Goal: Task Accomplishment & Management: Complete application form

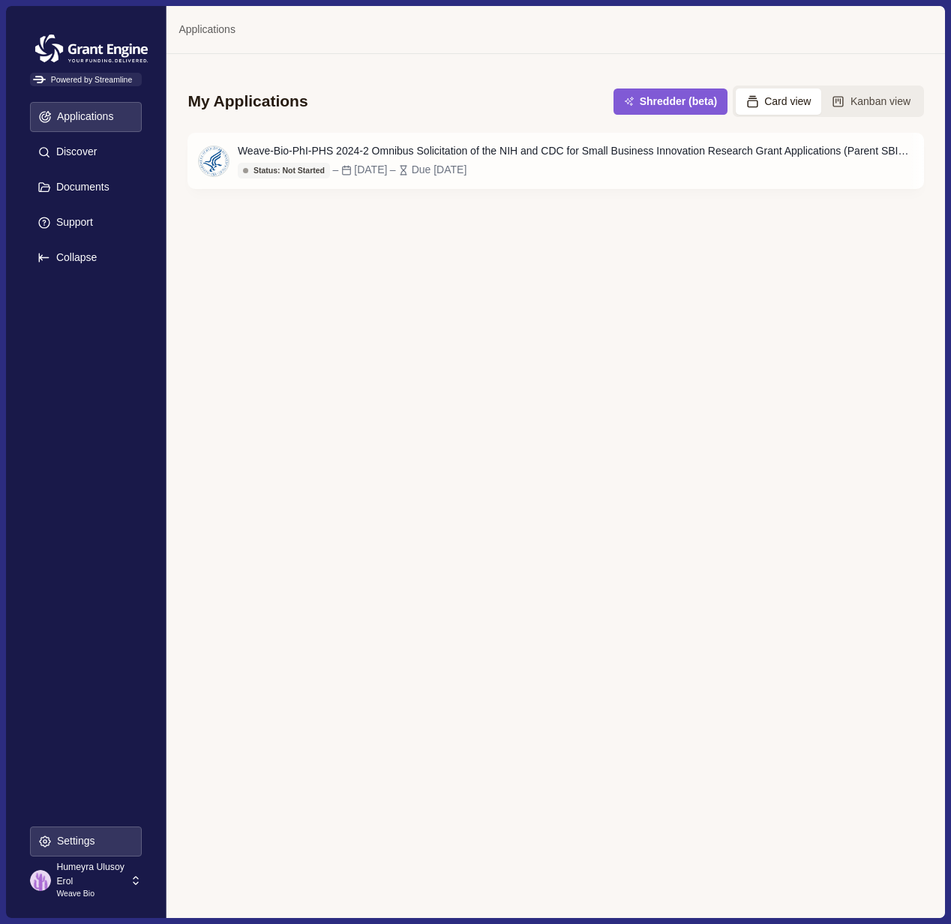
click at [63, 840] on p "Settings" at bounding box center [74, 841] width 44 height 13
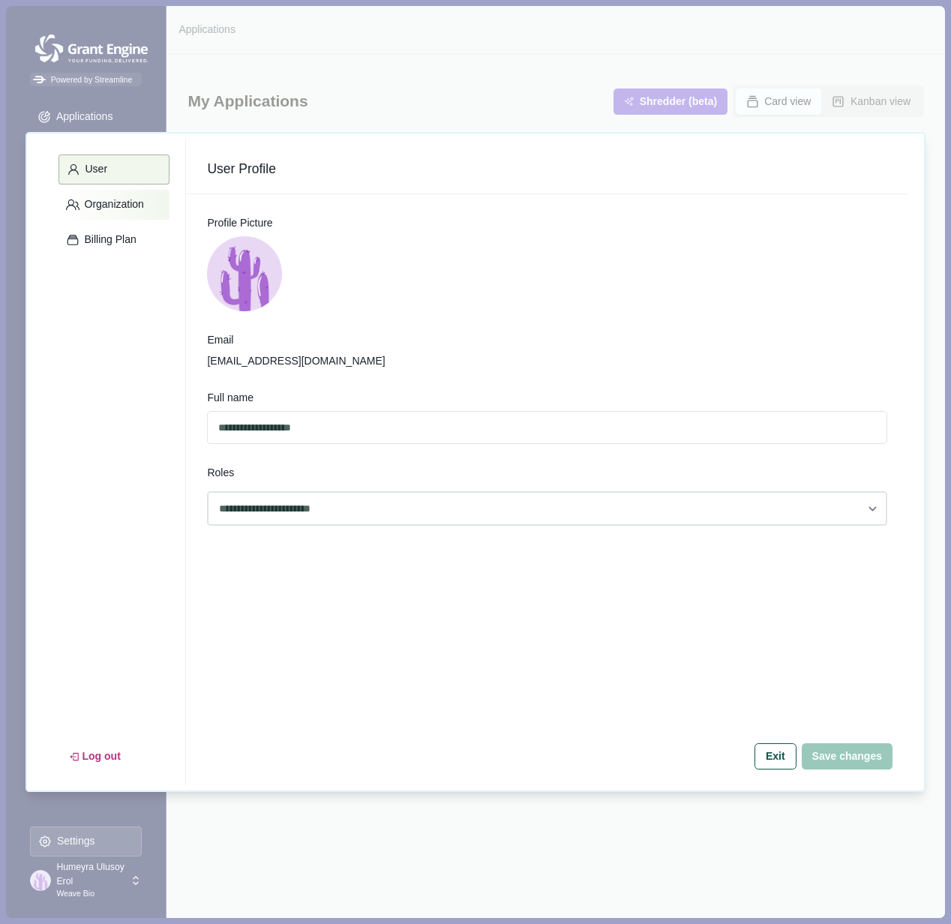
click at [96, 203] on p "Organization" at bounding box center [112, 204] width 65 height 13
select select "*****"
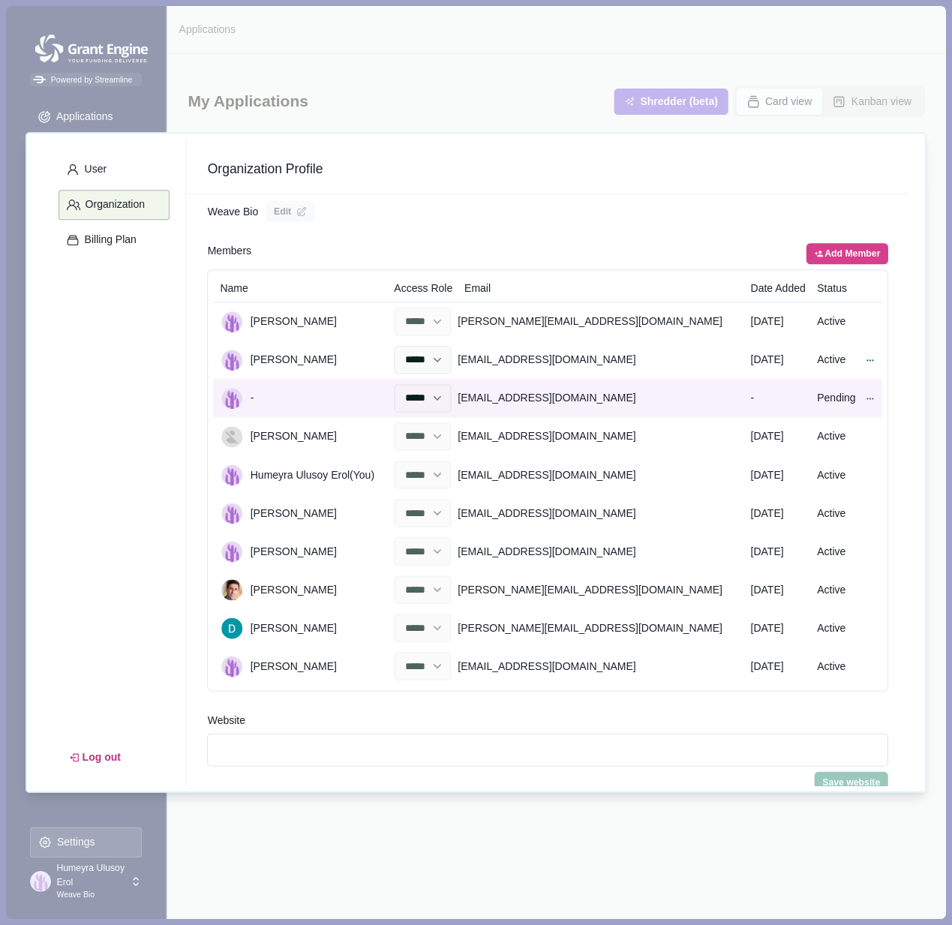
scroll to position [42, 0]
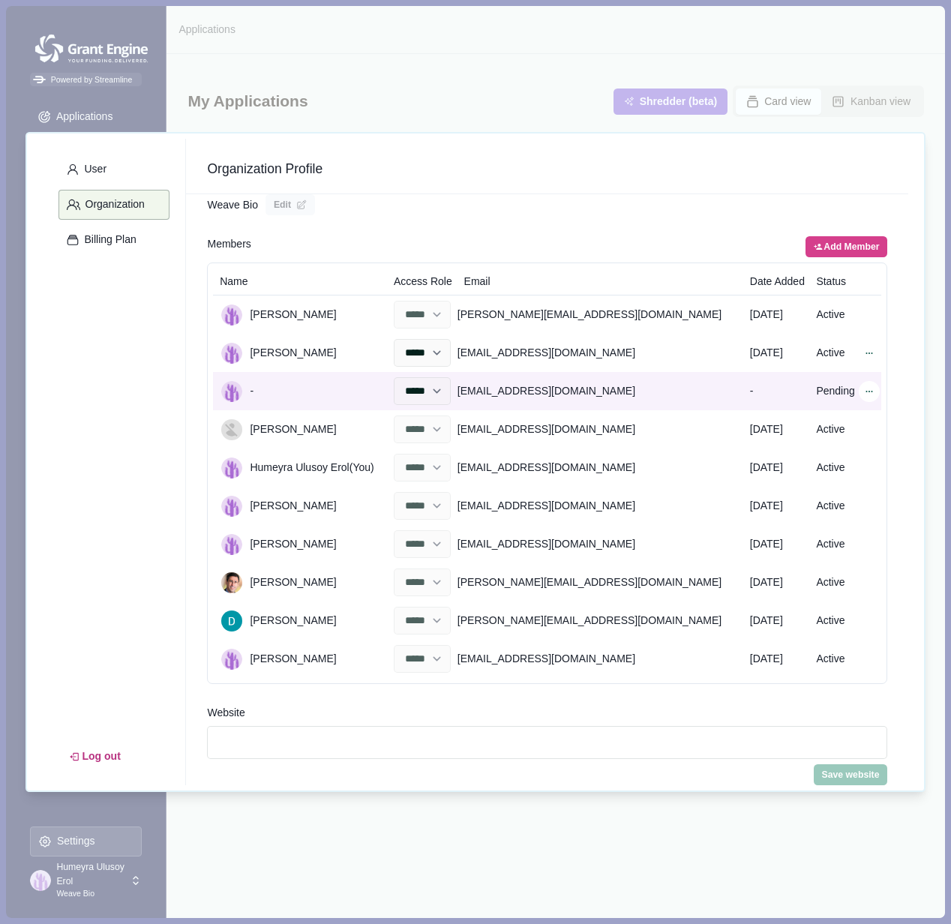
click at [869, 390] on icon at bounding box center [869, 391] width 11 height 11
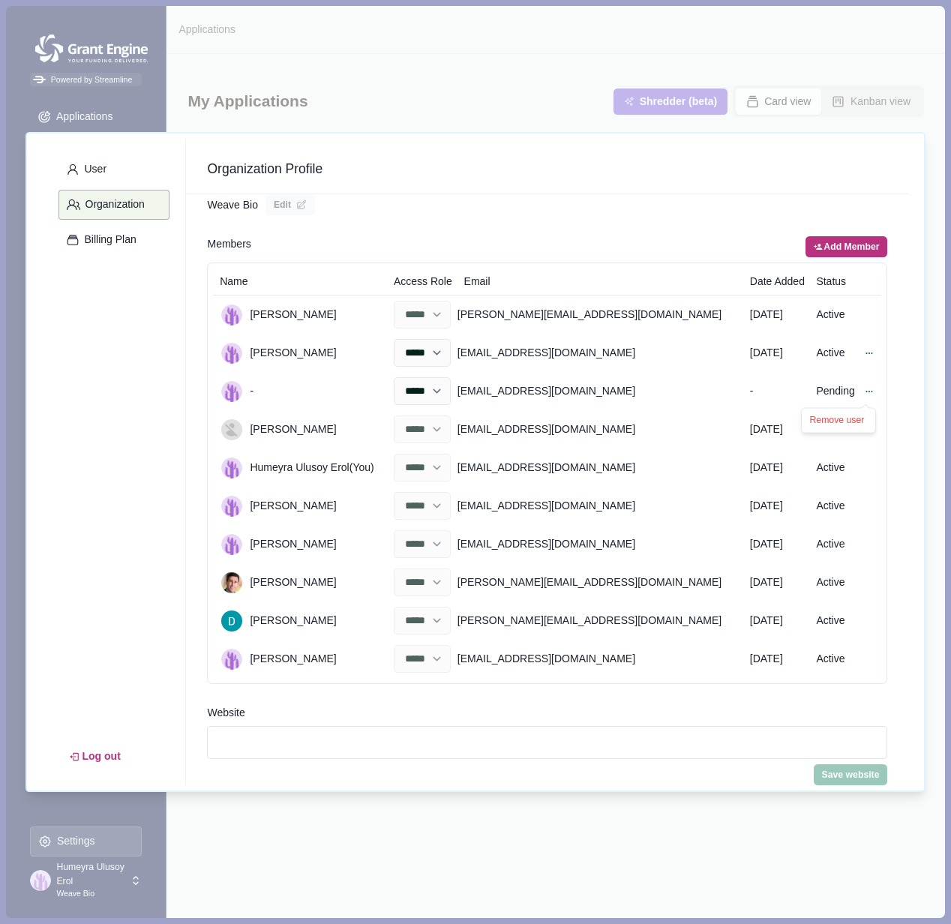
click at [839, 244] on button "Add Member" at bounding box center [847, 246] width 82 height 21
select select "******"
select select "*****"
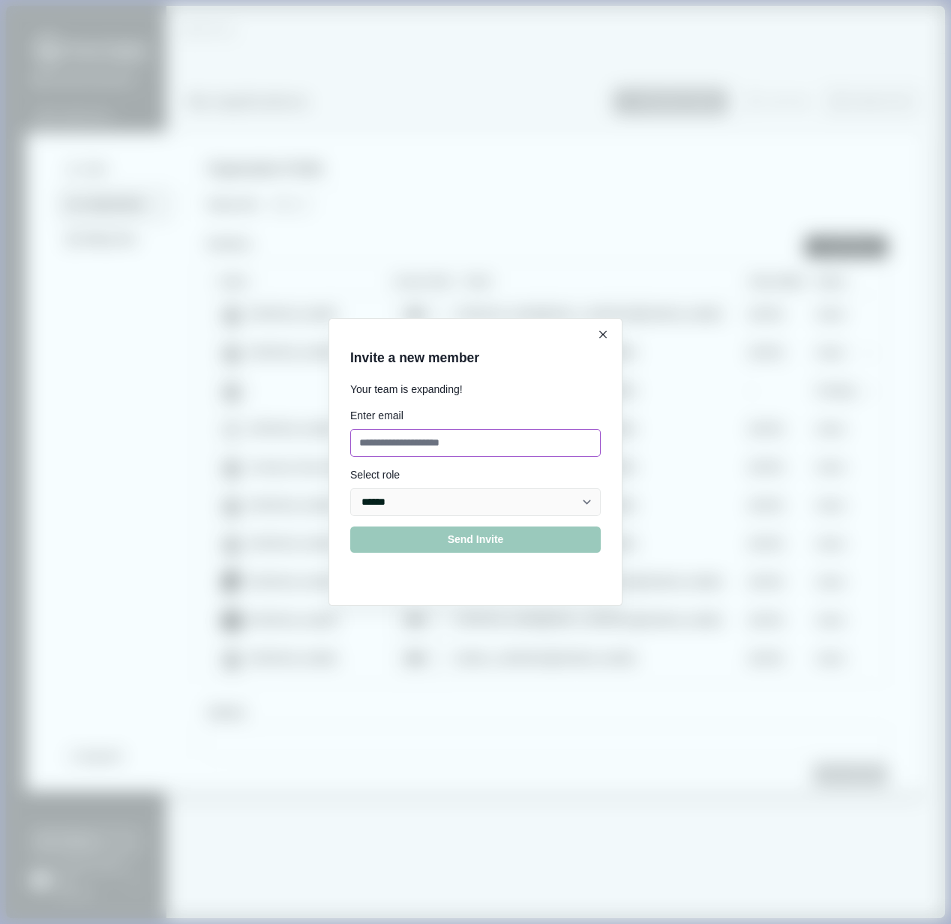
click at [424, 449] on input at bounding box center [475, 443] width 251 height 28
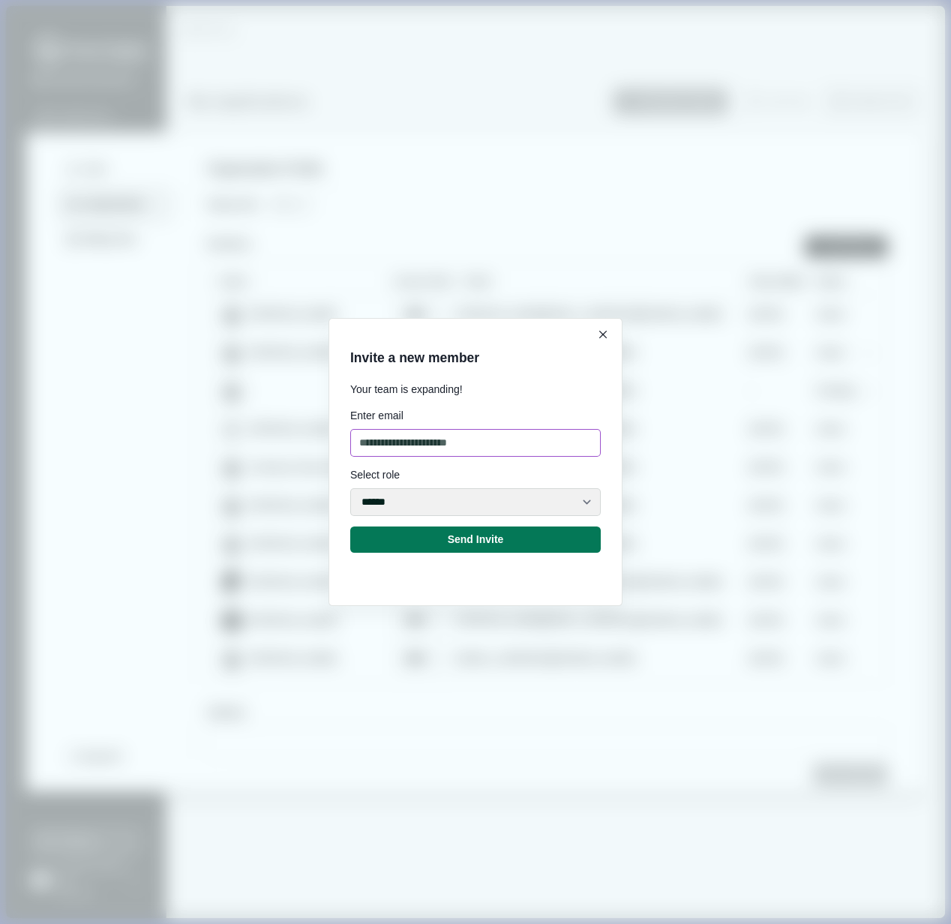
type input "**********"
click at [437, 498] on select "***** ***** ******" at bounding box center [475, 502] width 251 height 28
select select "*****"
click at [464, 548] on button "Send Invite" at bounding box center [475, 540] width 251 height 26
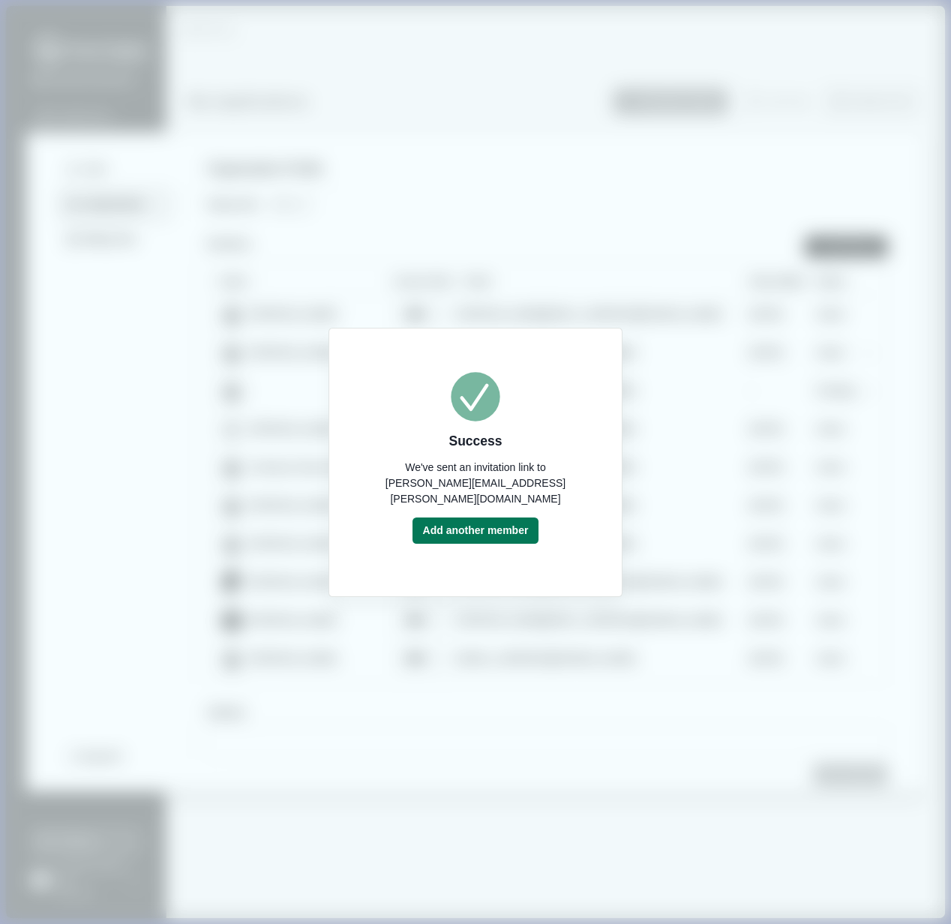
select select "*****"
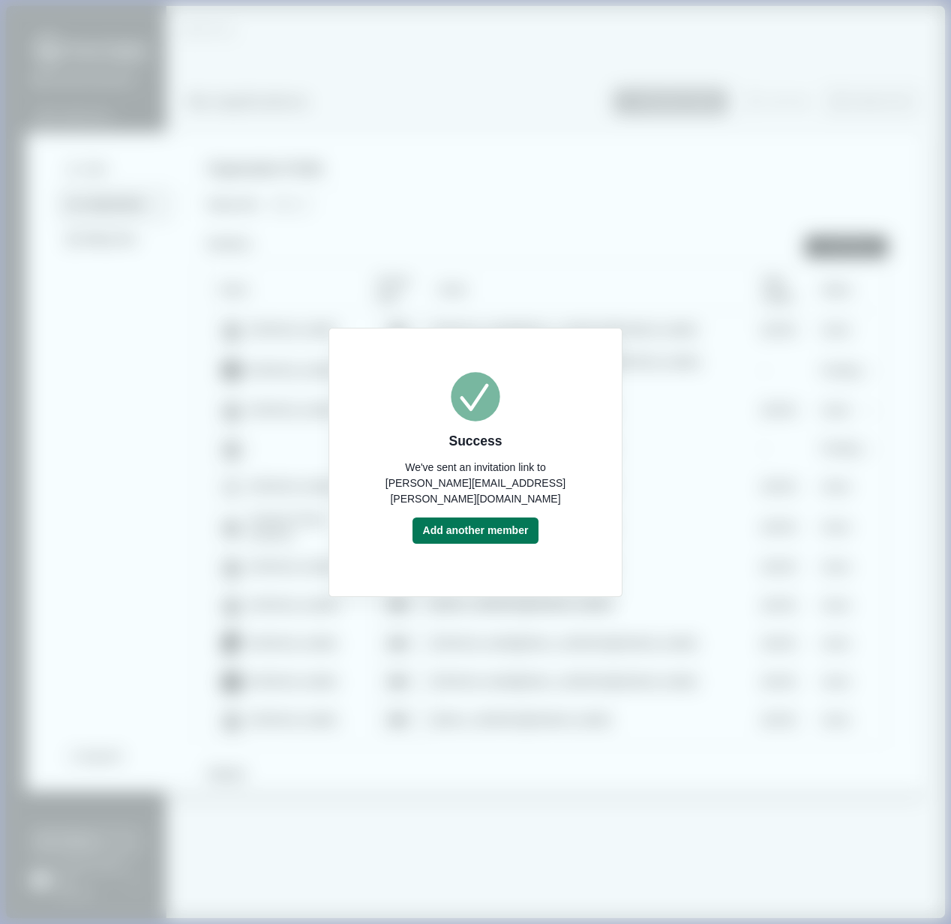
click at [716, 493] on div "Success We've sent an invitation link to joshua.mauney@gmail.com Add another me…" at bounding box center [475, 462] width 951 height 924
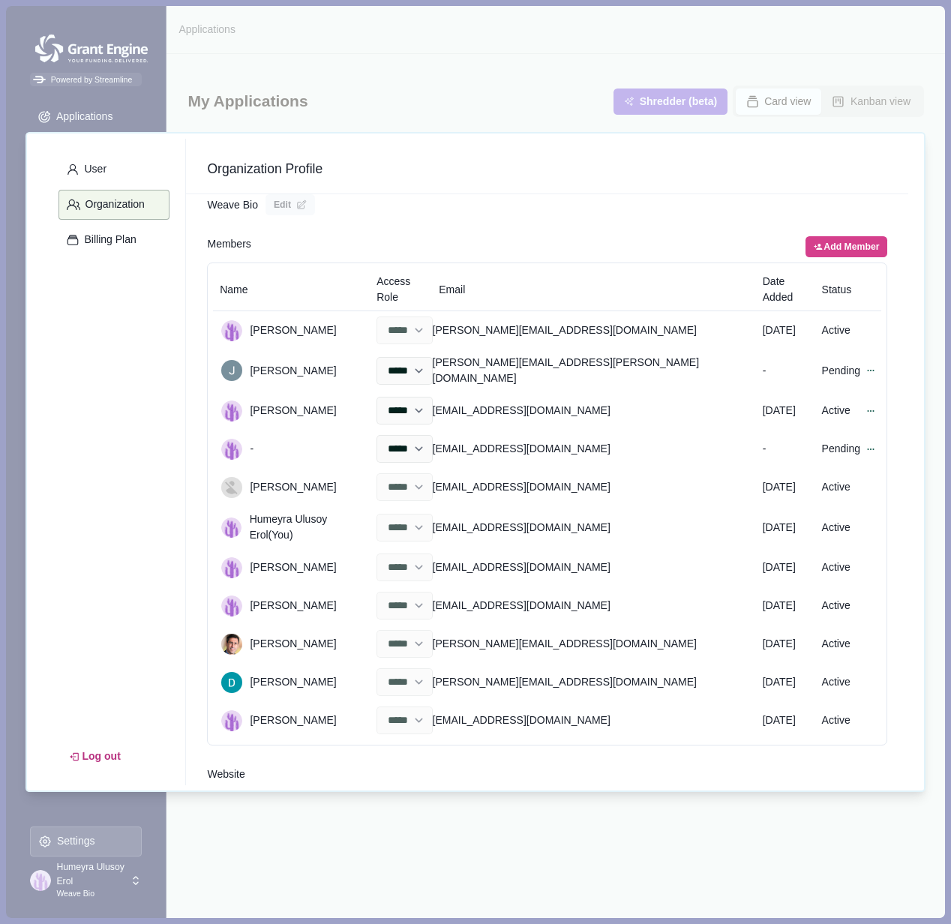
select select "*****"
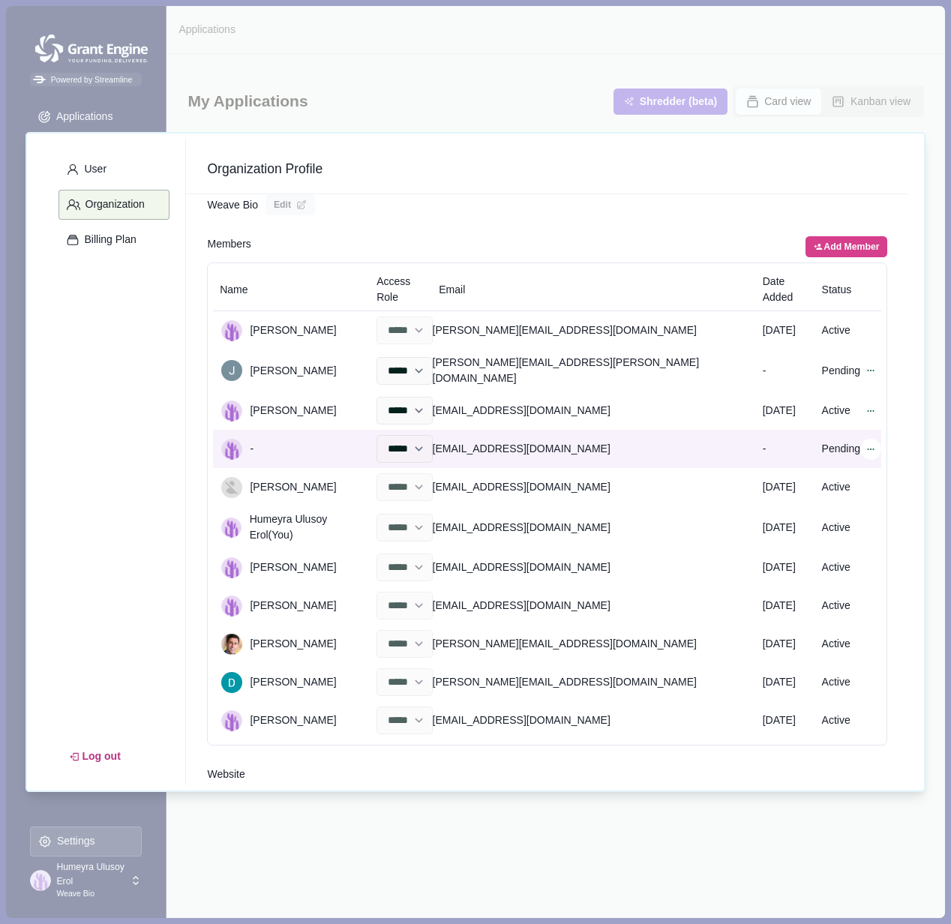
click at [869, 444] on icon at bounding box center [871, 449] width 11 height 11
click at [830, 458] on button "Remove user" at bounding box center [847, 459] width 75 height 14
select select "*****"
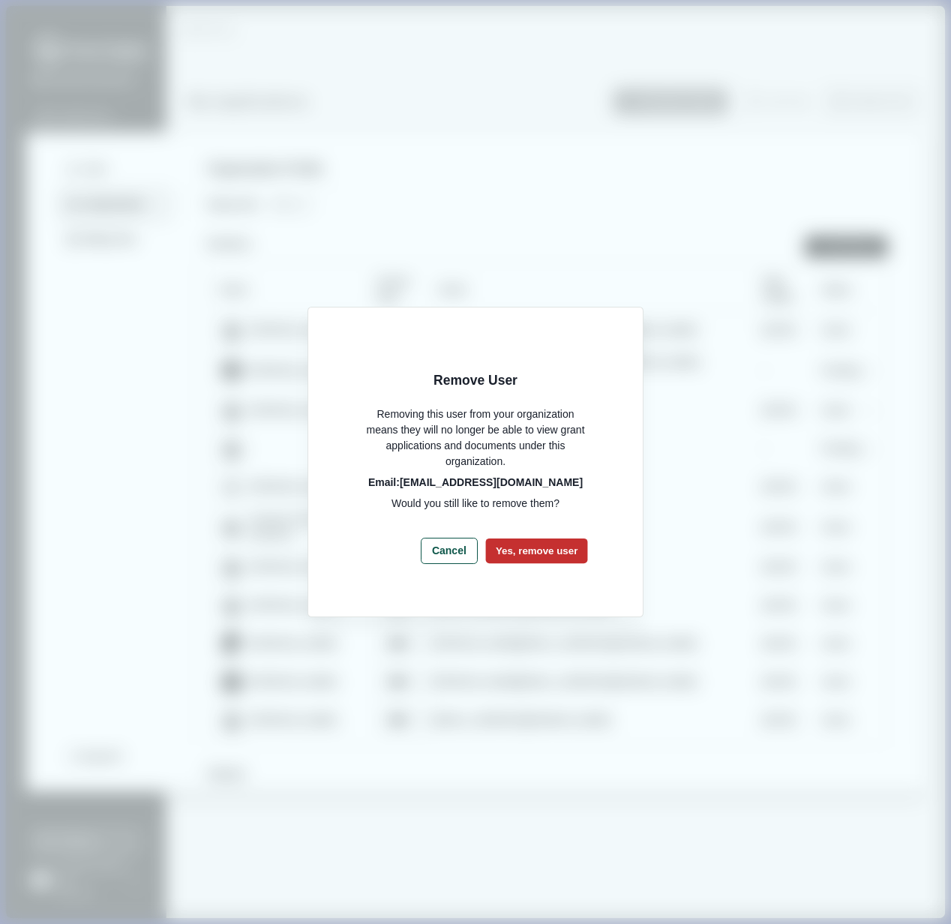
click at [550, 545] on button "Yes, remove user" at bounding box center [536, 551] width 102 height 25
select select "*****"
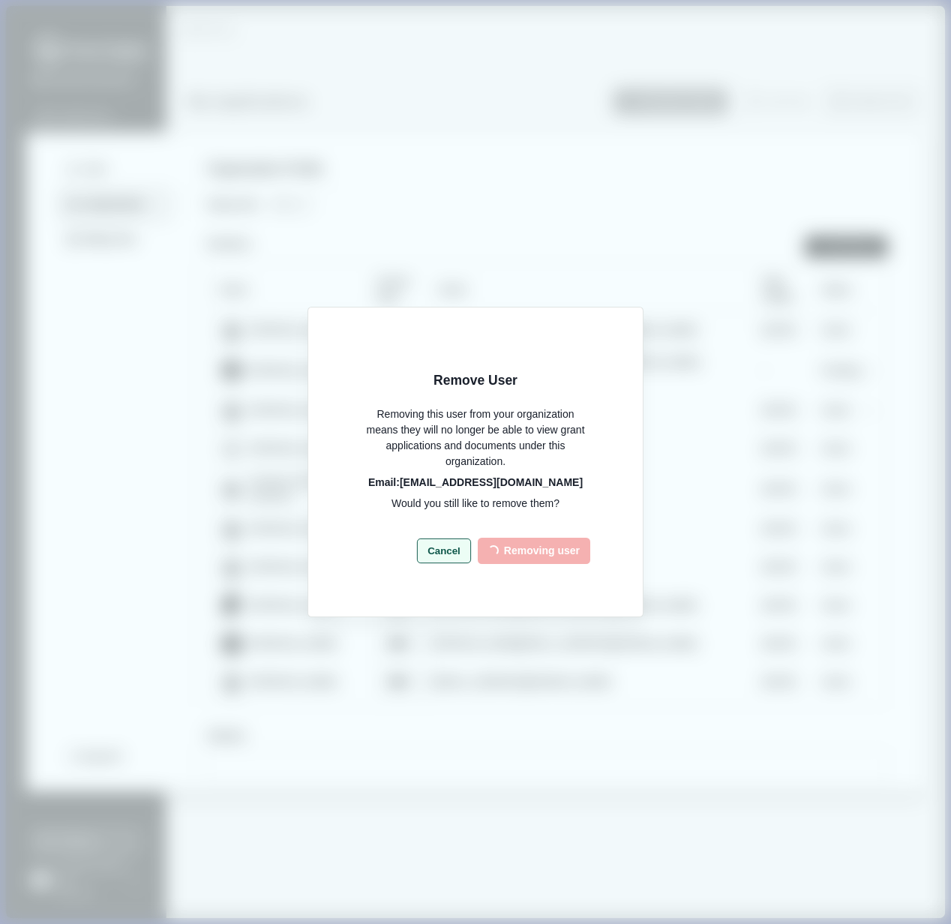
select select "*****"
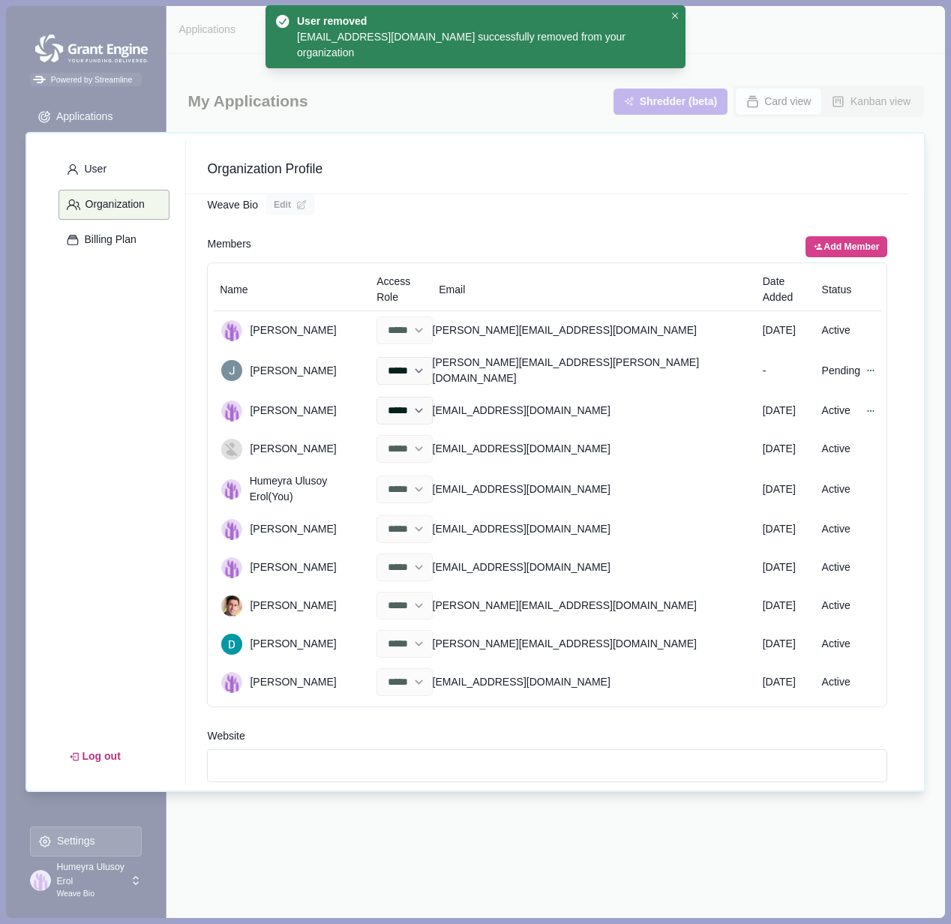
click at [522, 203] on div "Weave Bio Edit" at bounding box center [547, 204] width 681 height 21
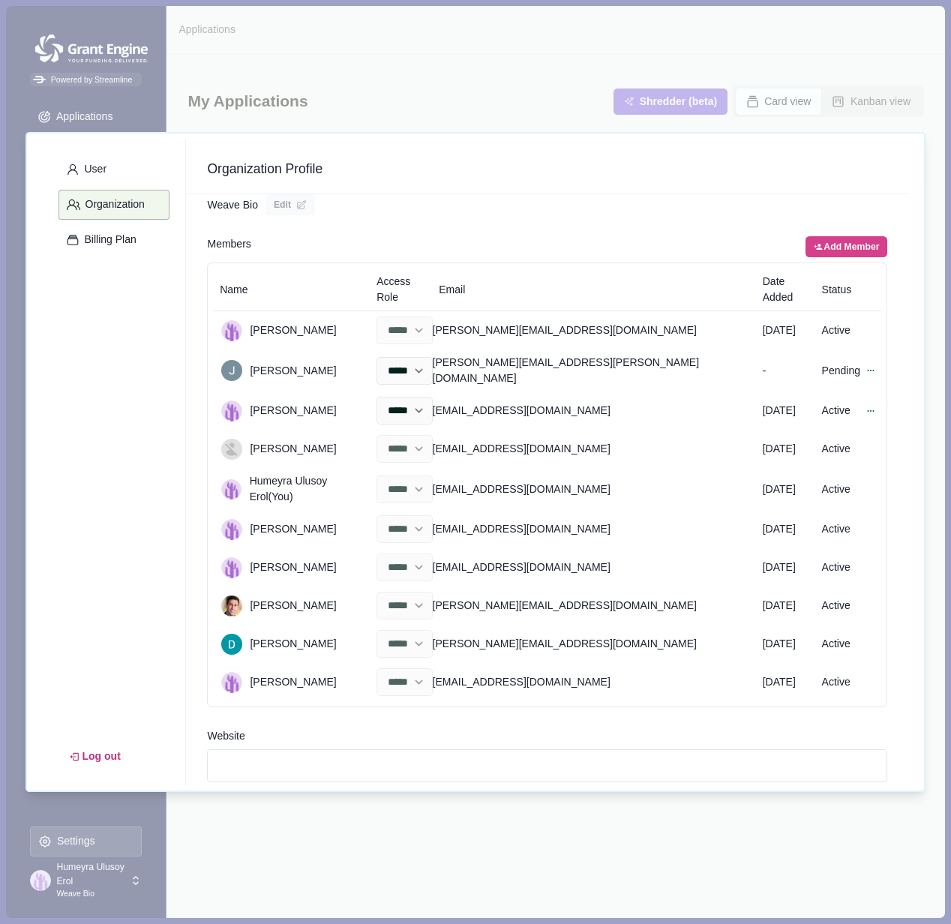
click at [730, 182] on div "Organization Profile" at bounding box center [547, 167] width 723 height 56
click at [565, 199] on div "Weave Bio Edit" at bounding box center [547, 204] width 681 height 21
click at [467, 89] on div "User Organization Billing Plan Log out Organization Profile Organization Name W…" at bounding box center [475, 462] width 951 height 924
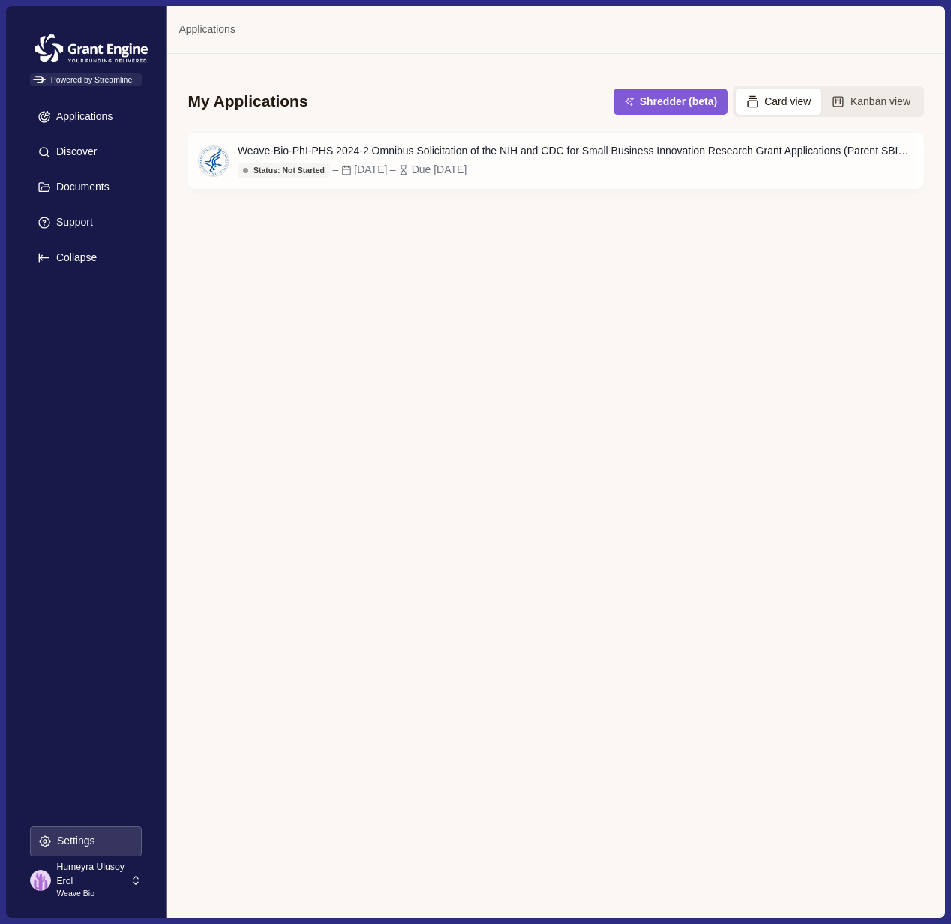
click at [313, 386] on div "My Applications Shredder (beta) Card view Kanban view Weave-Bio-PhI-PHS 2024-2 …" at bounding box center [556, 486] width 778 height 864
click at [299, 396] on div "My Applications Shredder (beta) Card view Kanban view Weave-Bio-PhI-PHS 2024-2 …" at bounding box center [556, 486] width 778 height 864
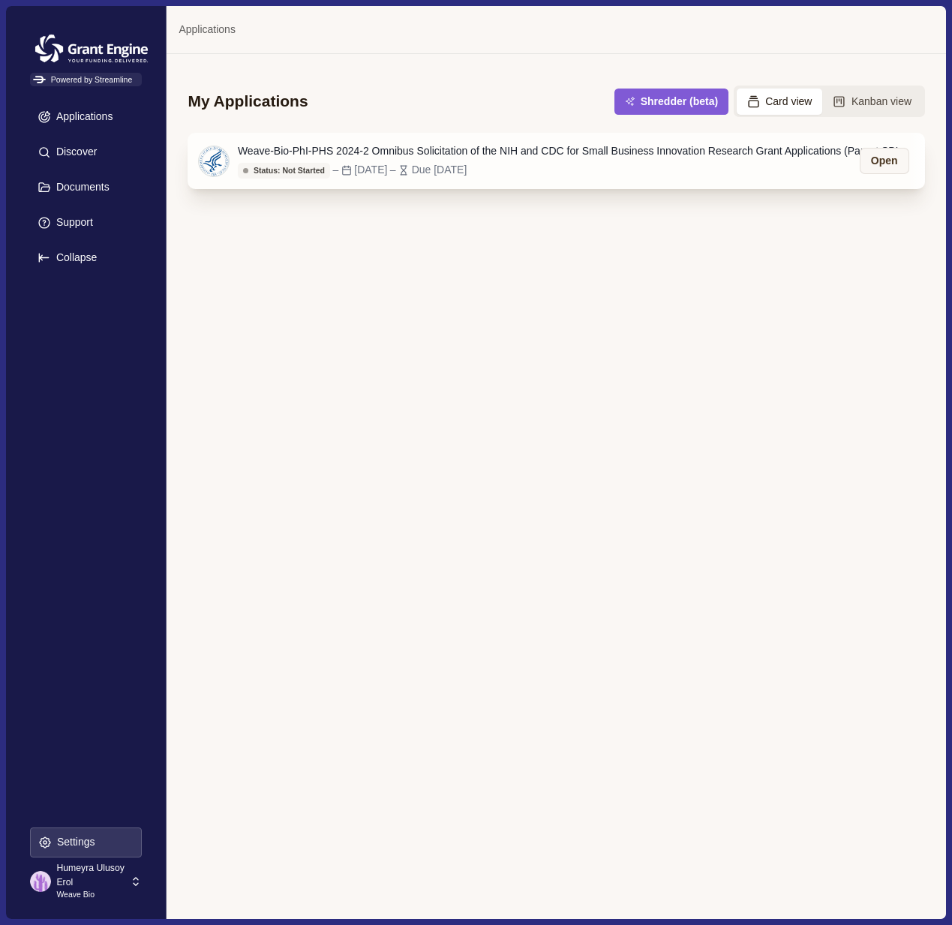
click at [330, 165] on button "Status: Not Started" at bounding box center [284, 171] width 92 height 16
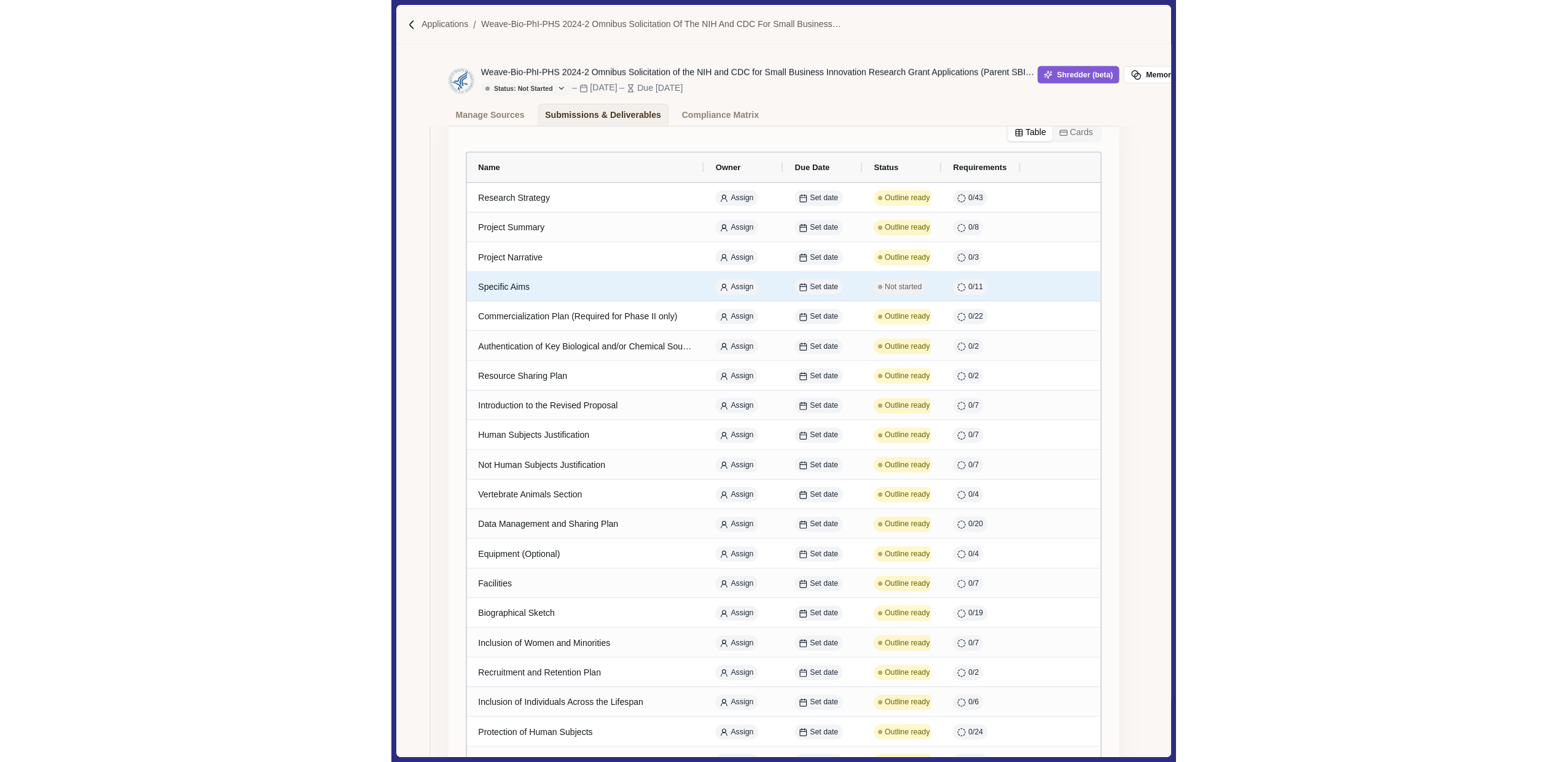
scroll to position [126, 0]
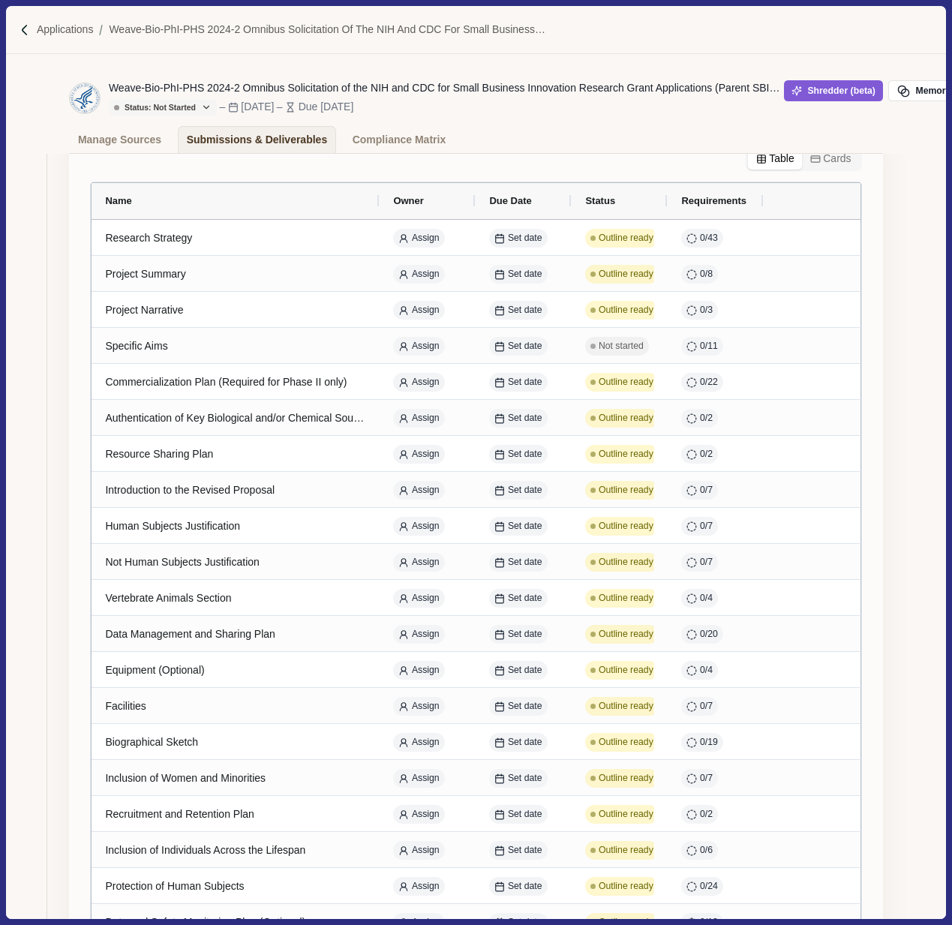
click at [527, 103] on div "Status: Not Started Status: Not Started Status: Go/No Go Status: In Progress St…" at bounding box center [446, 107] width 675 height 17
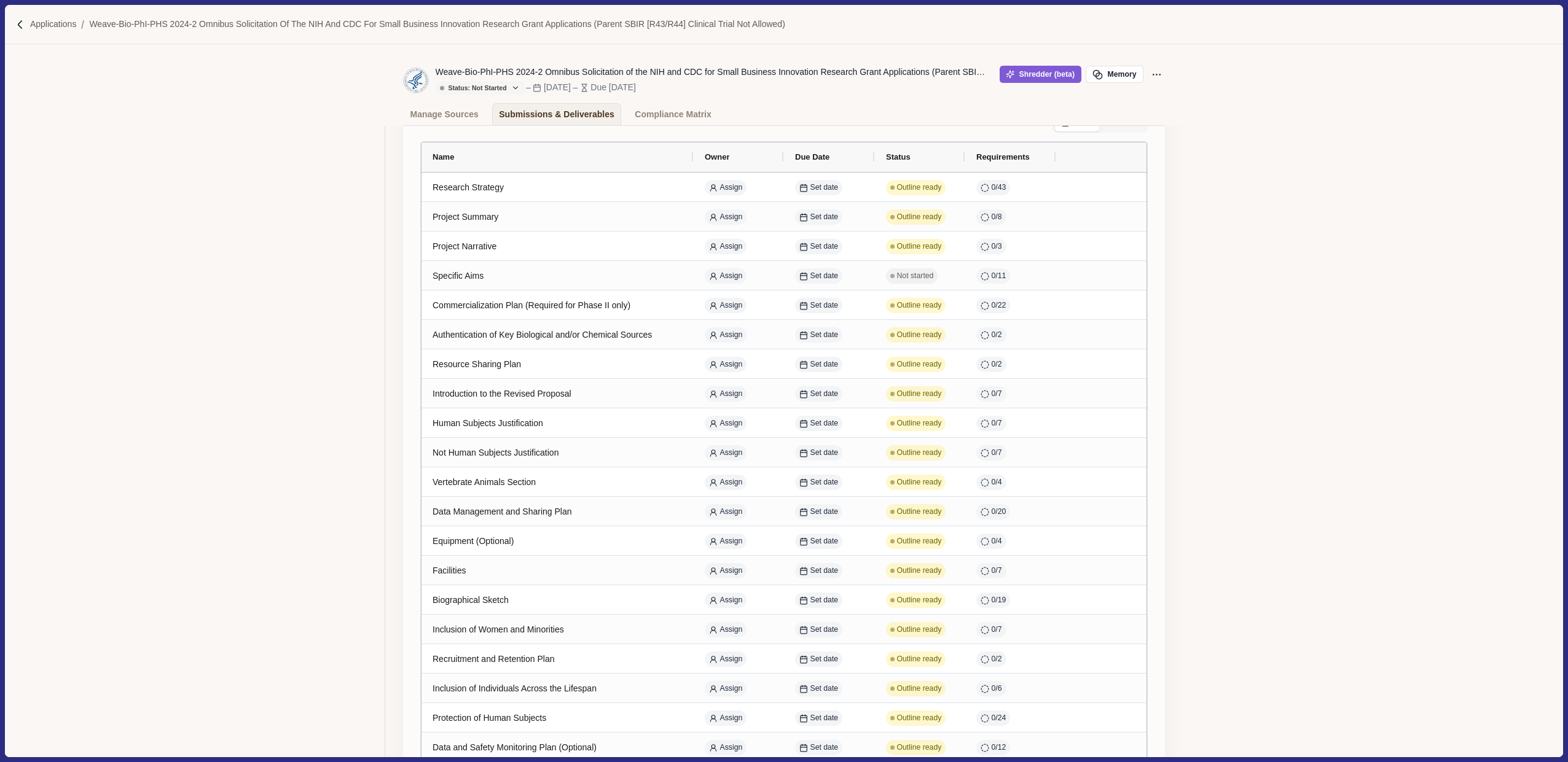
scroll to position [134, 0]
click at [779, 102] on div "Weave-Bio-PhI-PHS 2024-2 Omnibus Solicitation of the NIH and CDC for Small Busi…" at bounding box center [784, 80] width 761 height 46
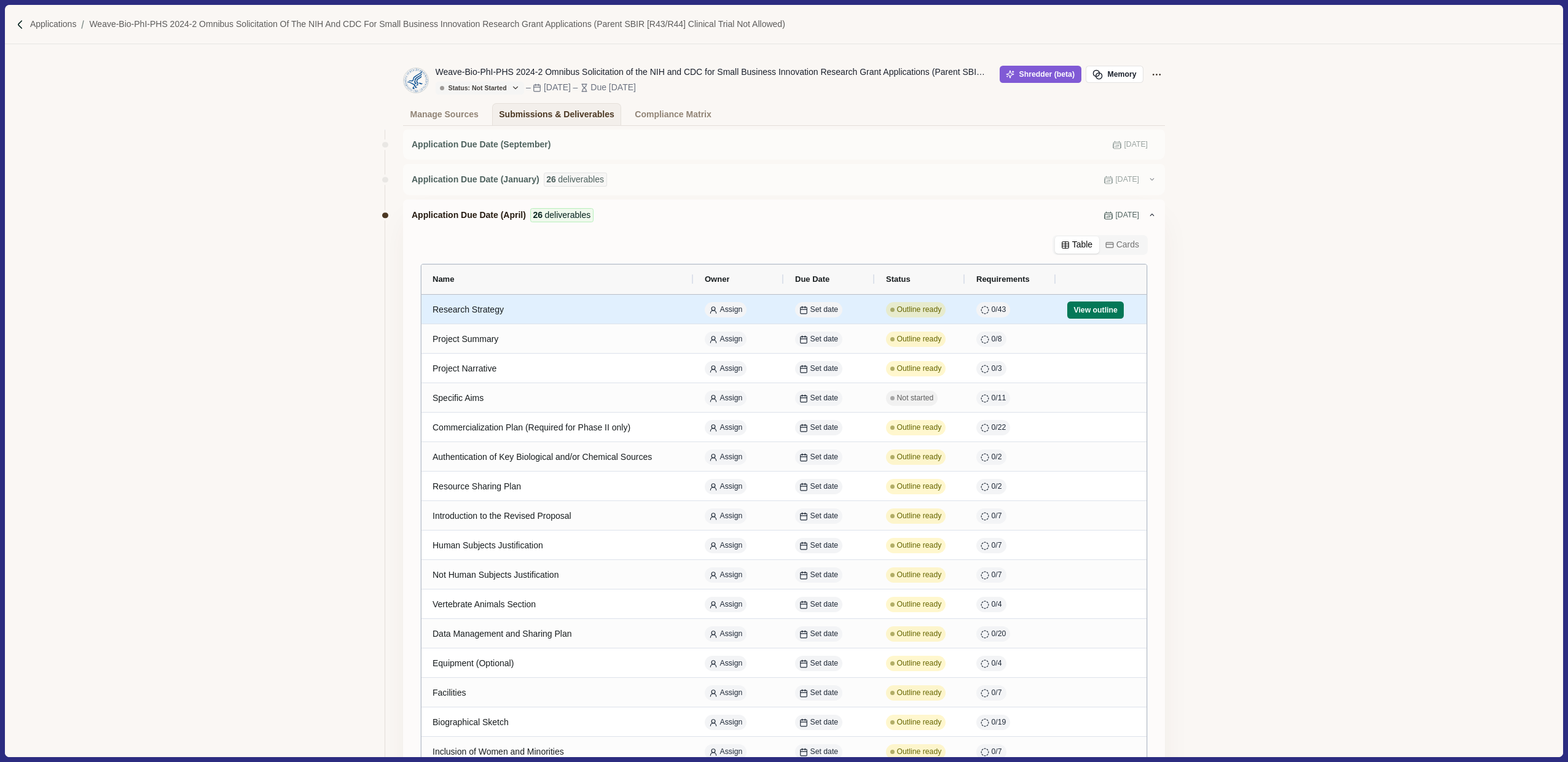
scroll to position [11, 0]
click at [779, 313] on button "View outline" at bounding box center [1095, 310] width 56 height 17
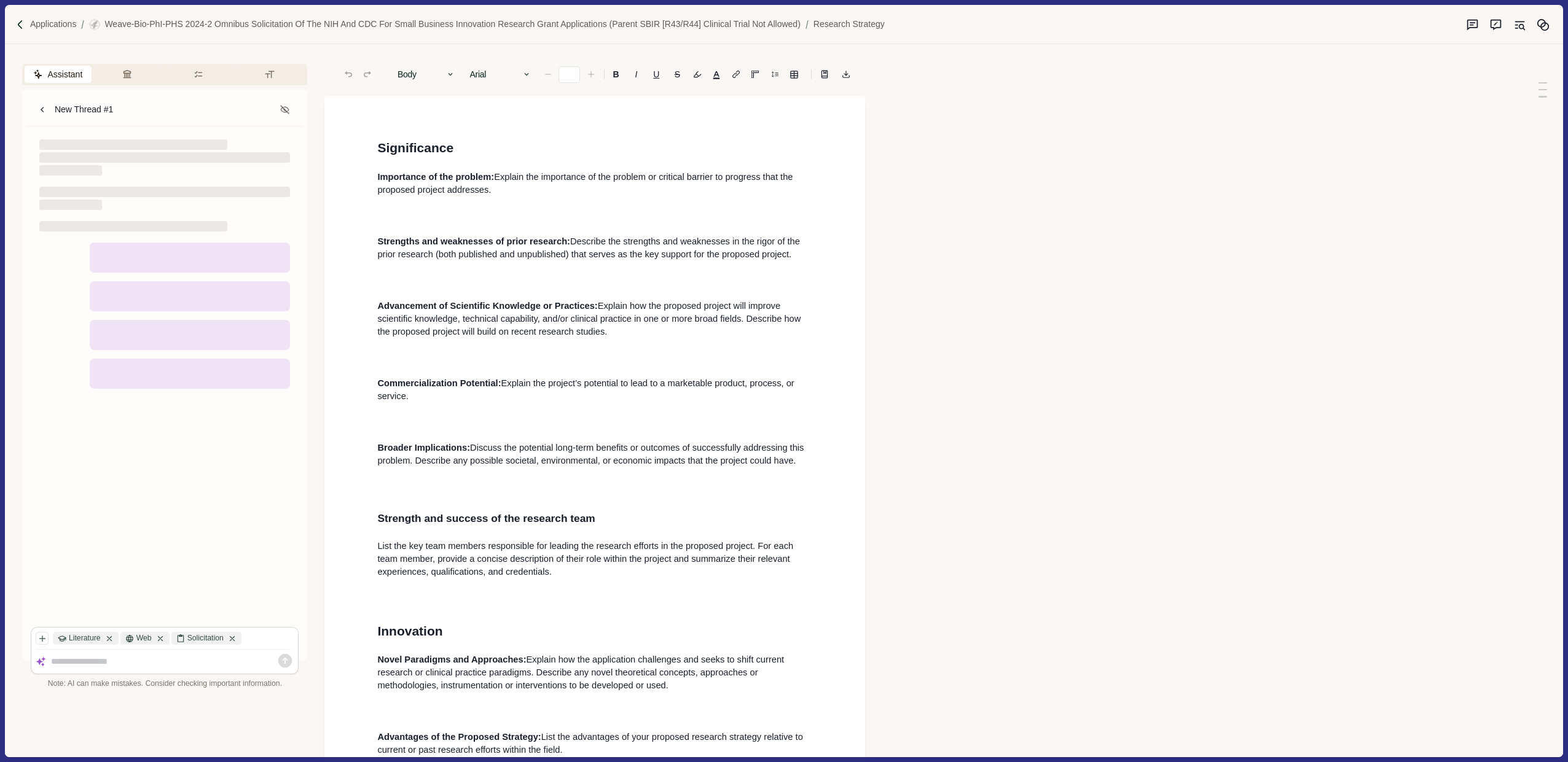
type input "**"
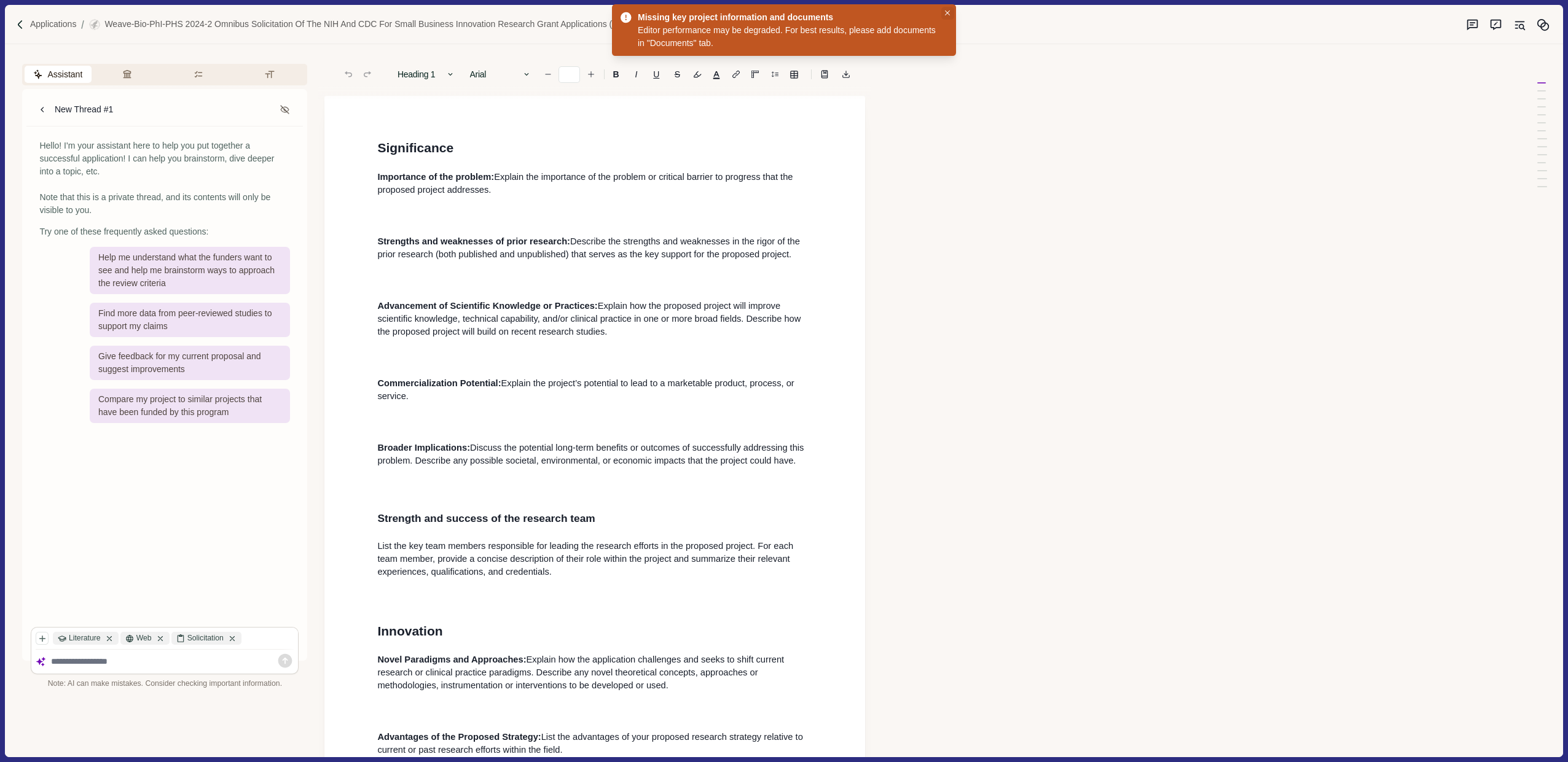
click at [779, 12] on button "Close" at bounding box center [947, 13] width 13 height 13
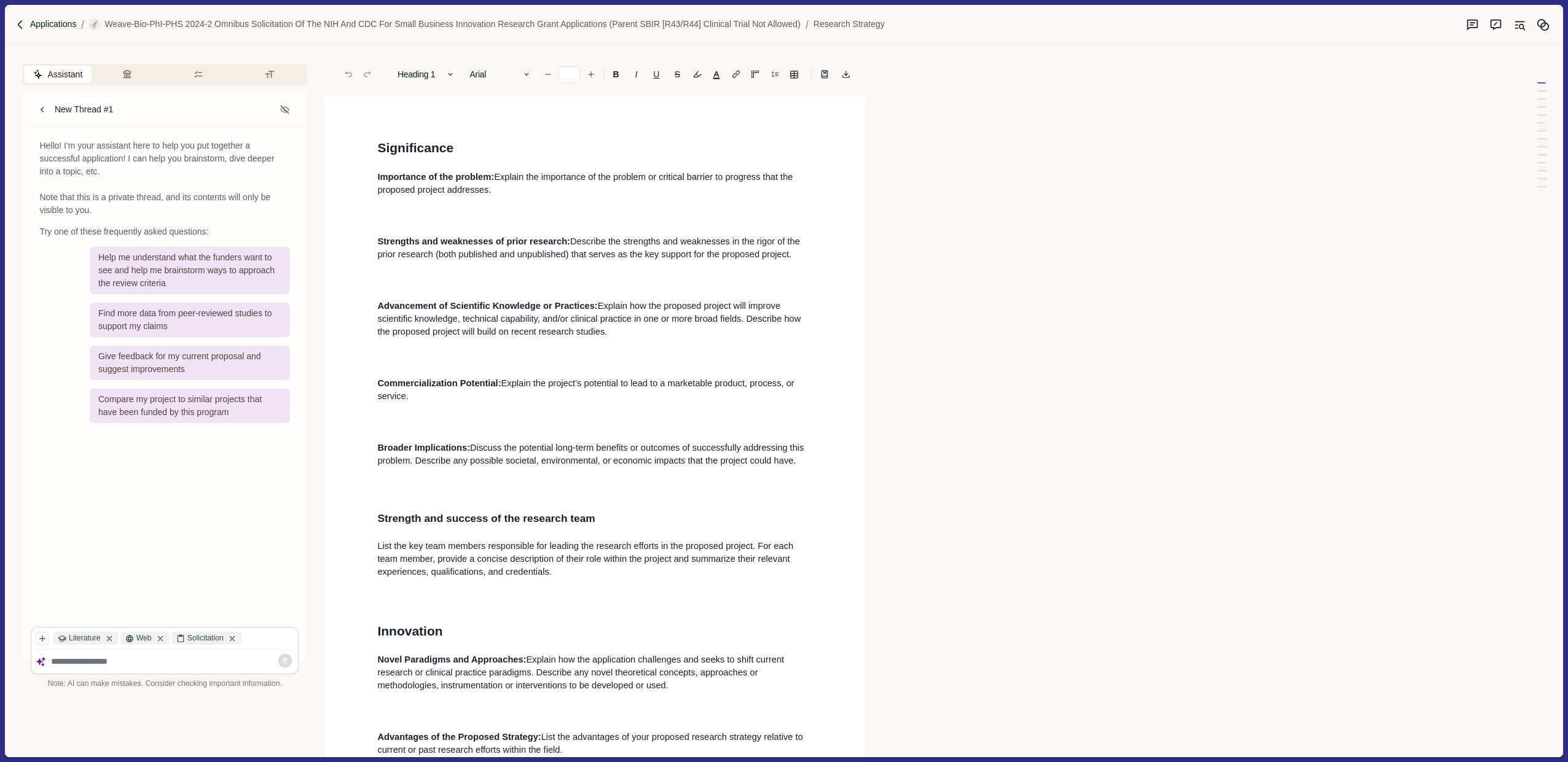
click at [43, 26] on p "Applications" at bounding box center [53, 25] width 47 height 13
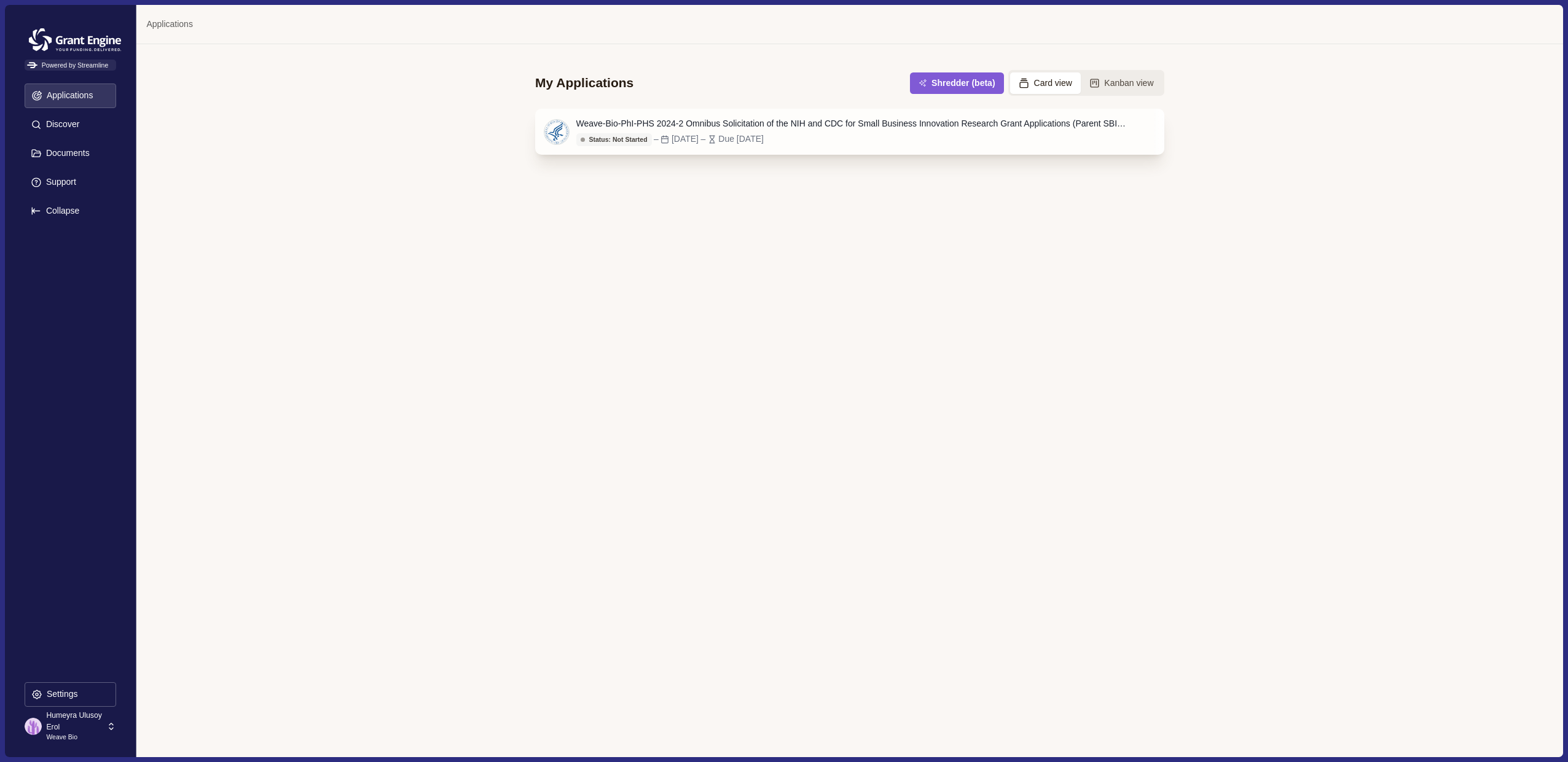
click at [757, 116] on div "Weave-Bio-PhI-PHS 2024-2 Omnibus Solicitation of the NIH and CDC for Small Busi…" at bounding box center [850, 132] width 629 height 46
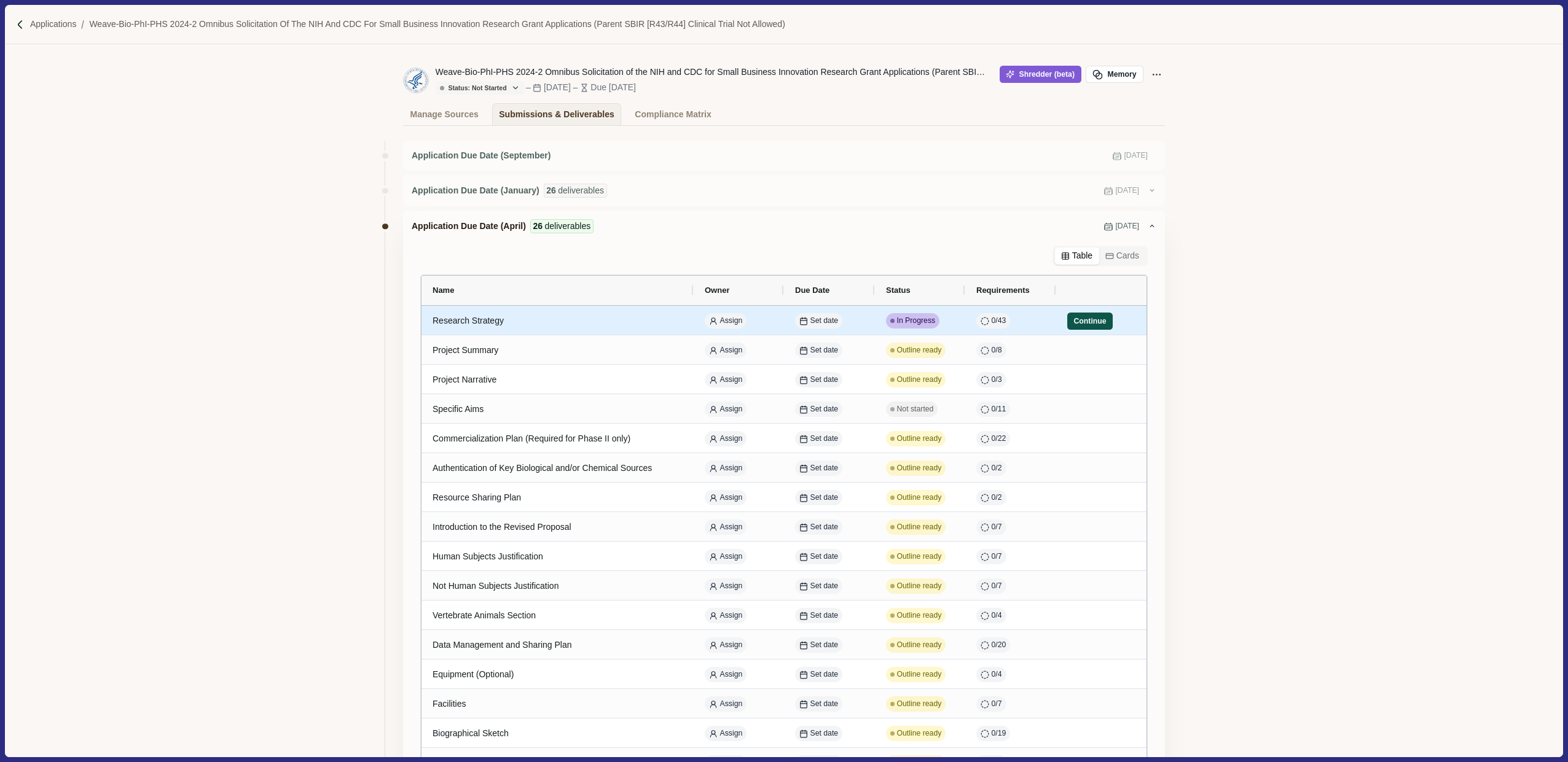
click at [779, 328] on button "Continue" at bounding box center [1090, 321] width 46 height 17
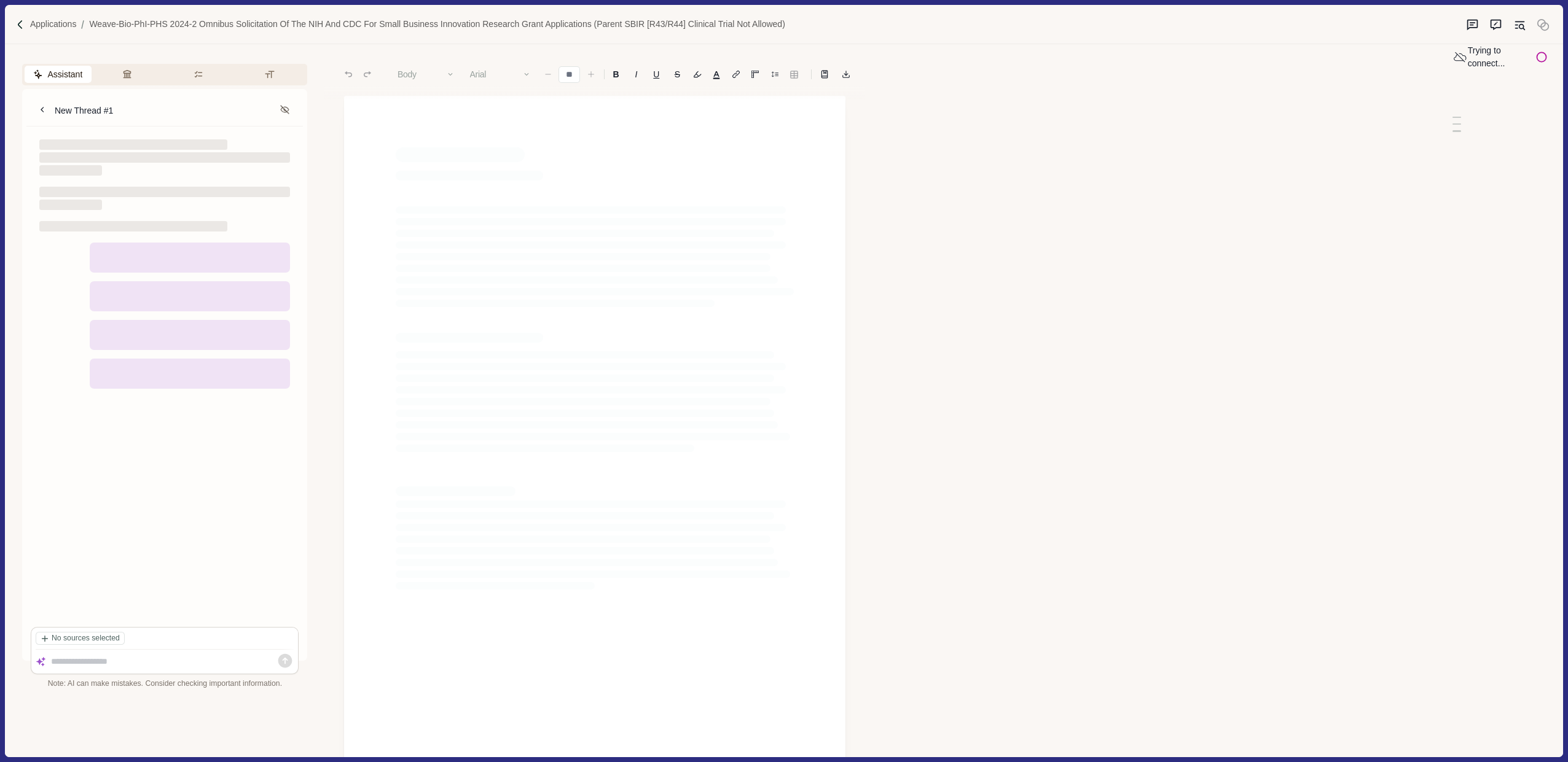
type input "**"
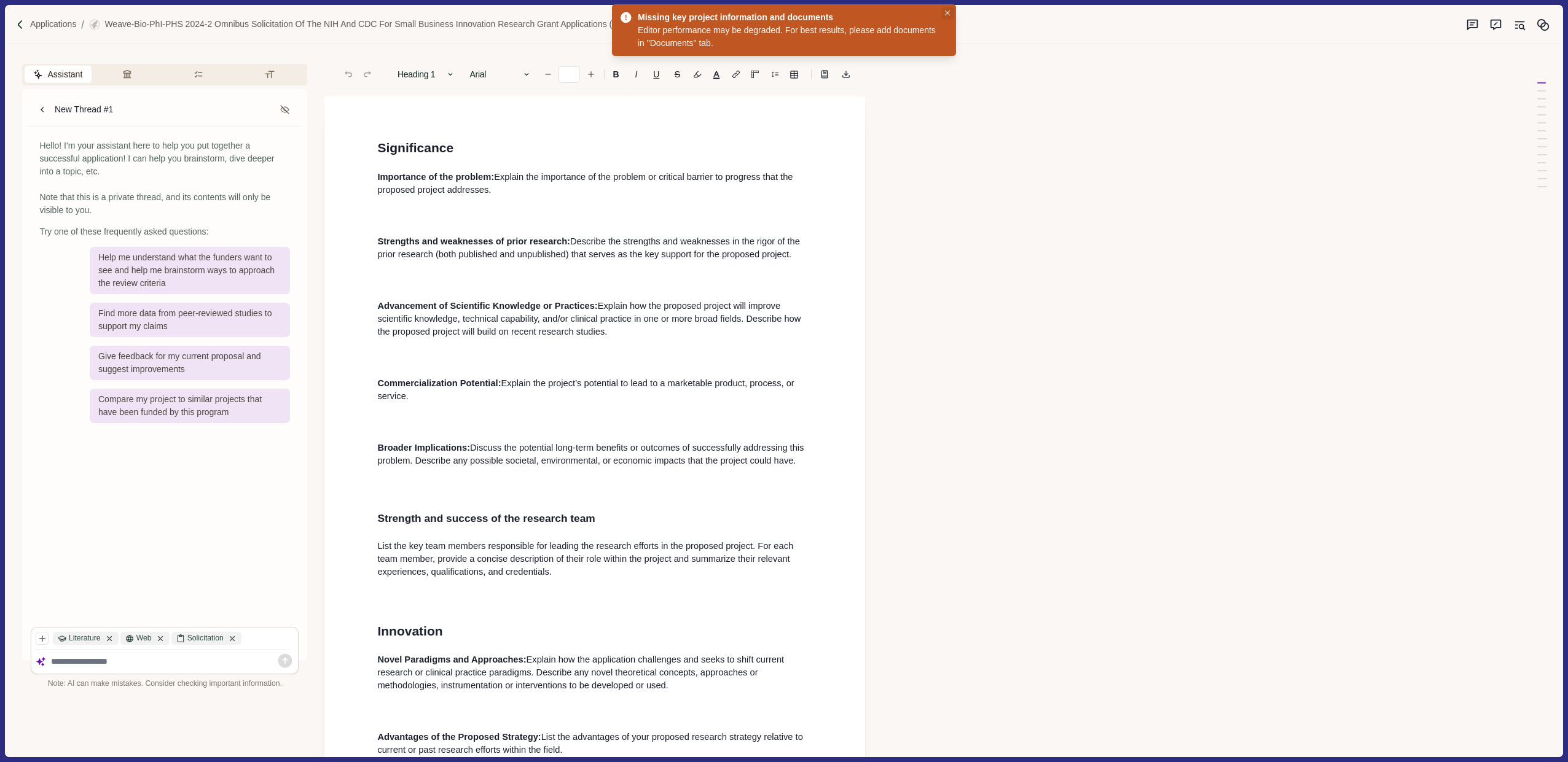
click at [779, 11] on icon "Close" at bounding box center [947, 13] width 6 height 6
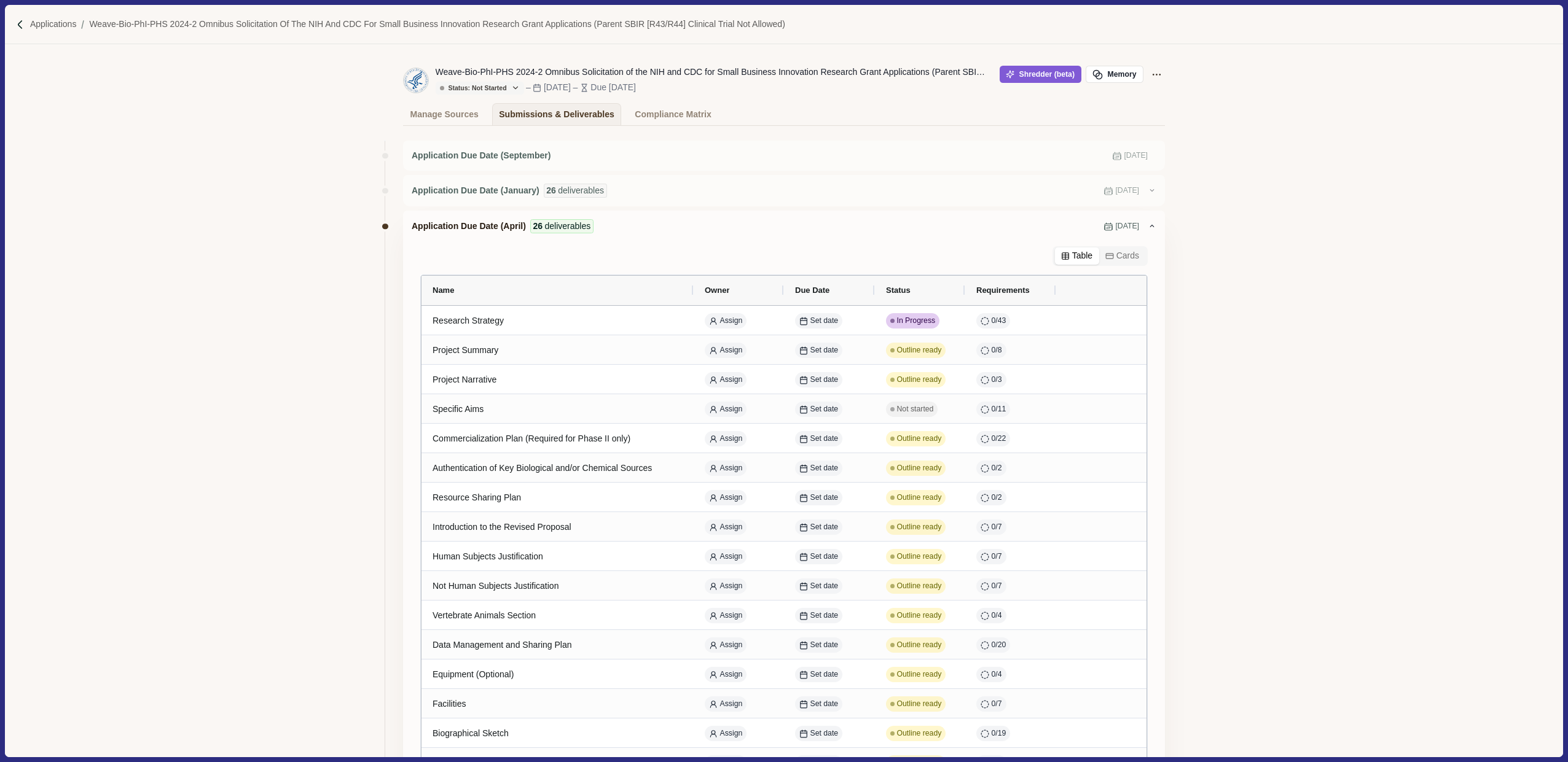
click at [779, 274] on div "Application Due Date (September) Sep 5, 2024 Application Due Date (January) 26 …" at bounding box center [784, 675] width 1557 height 1099
click at [779, 273] on div "Application Due Date (September) Sep 5, 2024 Application Due Date (January) 26 …" at bounding box center [784, 675] width 1557 height 1099
click at [432, 108] on div "Manage Sources" at bounding box center [444, 115] width 68 height 21
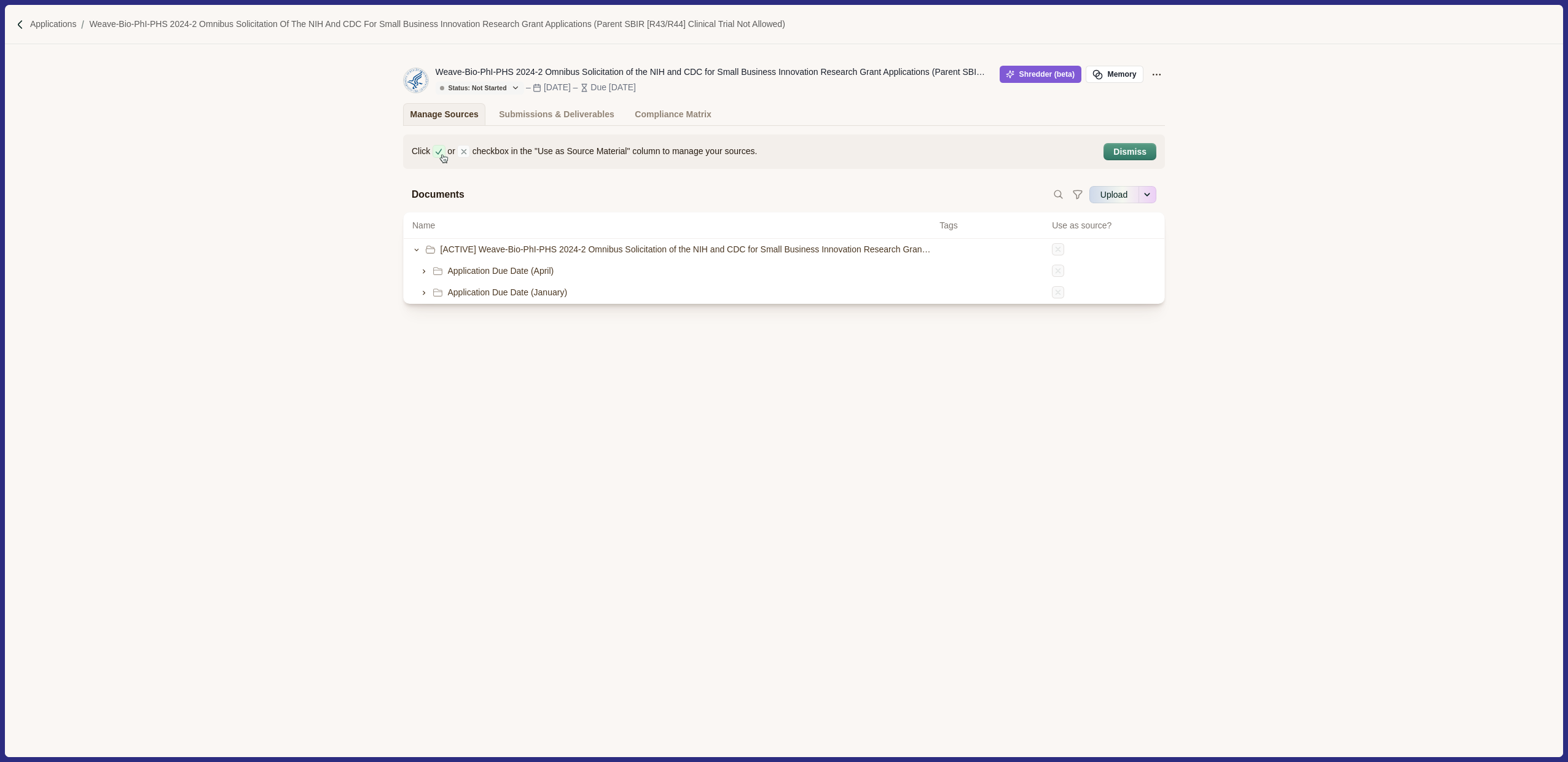
click at [656, 188] on div "Documents Upload More Options Import From Google Drive Import From OneDrive" at bounding box center [784, 194] width 744 height 17
click at [441, 119] on div "Manage Sources" at bounding box center [444, 115] width 68 height 21
click at [48, 26] on p "Applications" at bounding box center [53, 25] width 47 height 13
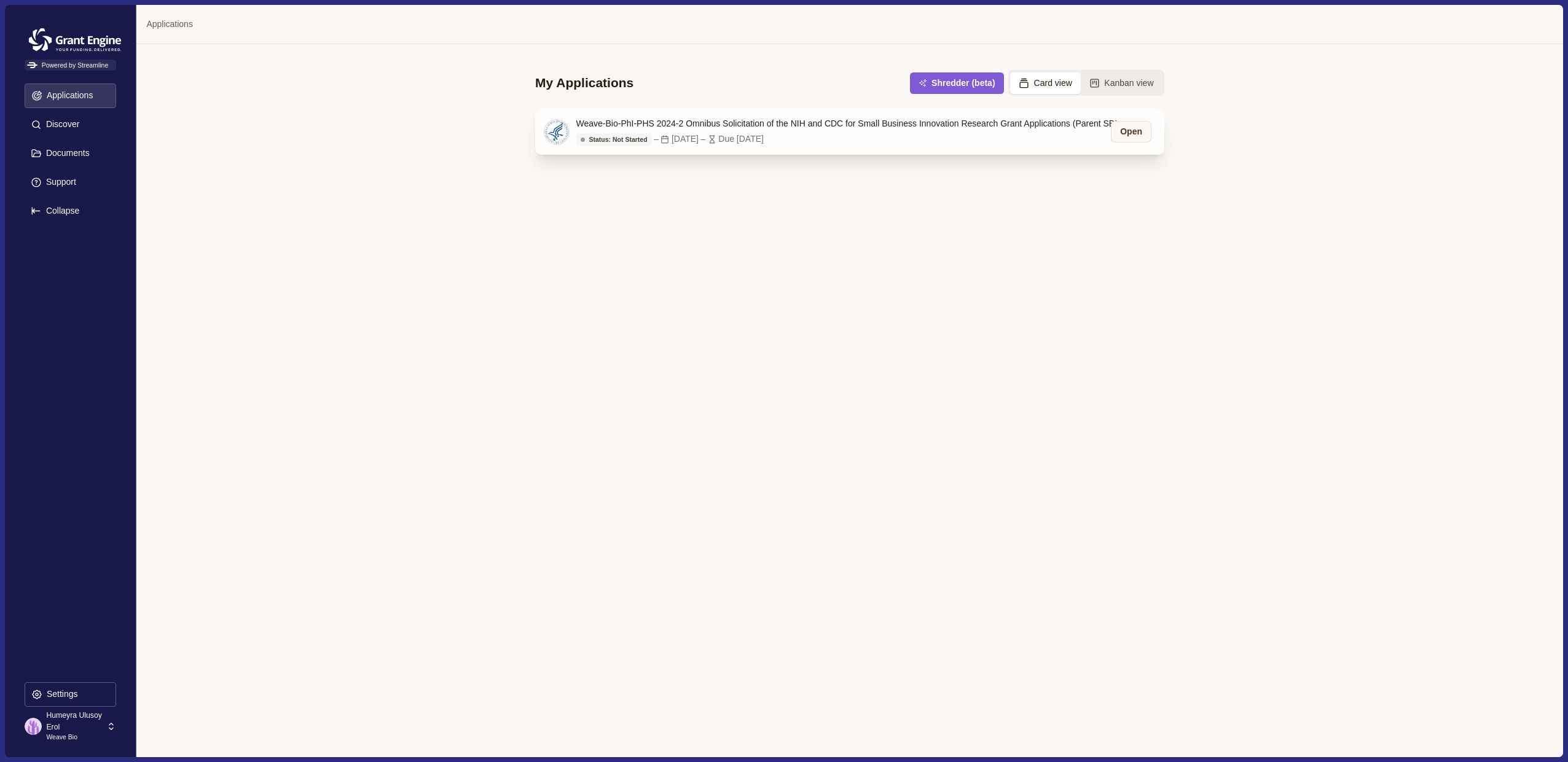
click at [682, 127] on div "Weave-Bio-PhI-PHS 2024-2 Omnibus Solicitation of the NIH and CDC for Small Busi…" at bounding box center [852, 124] width 553 height 13
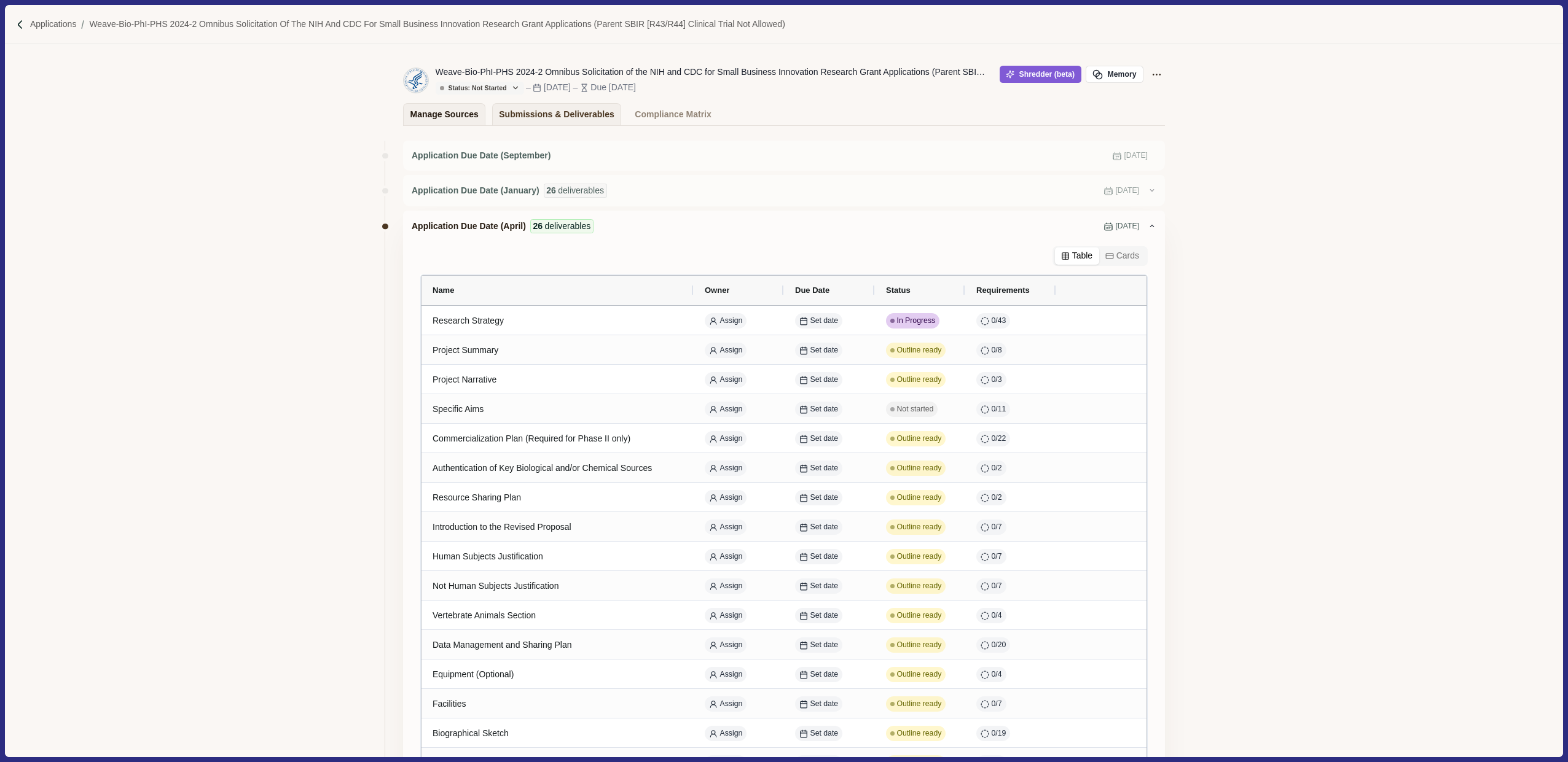
click at [454, 110] on div "Manage Sources" at bounding box center [444, 115] width 68 height 21
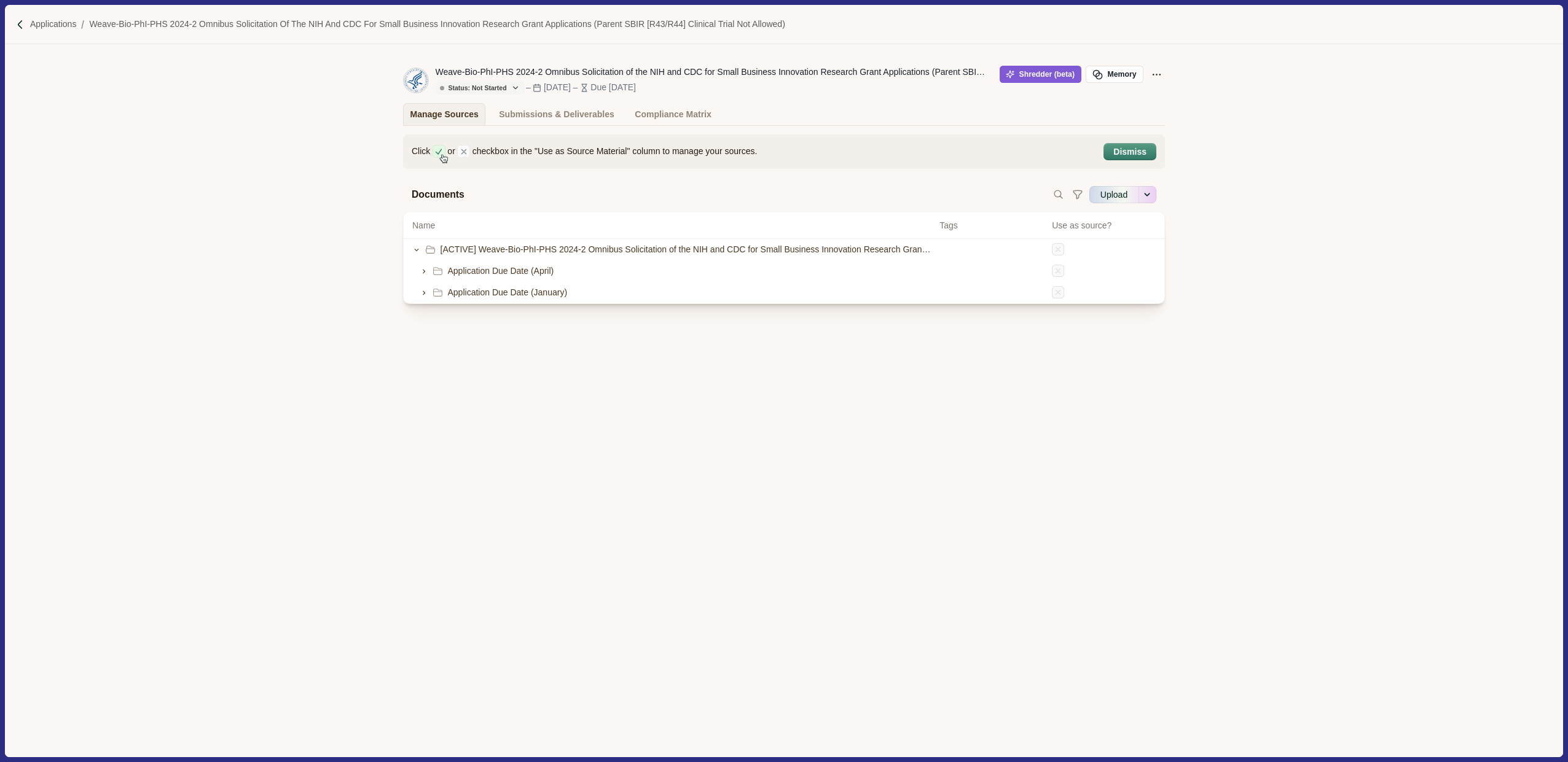
click at [779, 200] on div "Documents Upload More Options Import From Google Drive Import From OneDrive" at bounding box center [784, 194] width 744 height 17
click at [779, 198] on button "Upload" at bounding box center [1114, 195] width 49 height 20
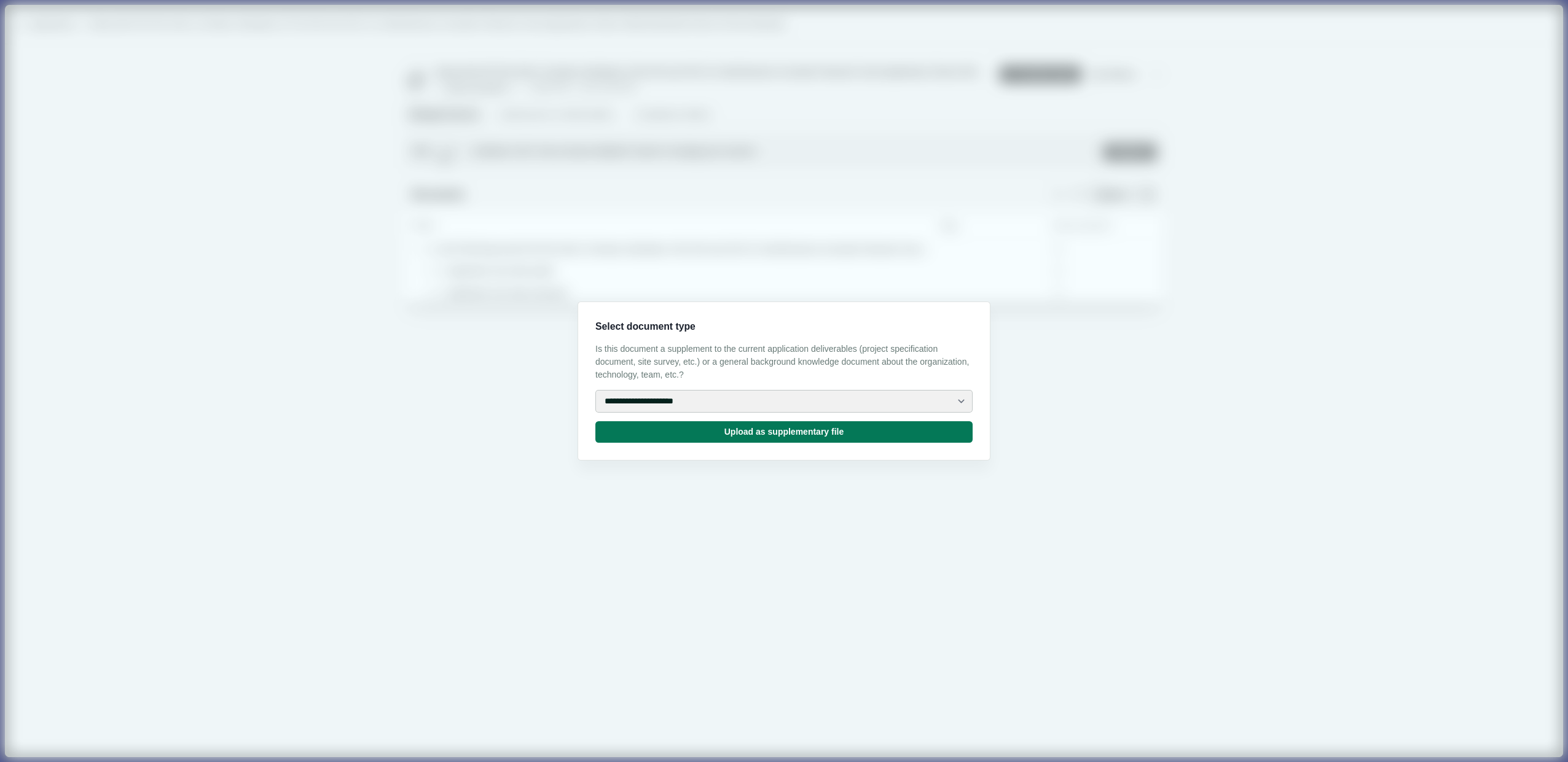
click at [678, 404] on select "**********" at bounding box center [784, 401] width 377 height 23
click at [779, 318] on div "**********" at bounding box center [784, 381] width 1568 height 762
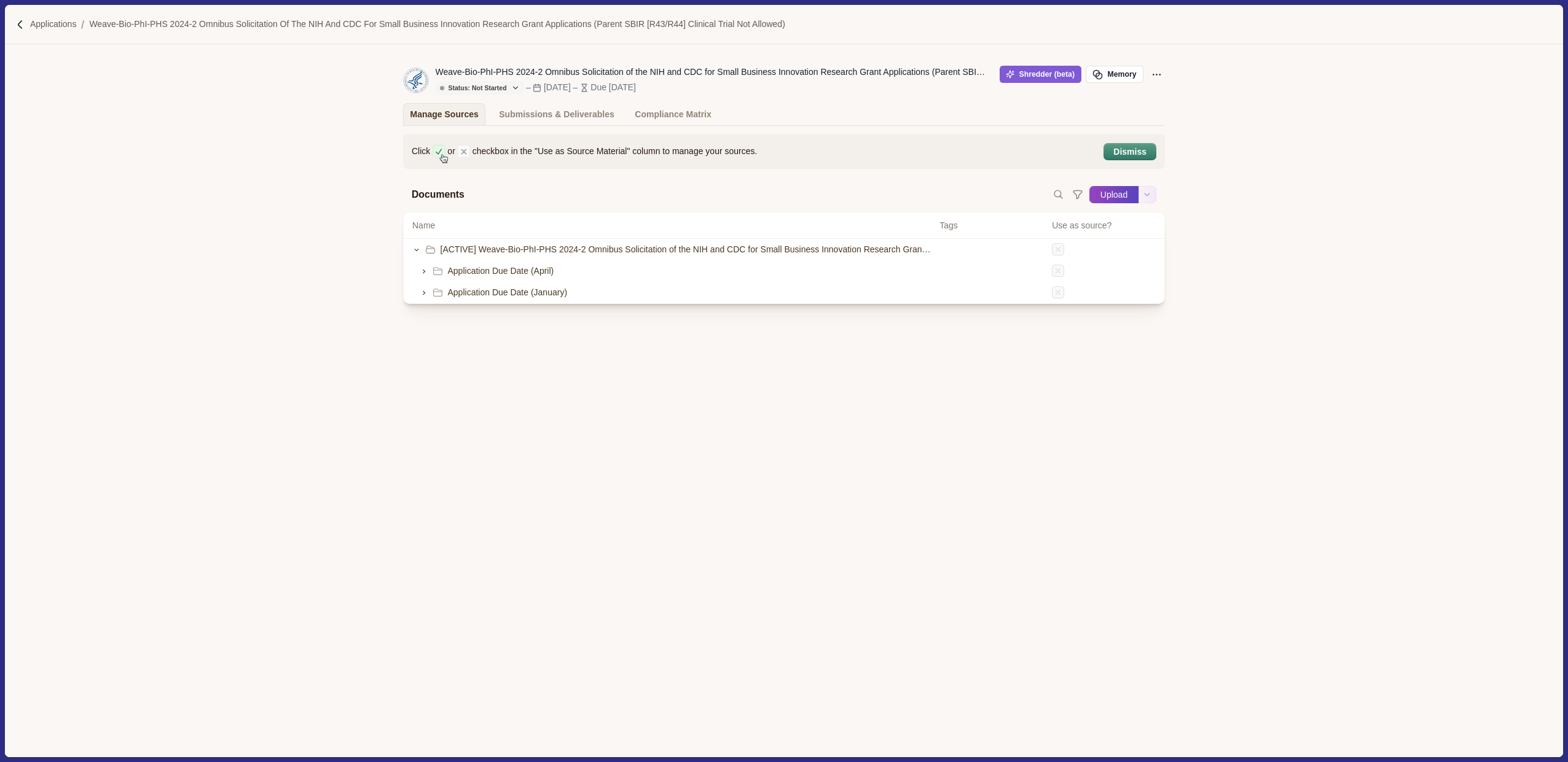
click at [779, 196] on button "Upload" at bounding box center [1114, 195] width 49 height 20
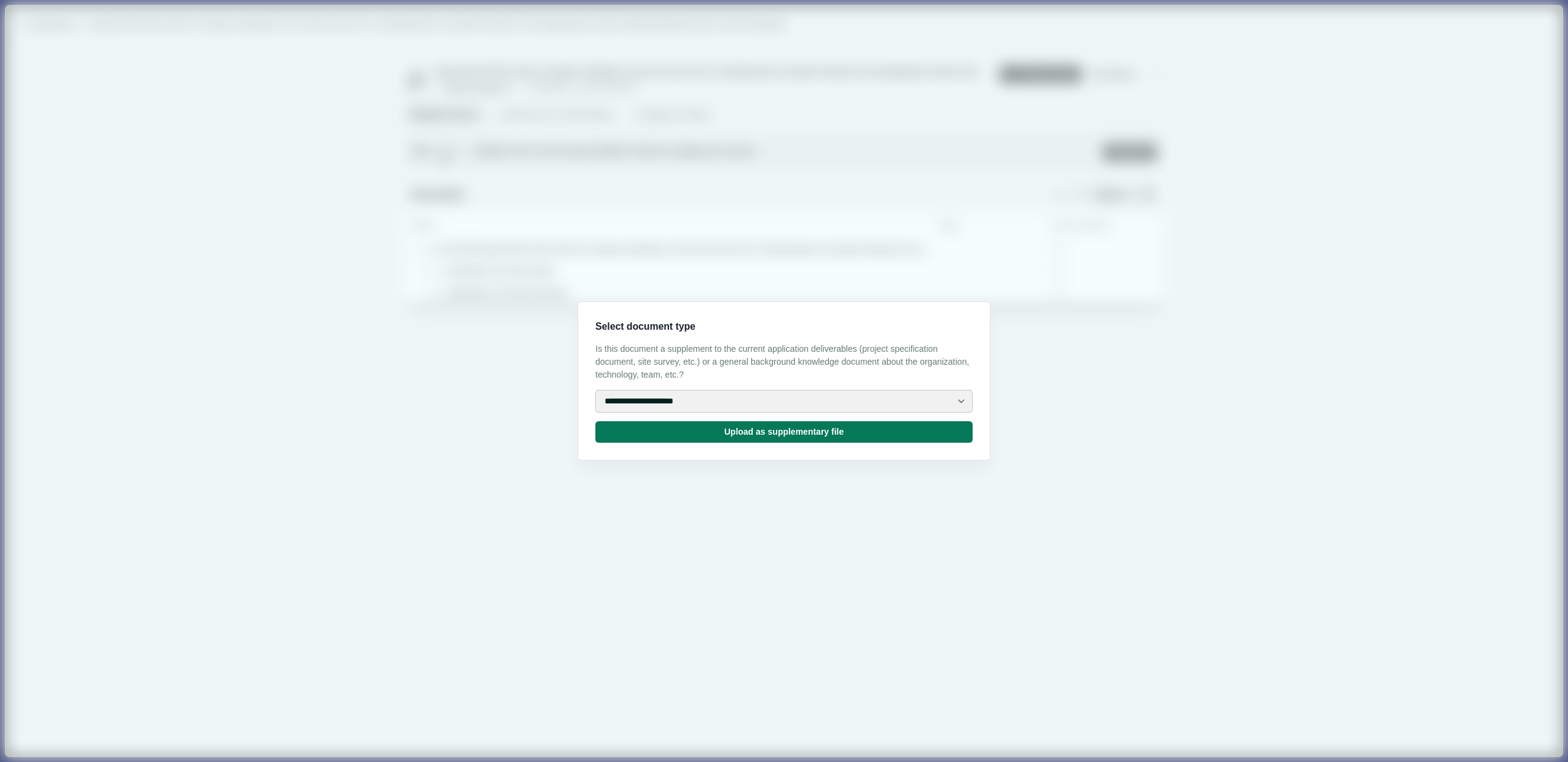
click at [665, 408] on select "**********" at bounding box center [784, 401] width 377 height 23
select select "**********"
click at [707, 430] on button "Upload as background document" at bounding box center [784, 432] width 377 height 21
click at [779, 195] on input "Upload" at bounding box center [1089, 195] width 1 height 1
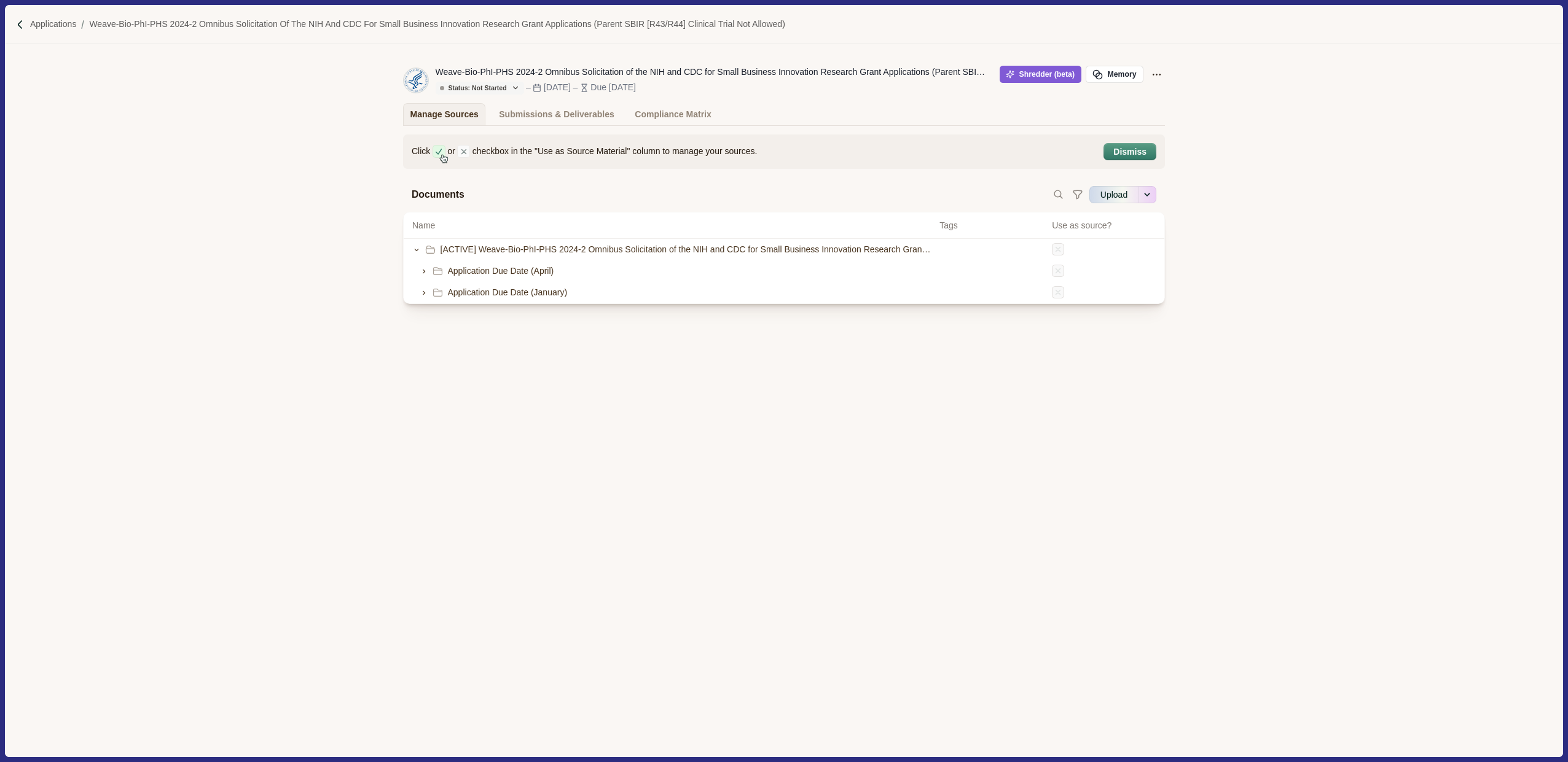
click at [779, 480] on div "Weave-Bio-PhI-PHS 2024-2 Omnibus Solicitation of the NIH and CDC for Small Busi…" at bounding box center [784, 400] width 1557 height 712
click at [47, 15] on div "Applications Weave-Bio-PhI-PHS 2024-2 Omnibus Solicitation of the NIH and CDC f…" at bounding box center [784, 25] width 1557 height 39
click at [52, 26] on p "Applications" at bounding box center [53, 25] width 47 height 13
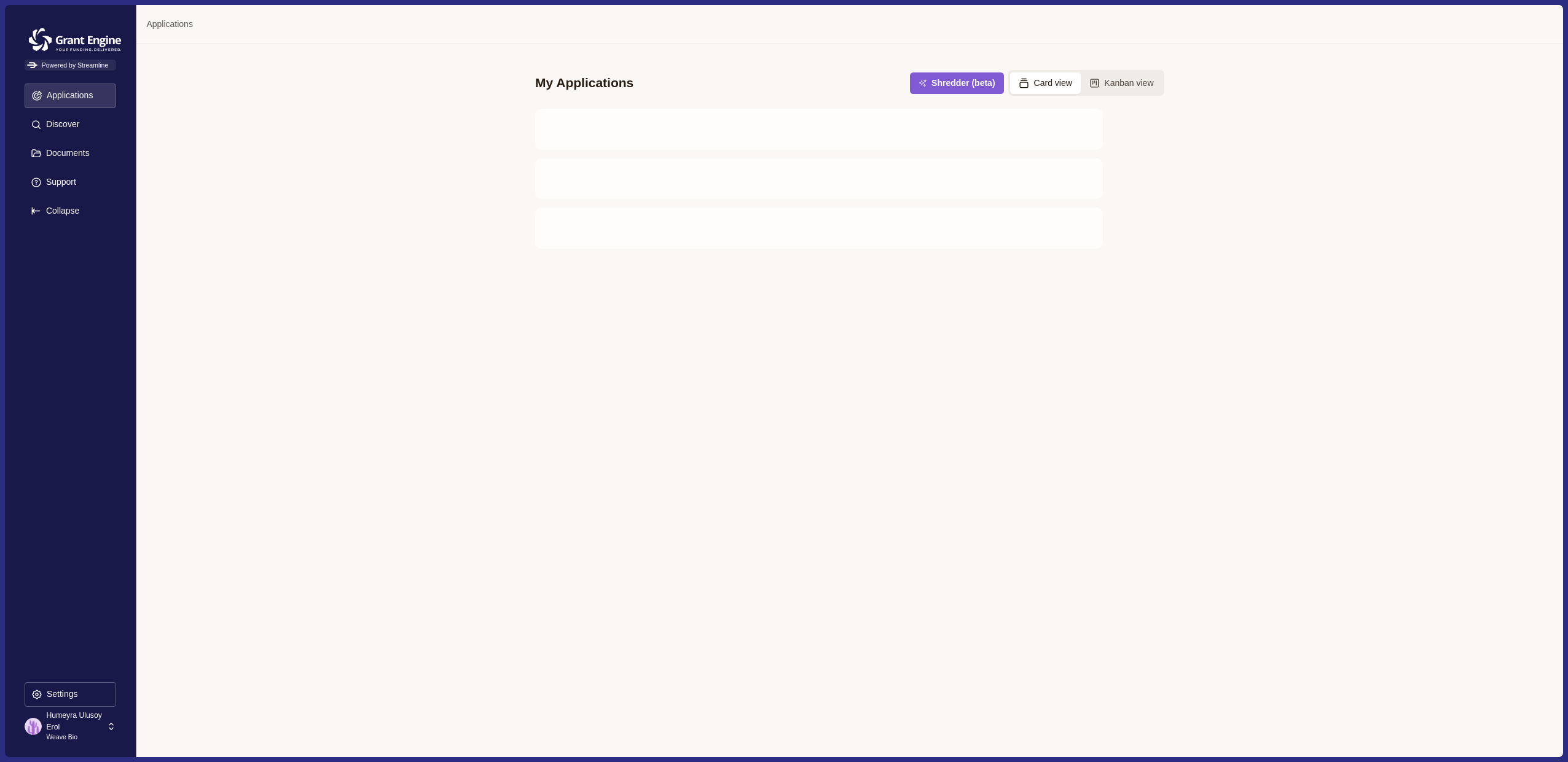
click at [79, 727] on p "Humeyra Ulusoy Erol" at bounding box center [74, 721] width 56 height 23
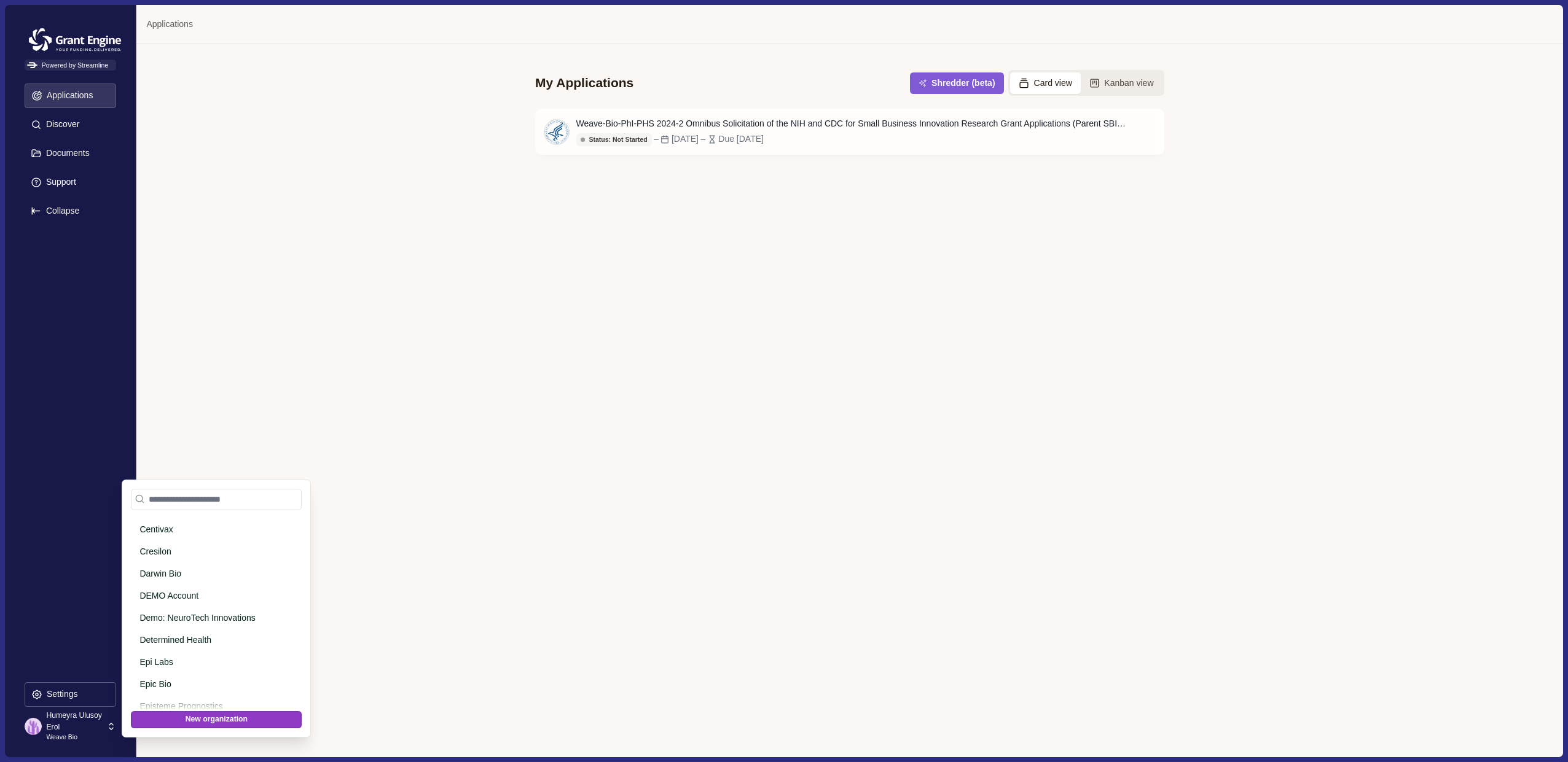
scroll to position [859, 0]
click at [177, 593] on p "DEMO Account" at bounding box center [214, 594] width 149 height 13
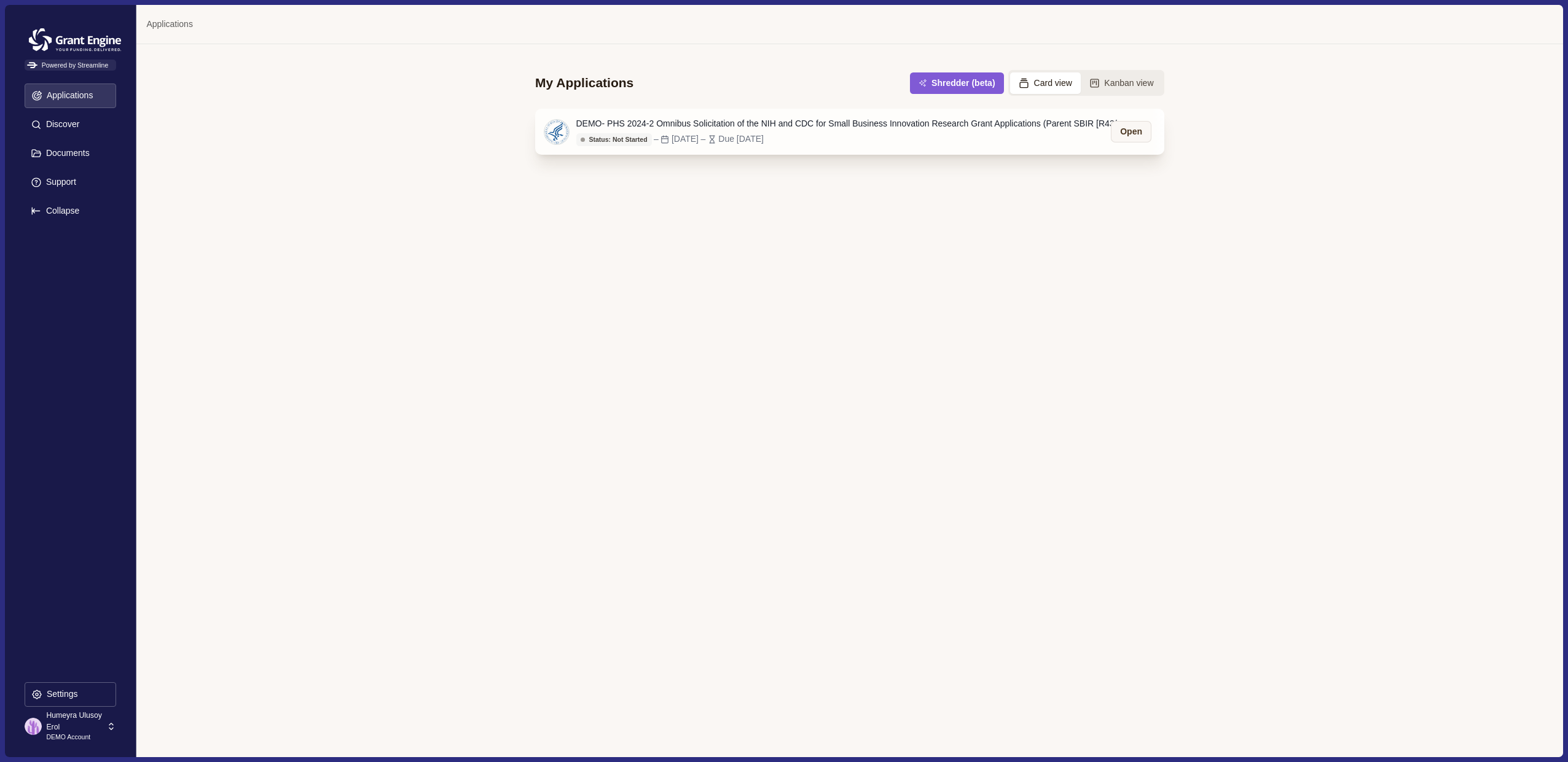
click at [784, 124] on div "DEMO- PHS 2024-2 Omnibus Solicitation of the NIH and CDC for Small Business Inn…" at bounding box center [852, 124] width 553 height 13
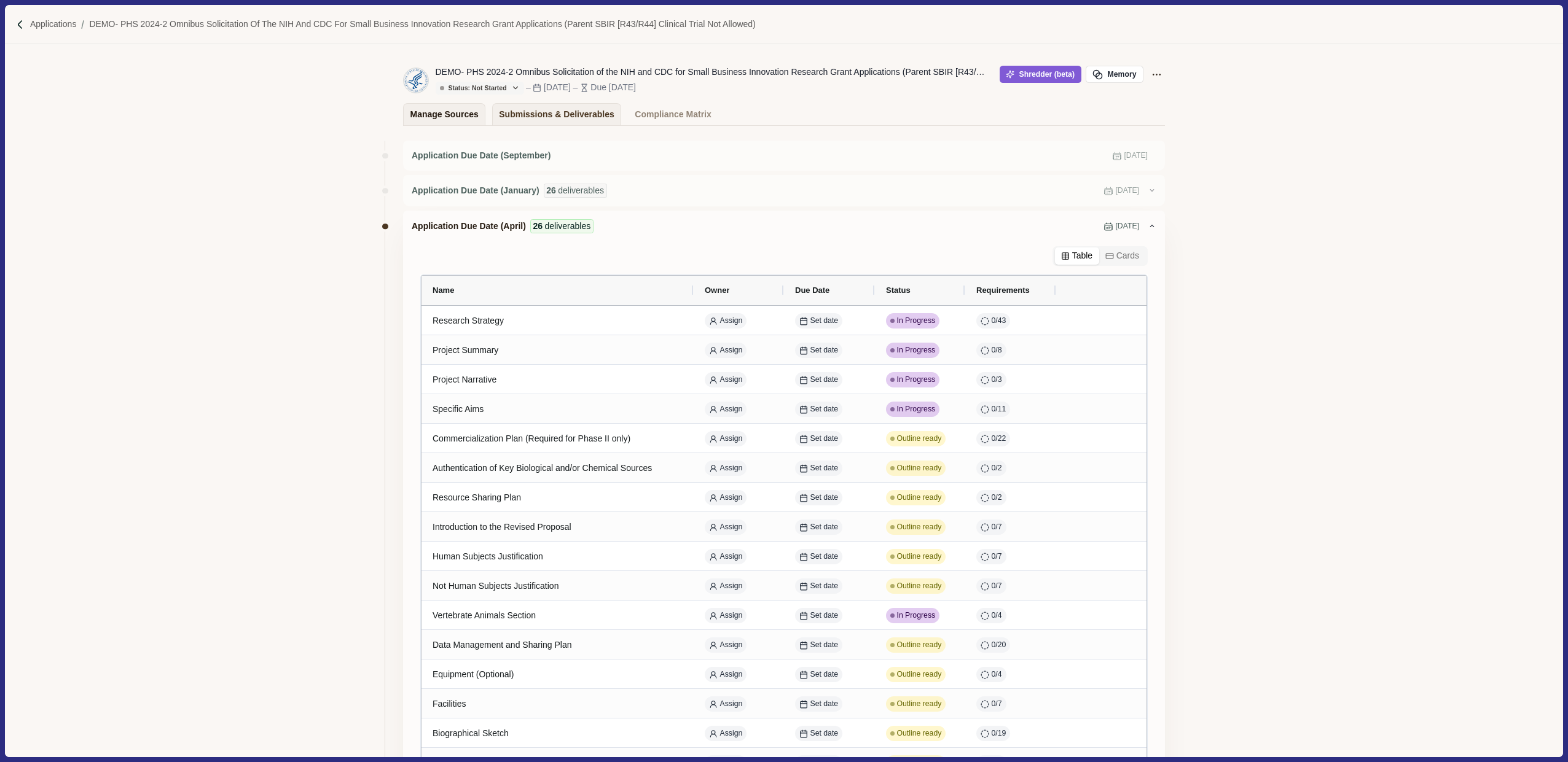
click at [468, 110] on div "Manage Sources" at bounding box center [444, 115] width 68 height 21
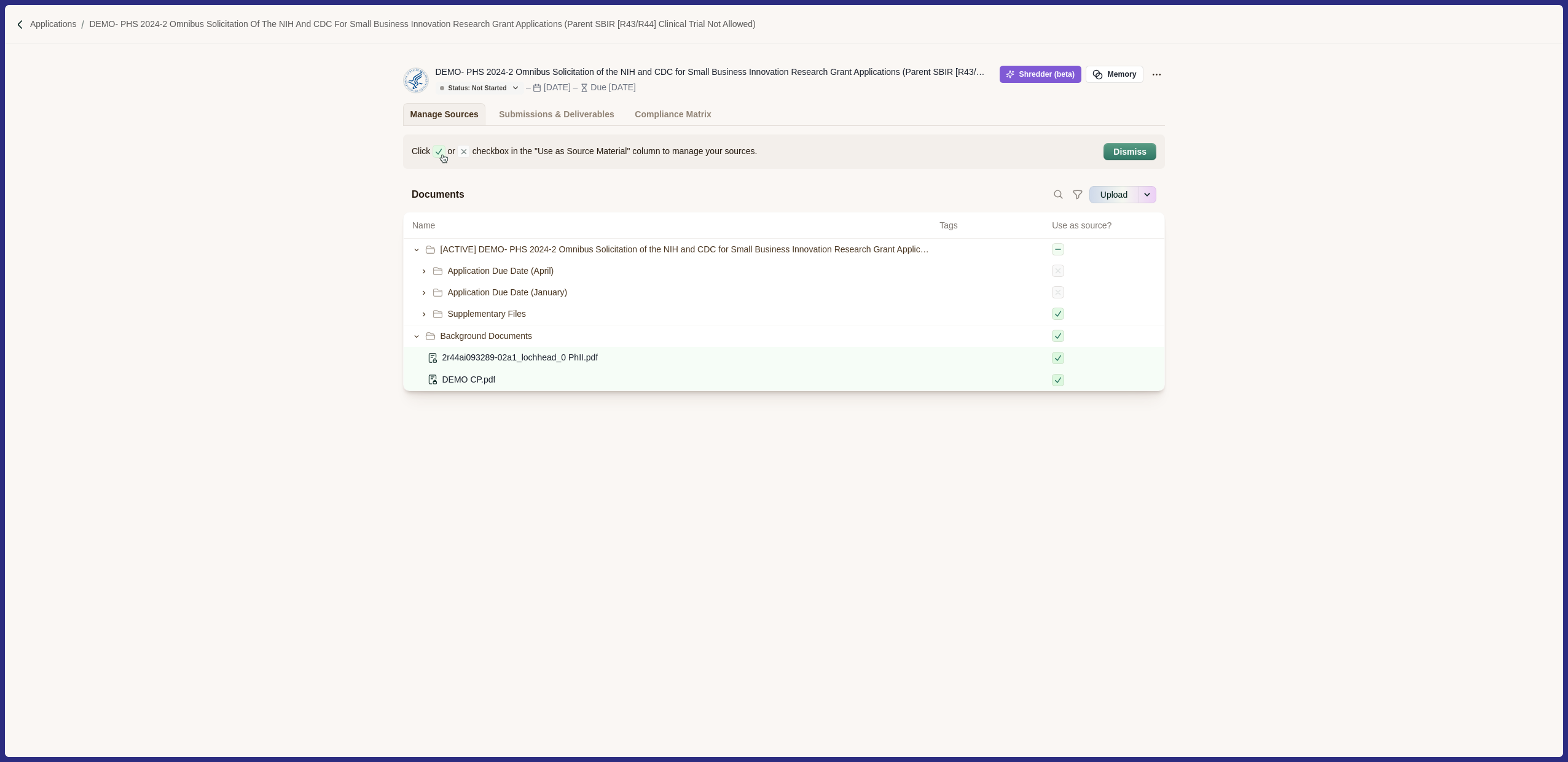
click at [626, 171] on div "Click or checkbox in the "Use as Source Material" column to manage your sources…" at bounding box center [784, 284] width 761 height 300
click at [1057, 336] on icon at bounding box center [1058, 336] width 9 height 9
click at [1057, 338] on icon at bounding box center [1058, 336] width 9 height 9
click at [544, 122] on div "Submissions & Deliverables" at bounding box center [556, 115] width 115 height 21
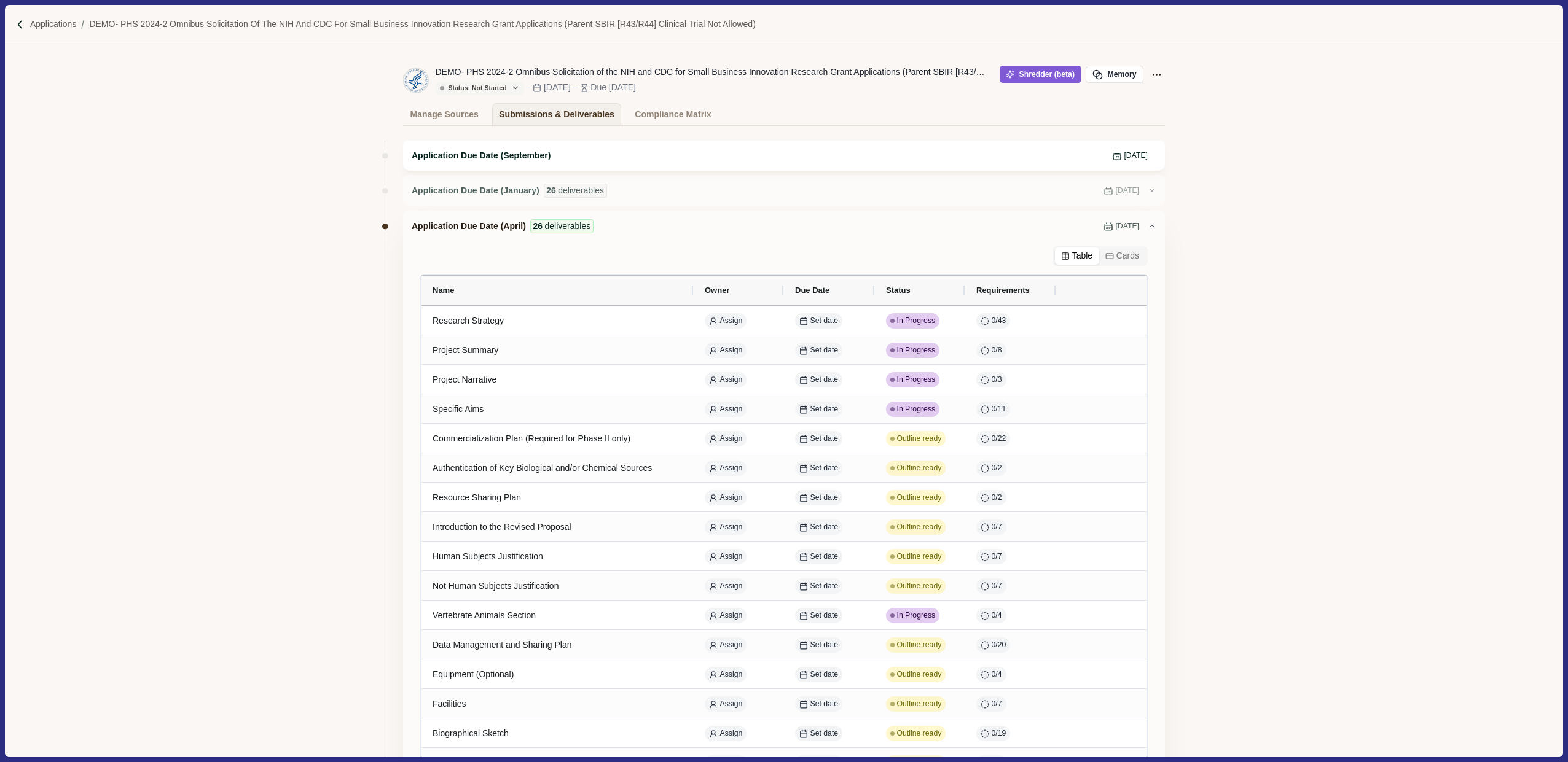
click at [526, 154] on span "Application Due Date (September)" at bounding box center [481, 156] width 139 height 13
click at [518, 175] on div "Application Due Date (January) 26 deliverables [DATE]" at bounding box center [784, 191] width 761 height 31
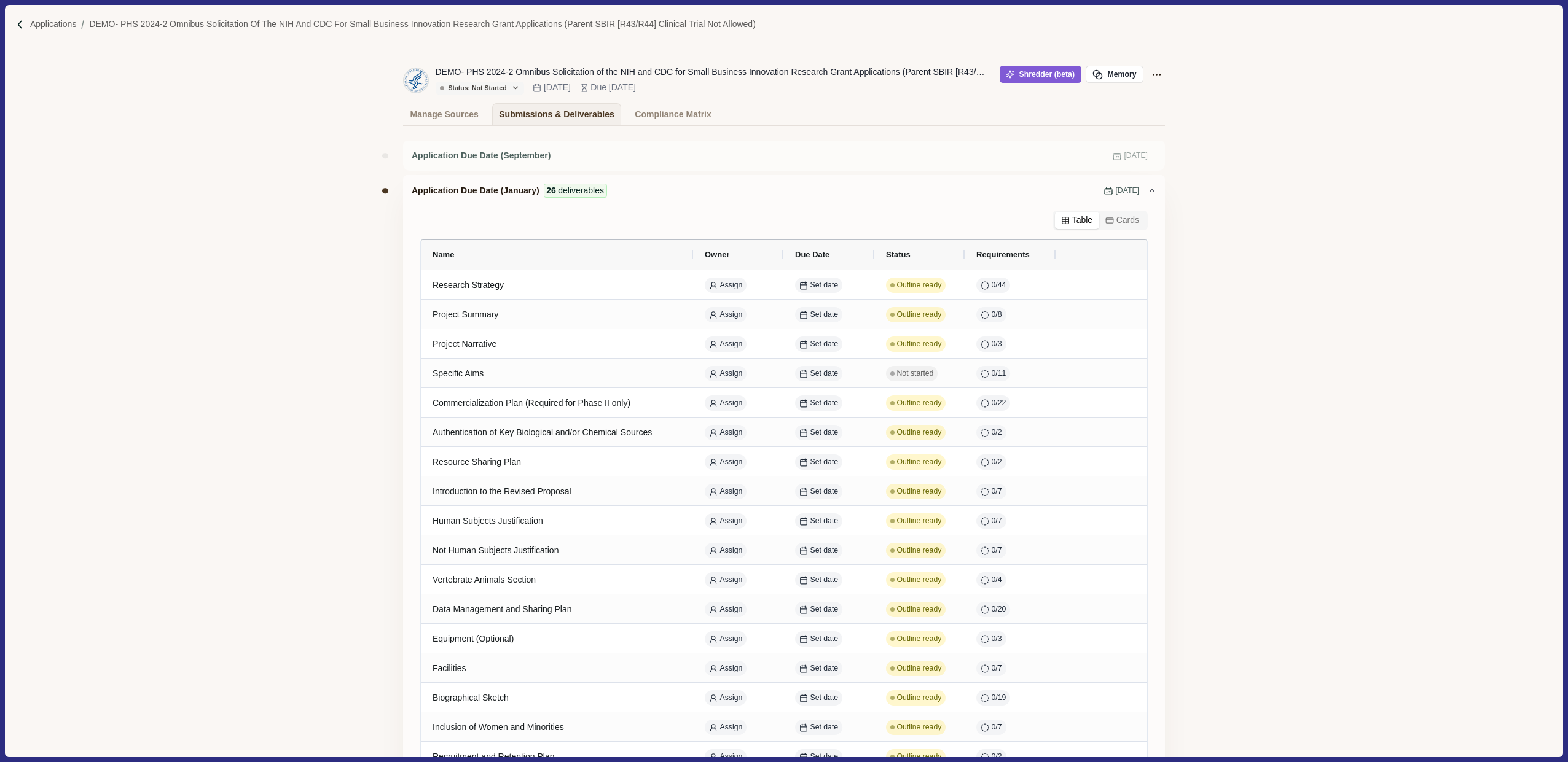
click at [501, 196] on span "Application Due Date (January)" at bounding box center [476, 191] width 128 height 13
click at [1148, 189] on icon at bounding box center [1152, 190] width 9 height 9
click at [1152, 189] on icon at bounding box center [1152, 190] width 9 height 9
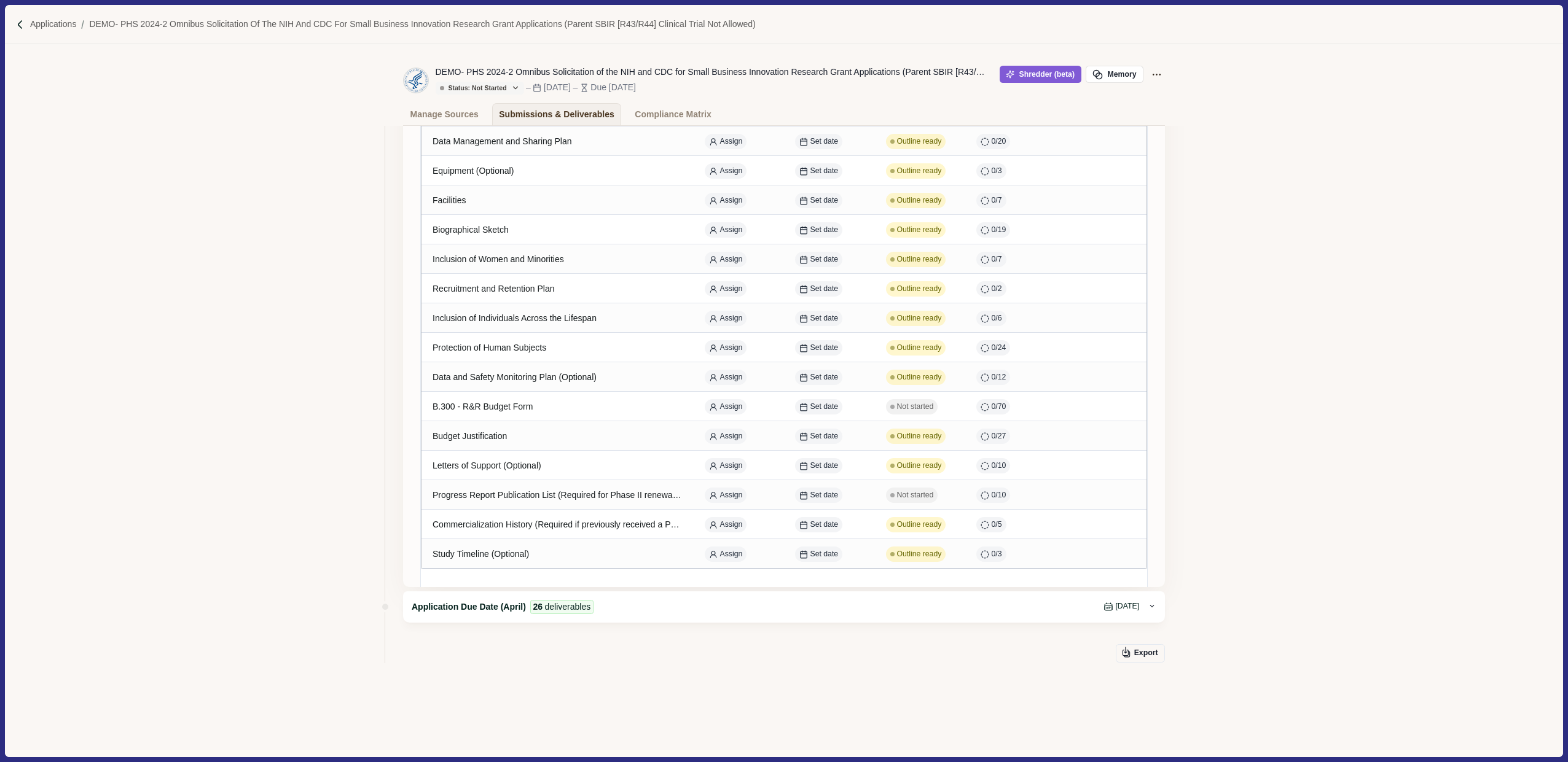
click at [501, 601] on span "Application Due Date (April)" at bounding box center [469, 607] width 115 height 13
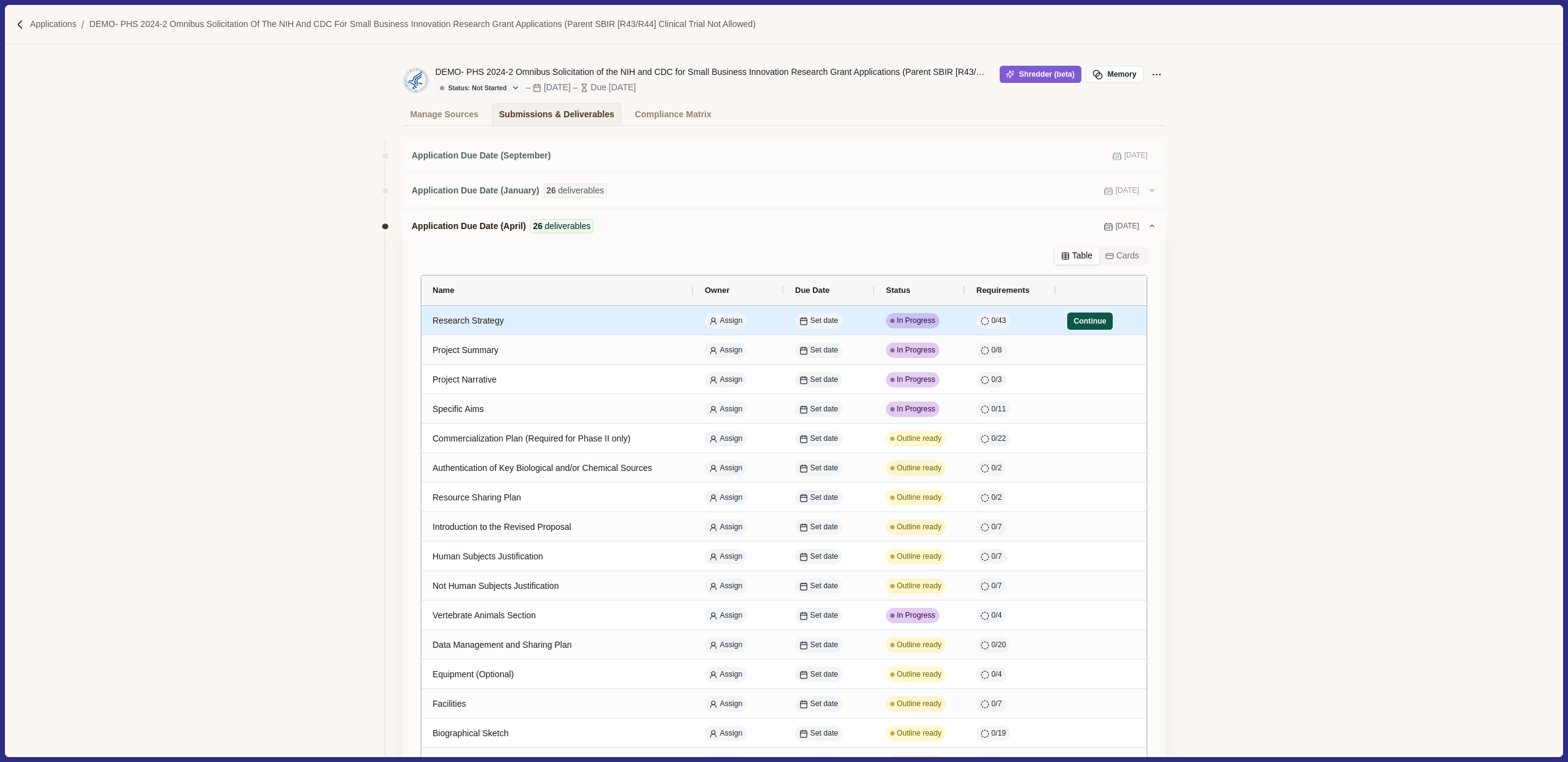
click at [1089, 324] on button "Continue" at bounding box center [1090, 321] width 46 height 17
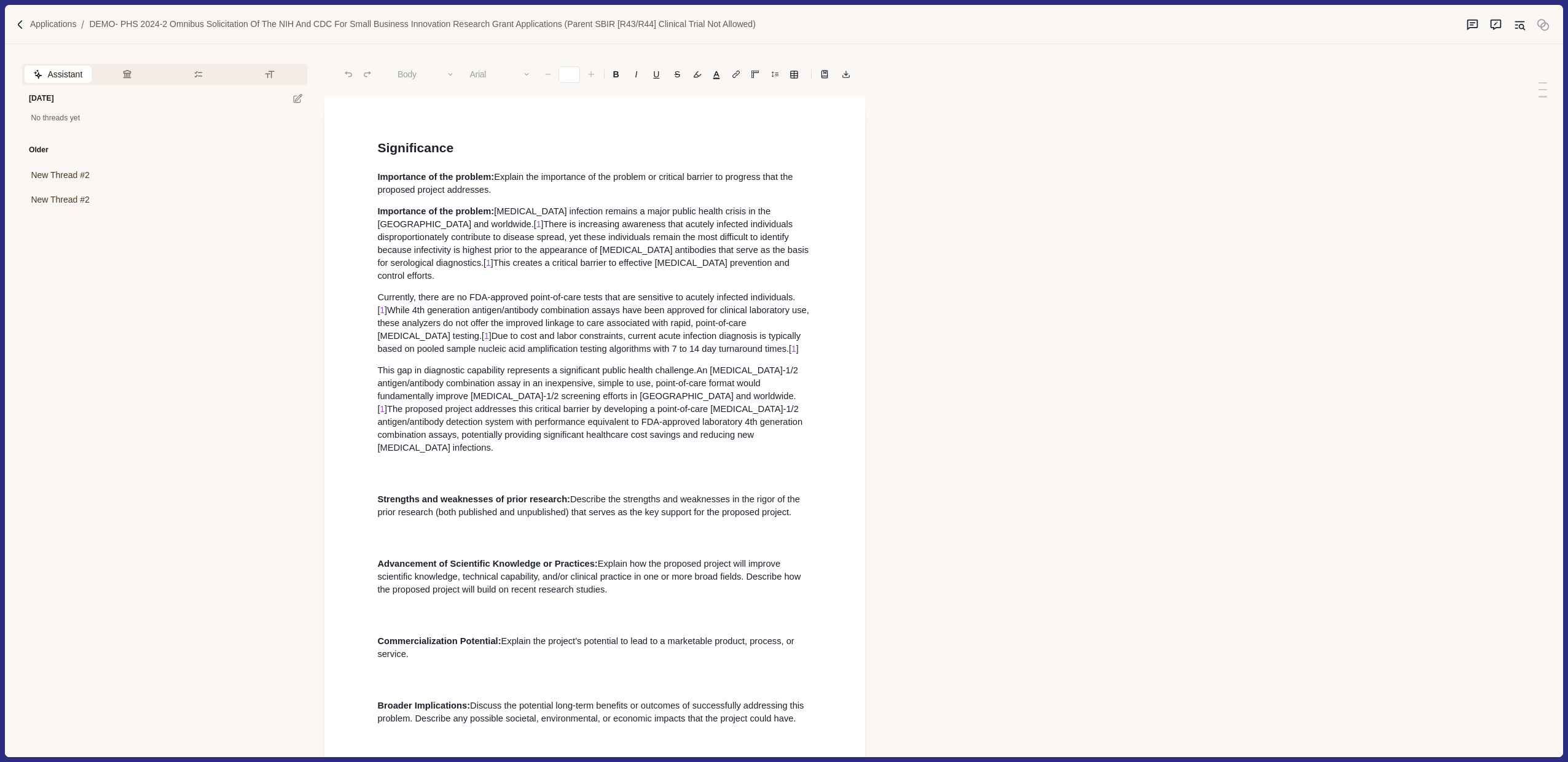
type input "**"
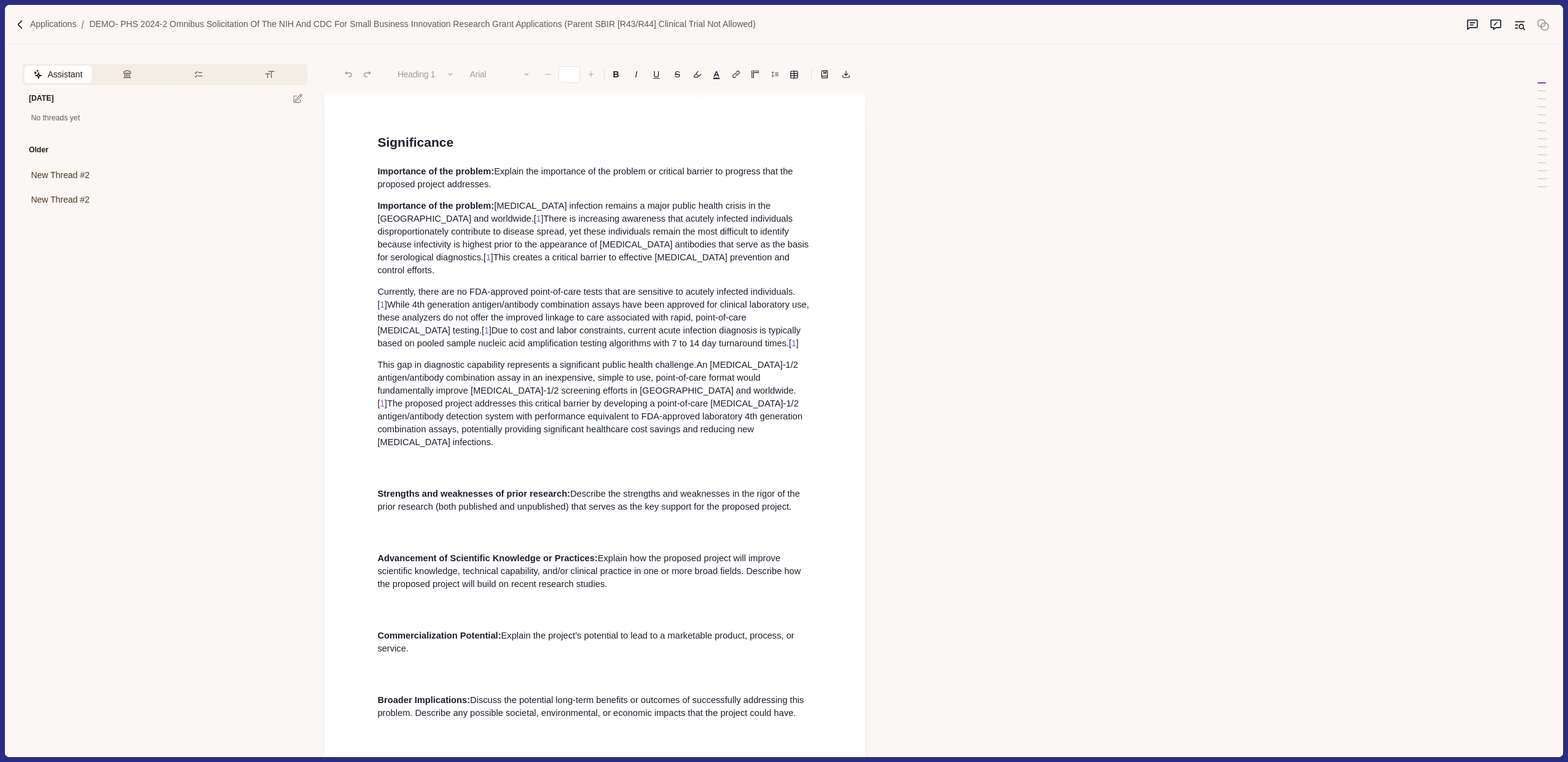
scroll to position [11, 0]
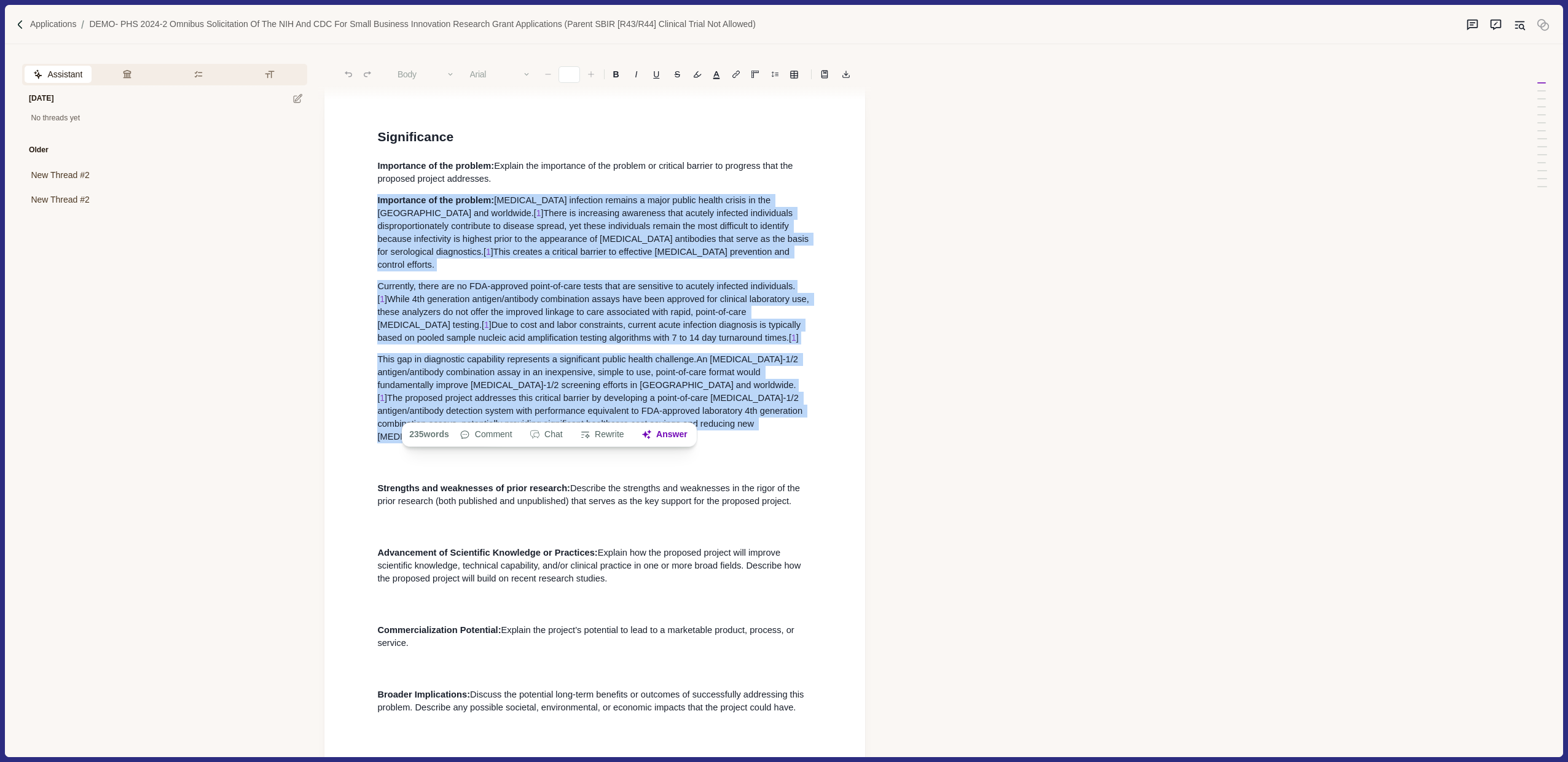
drag, startPoint x: 734, startPoint y: 414, endPoint x: 386, endPoint y: 192, distance: 412.8
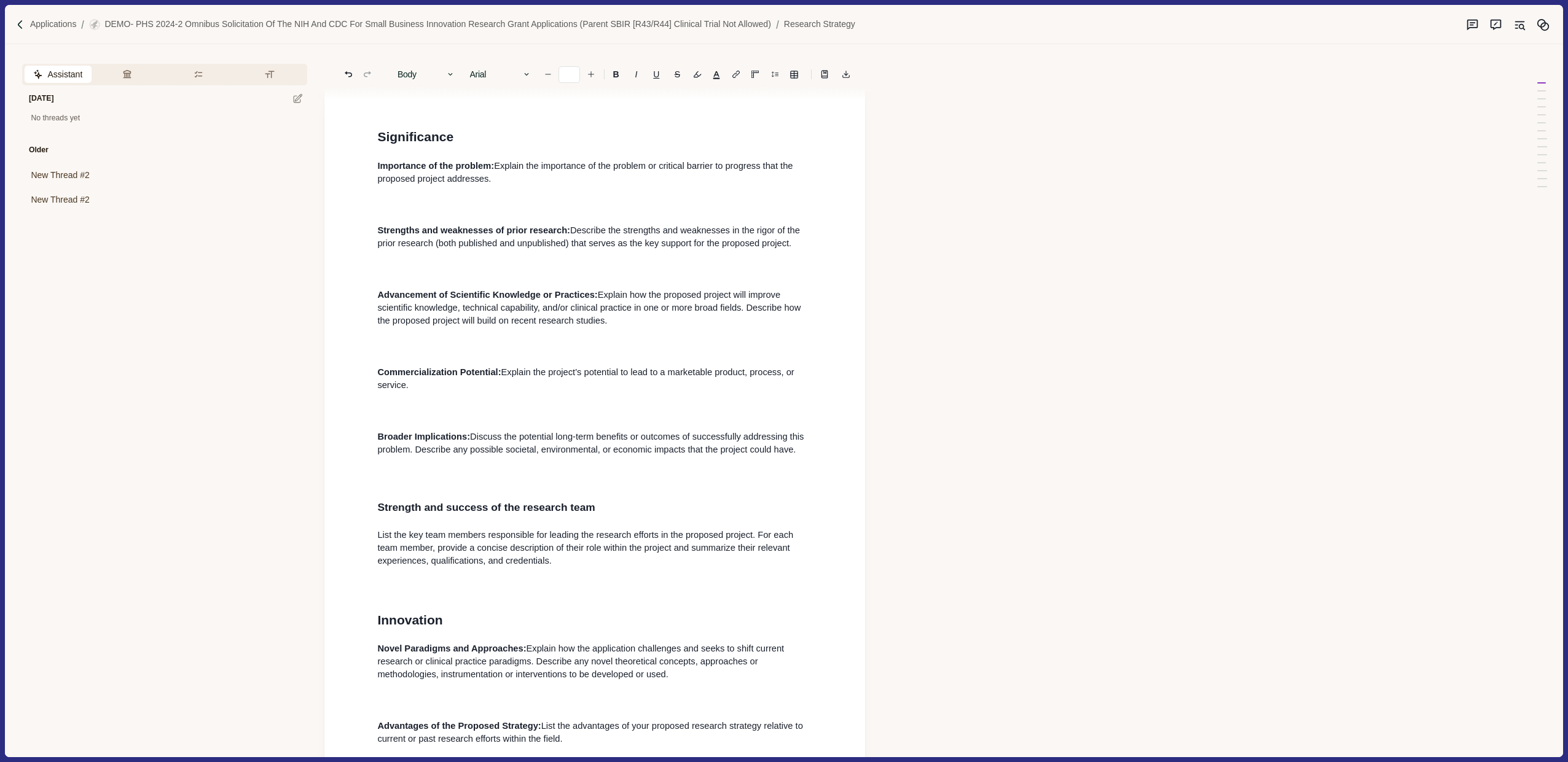
click at [471, 205] on p at bounding box center [594, 210] width 435 height 13
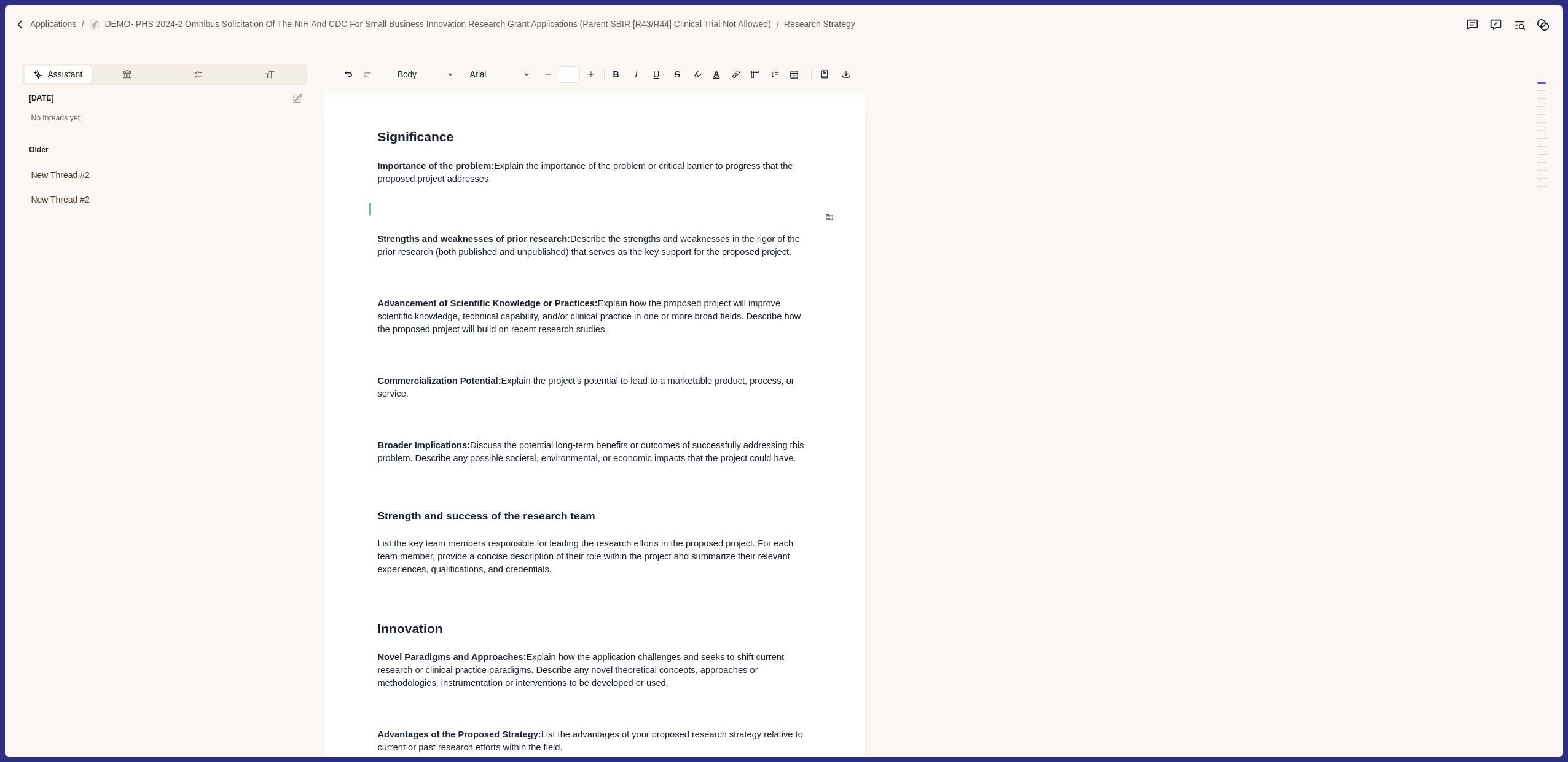
click at [414, 214] on p at bounding box center [594, 210] width 435 height 13
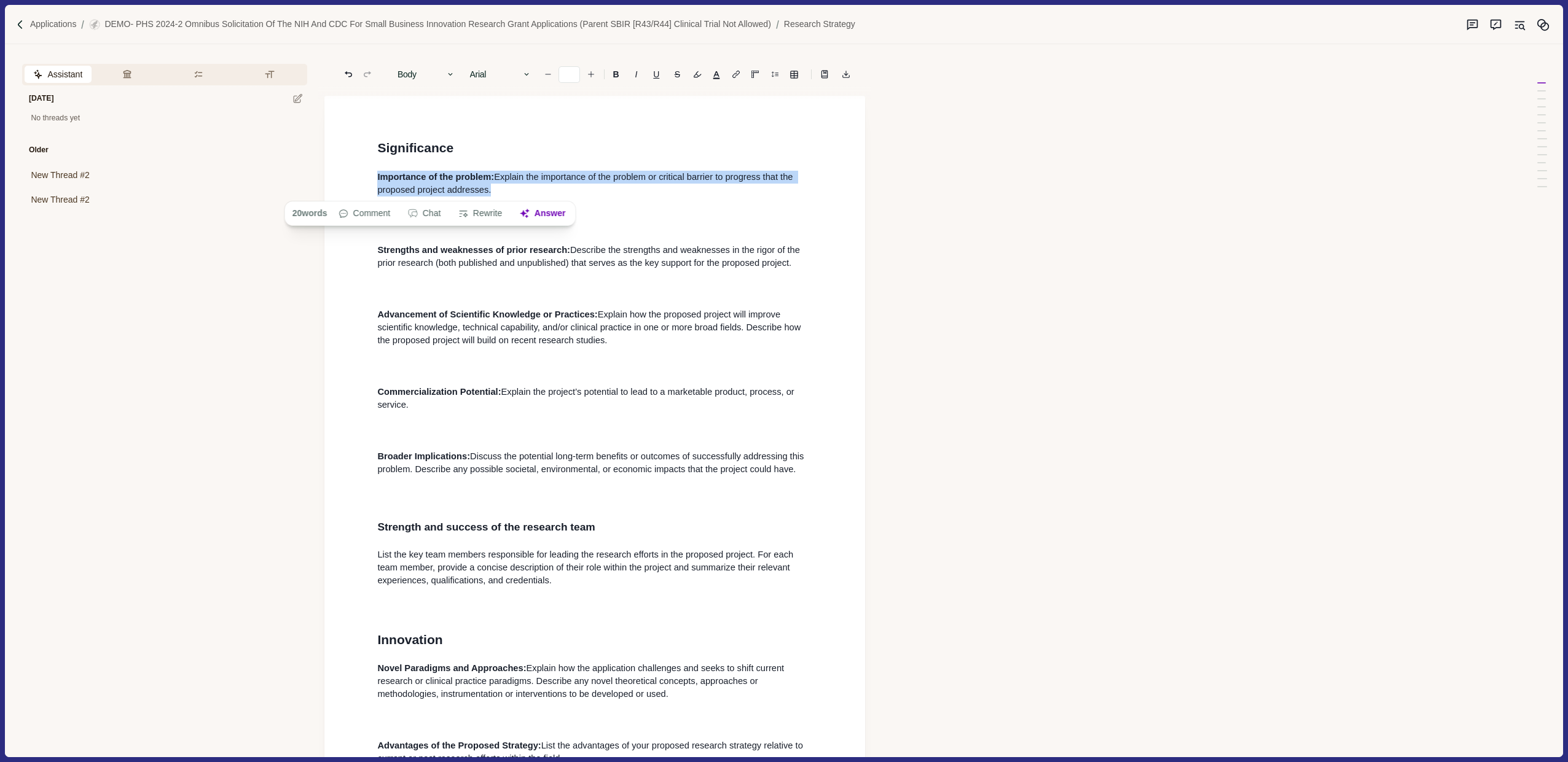
drag, startPoint x: 492, startPoint y: 189, endPoint x: 366, endPoint y: 174, distance: 126.9
click at [555, 216] on button "Answer" at bounding box center [543, 214] width 59 height 17
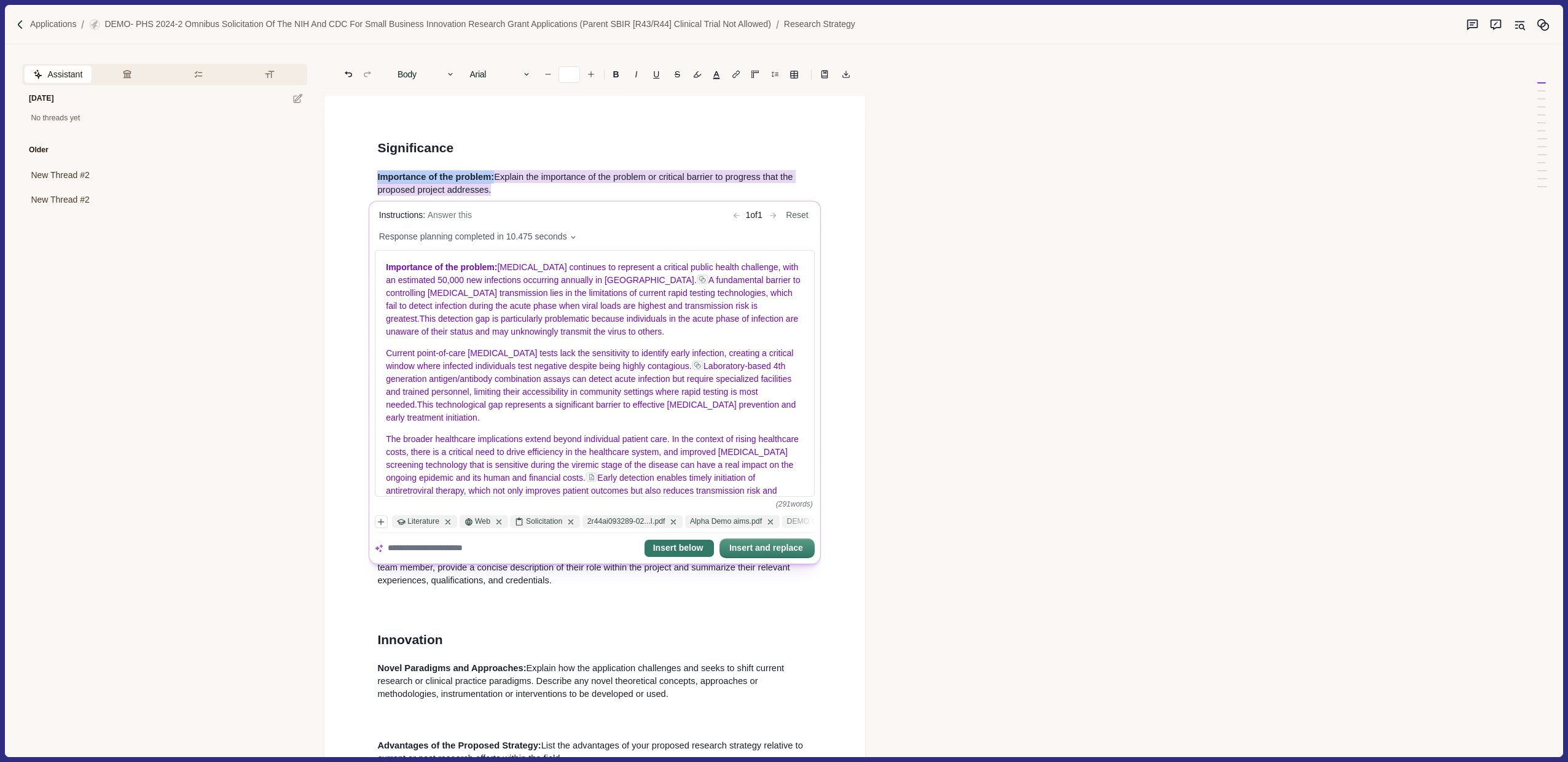
click at [667, 553] on button "Insert below" at bounding box center [679, 548] width 70 height 17
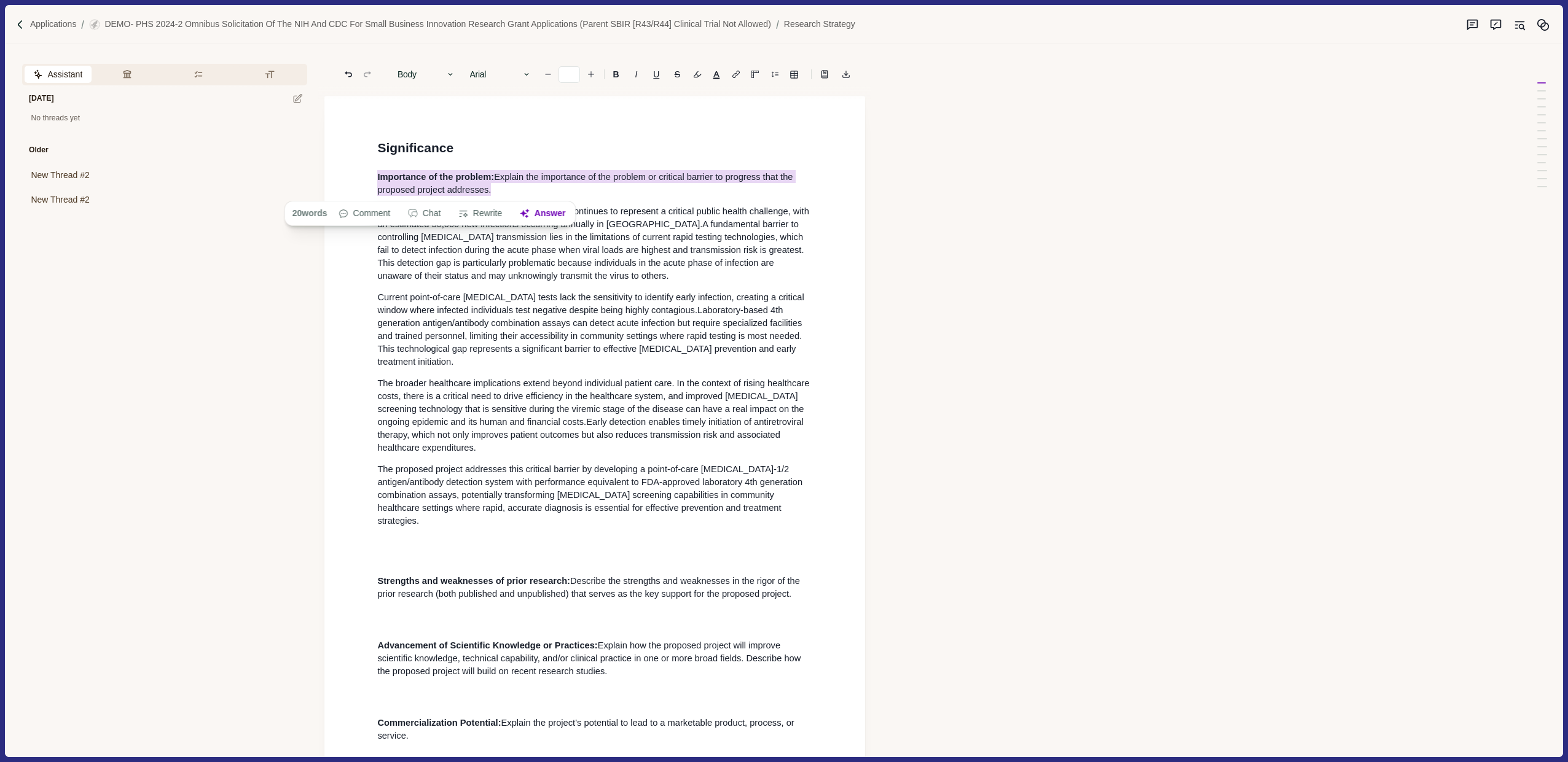
drag, startPoint x: 517, startPoint y: 186, endPoint x: 372, endPoint y: 174, distance: 145.5
click at [629, 191] on p "Importance of the problem: Explain the importance of the problem or critical ba…" at bounding box center [594, 184] width 435 height 26
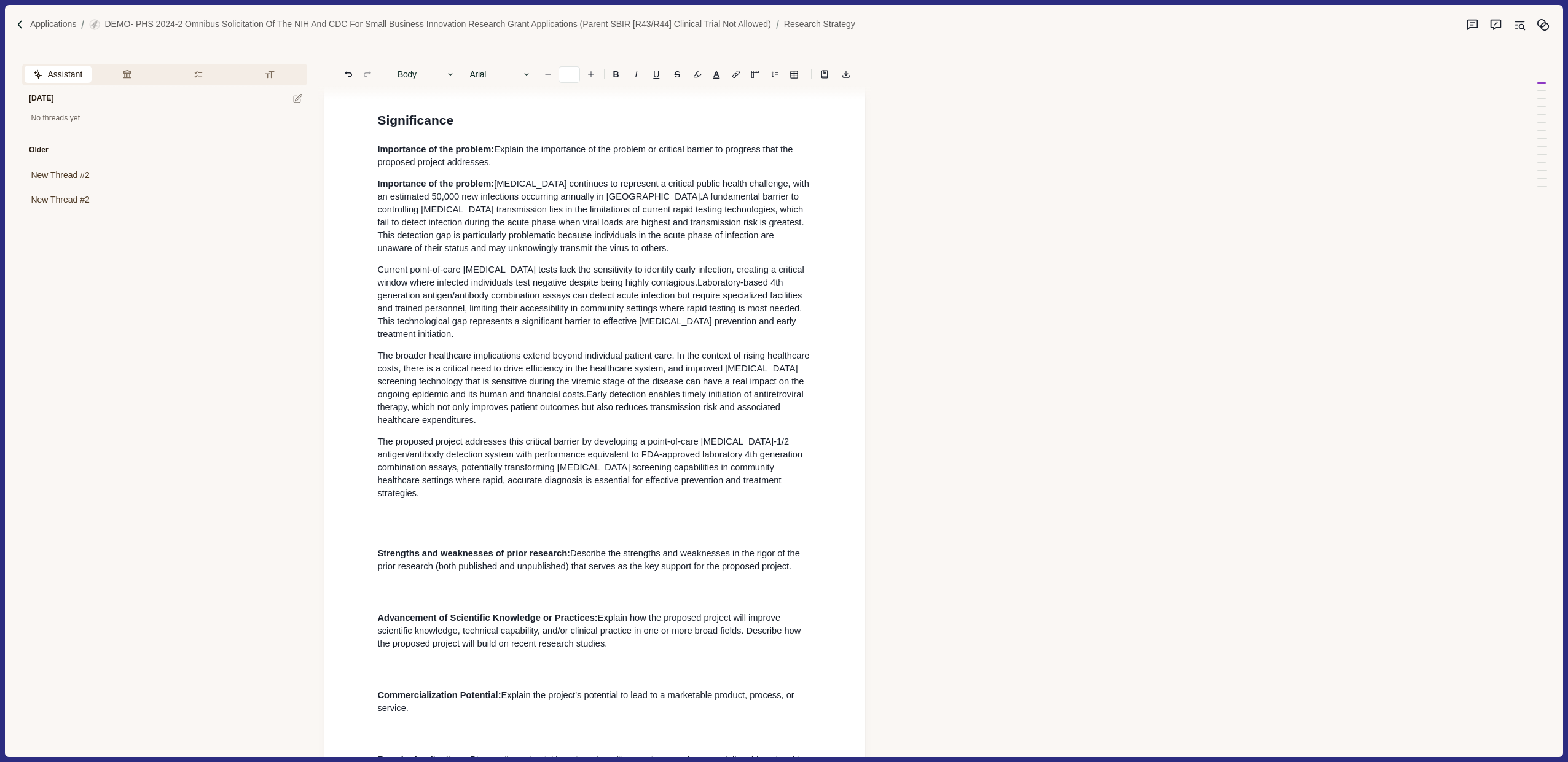
scroll to position [38, 0]
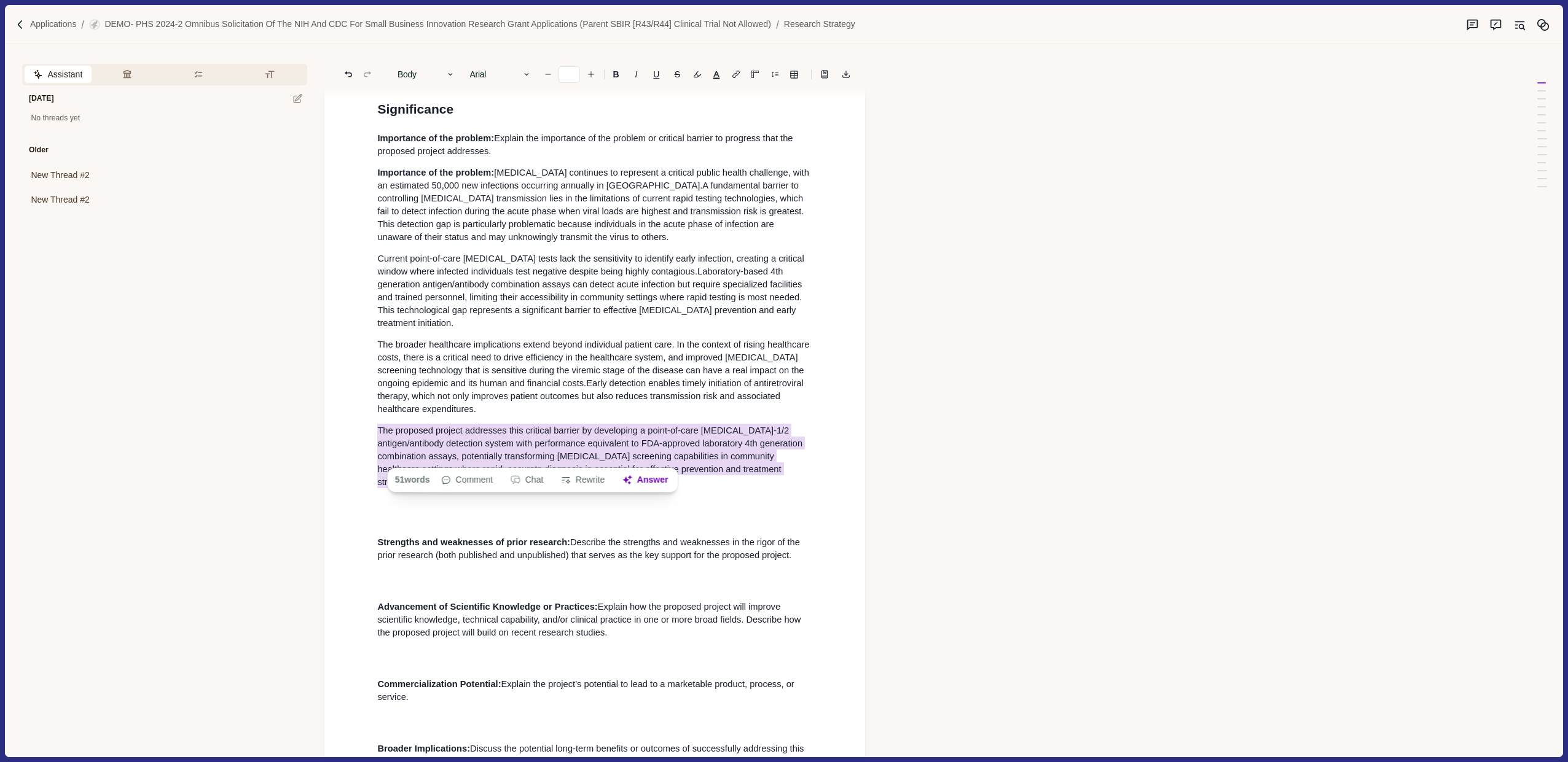
drag, startPoint x: 695, startPoint y: 460, endPoint x: 377, endPoint y: 419, distance: 320.6
click at [589, 481] on button "Rewrite" at bounding box center [583, 480] width 57 height 17
click at [558, 498] on div at bounding box center [594, 506] width 406 height 18
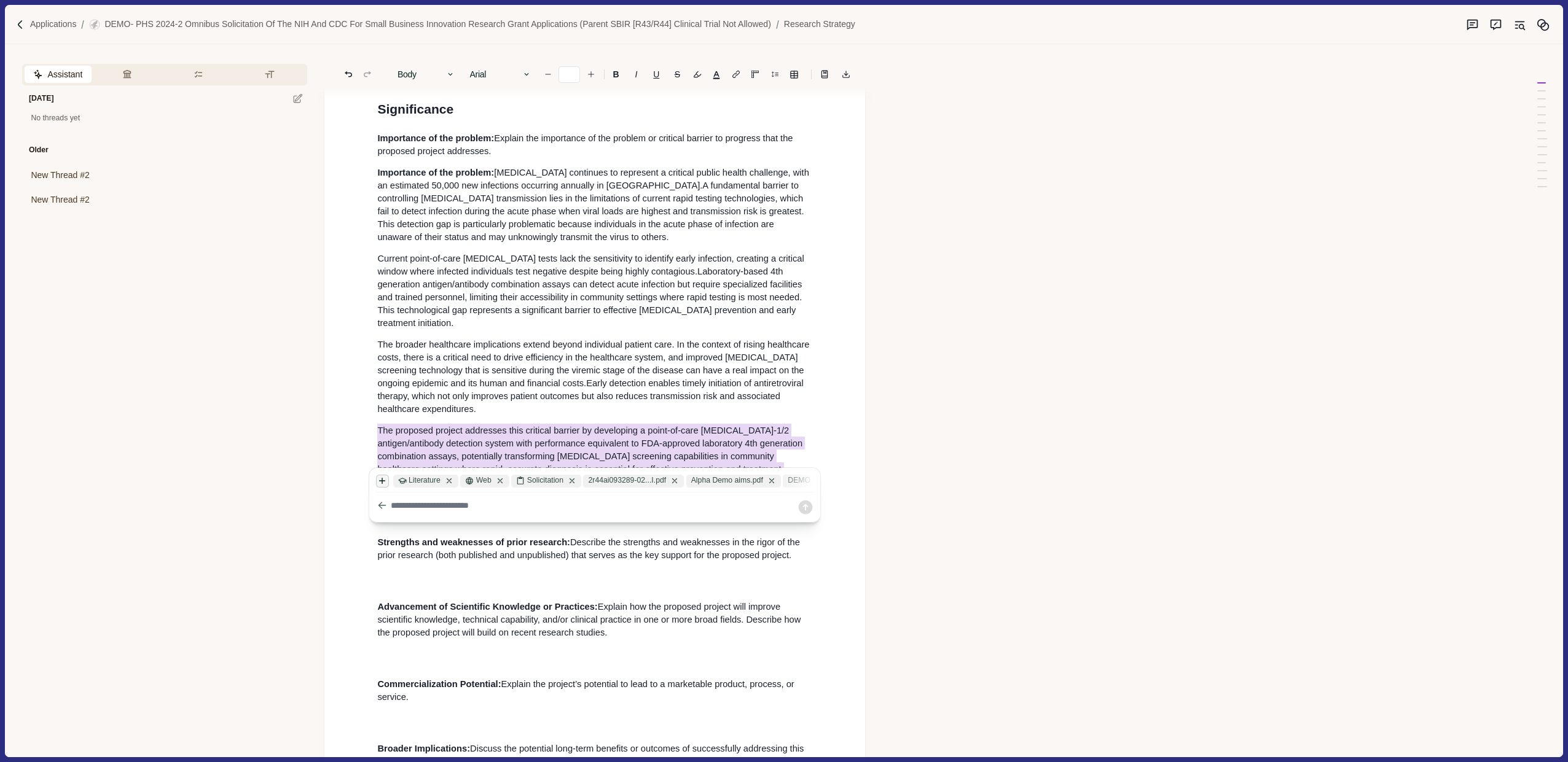
click at [382, 483] on icon "button" at bounding box center [382, 480] width 6 height 6
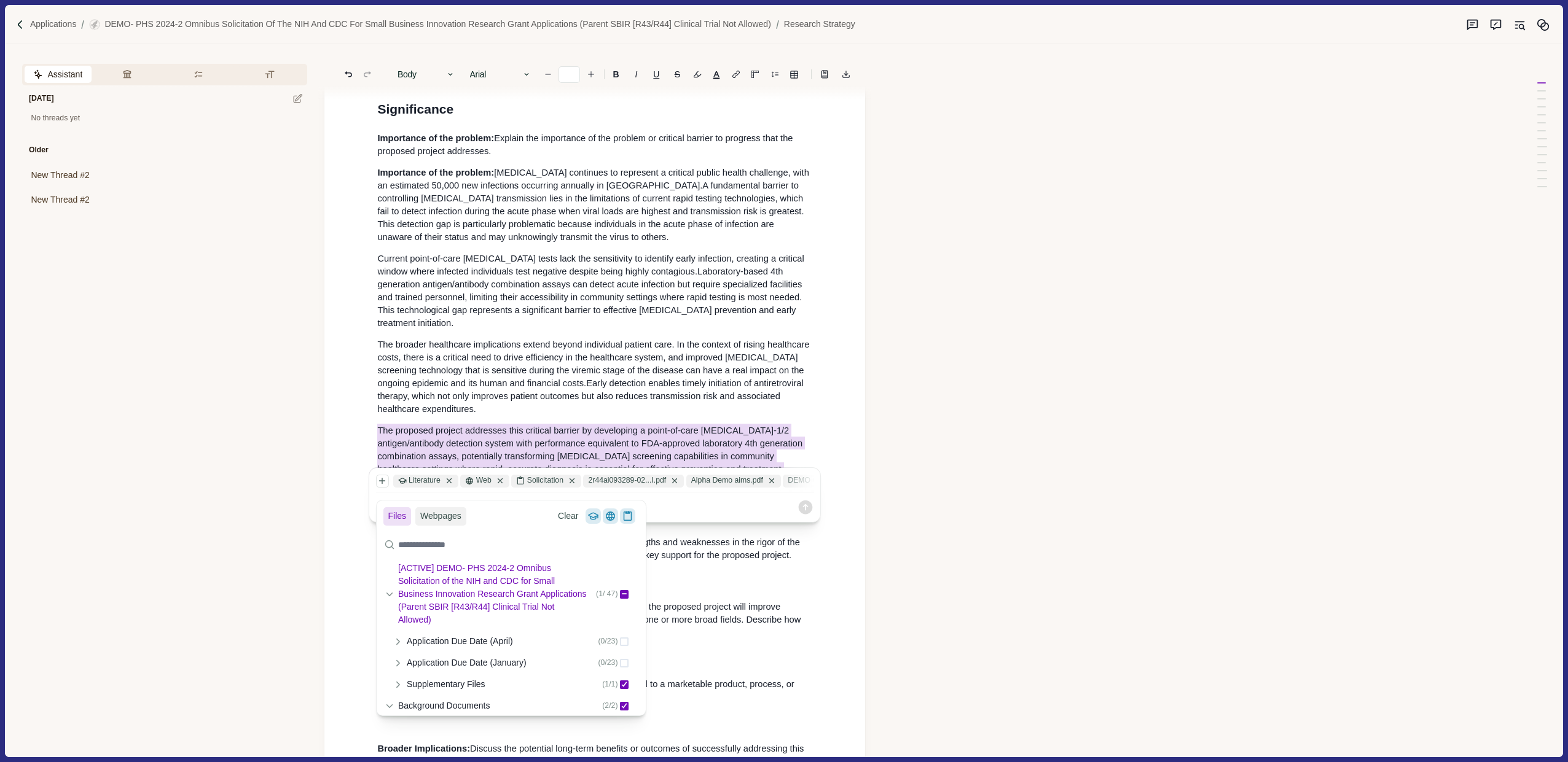
scroll to position [48, 0]
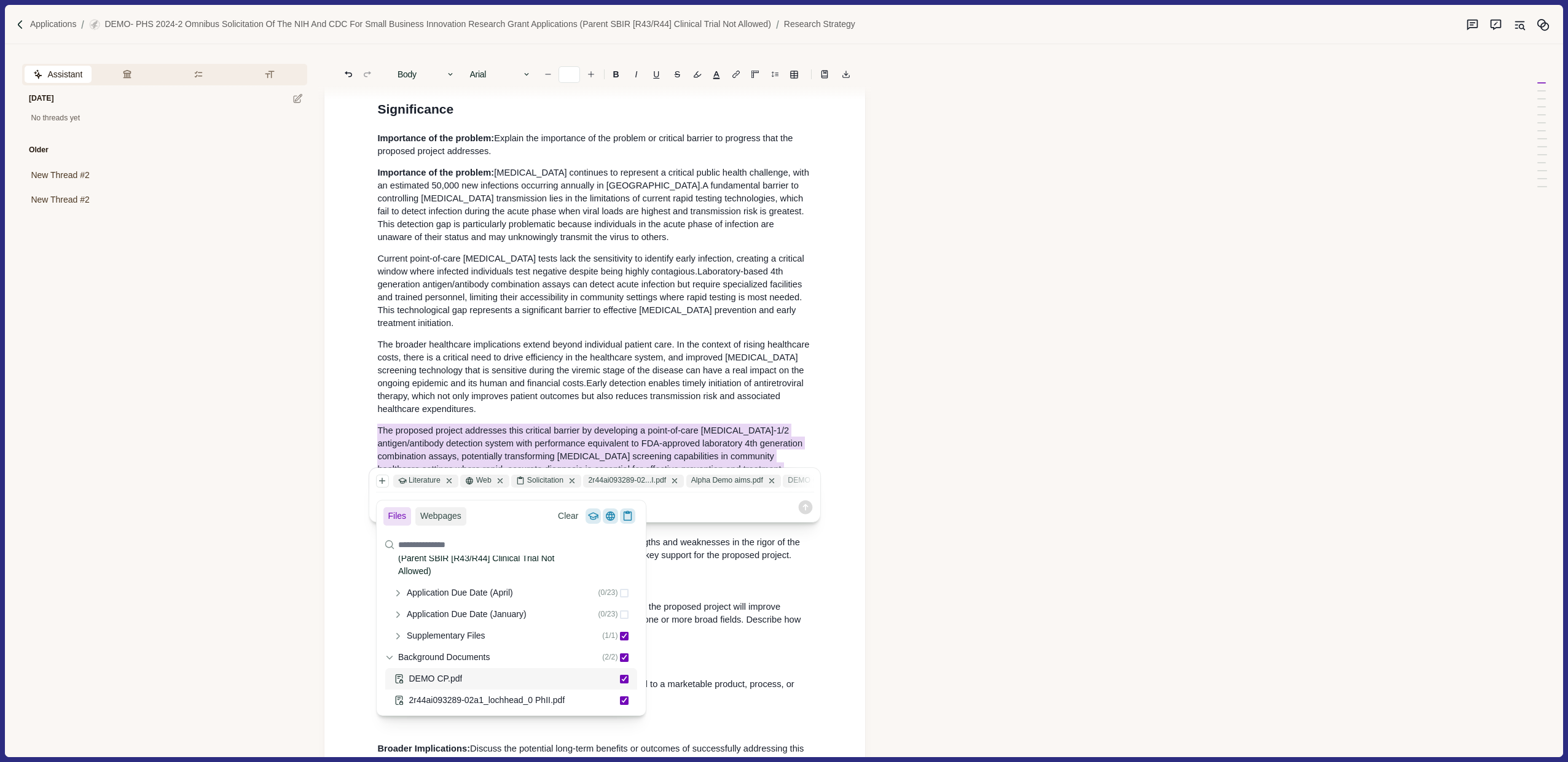
click at [624, 680] on icon at bounding box center [625, 679] width 7 height 6
click at [625, 697] on span at bounding box center [624, 701] width 9 height 9
click at [456, 519] on button "Webpages" at bounding box center [441, 516] width 51 height 19
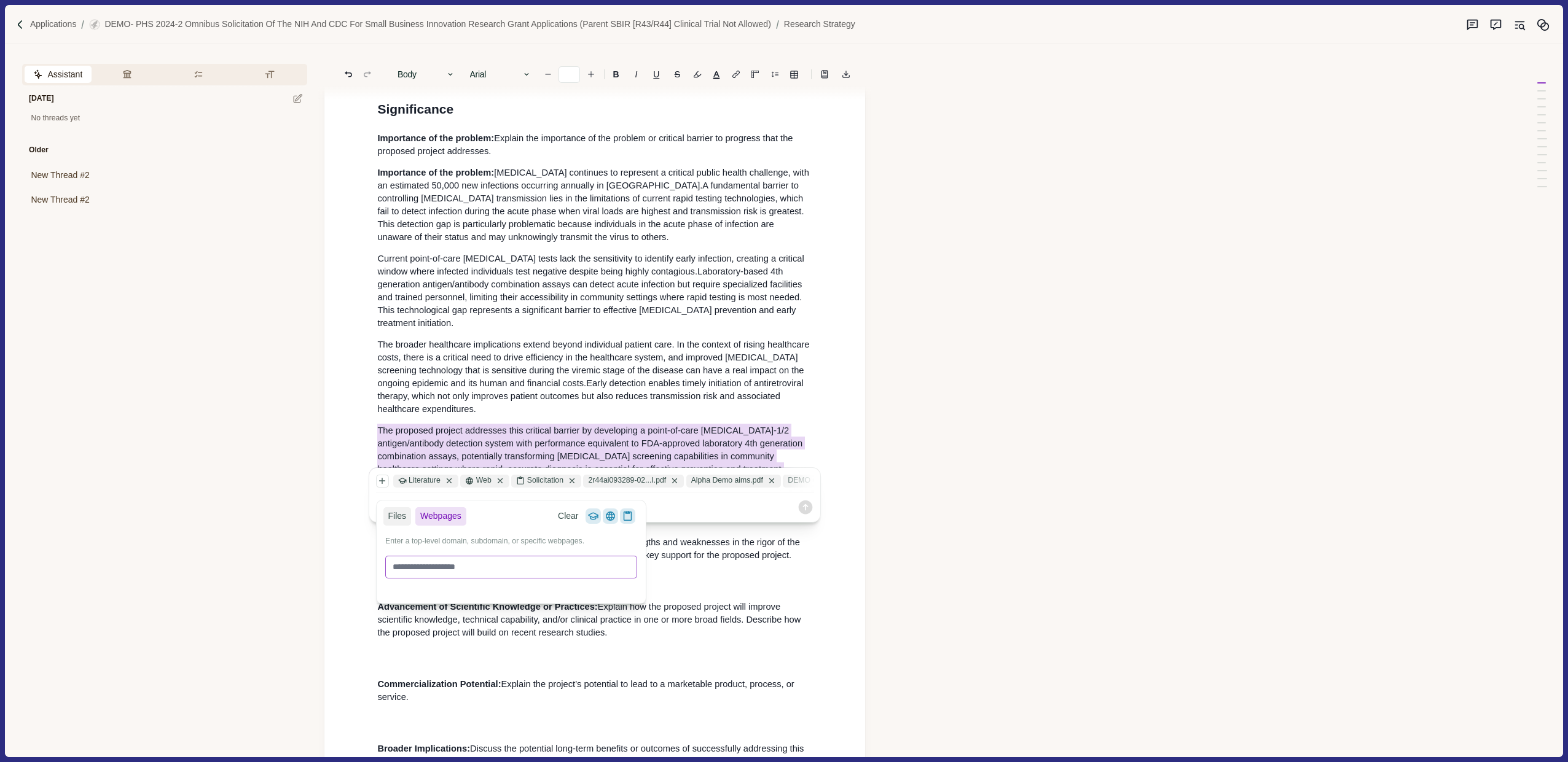
click at [465, 561] on input at bounding box center [511, 567] width 252 height 23
click at [465, 562] on input at bounding box center [511, 567] width 252 height 23
click at [597, 518] on icon at bounding box center [593, 516] width 16 height 16
click at [594, 522] on icon at bounding box center [593, 516] width 16 height 16
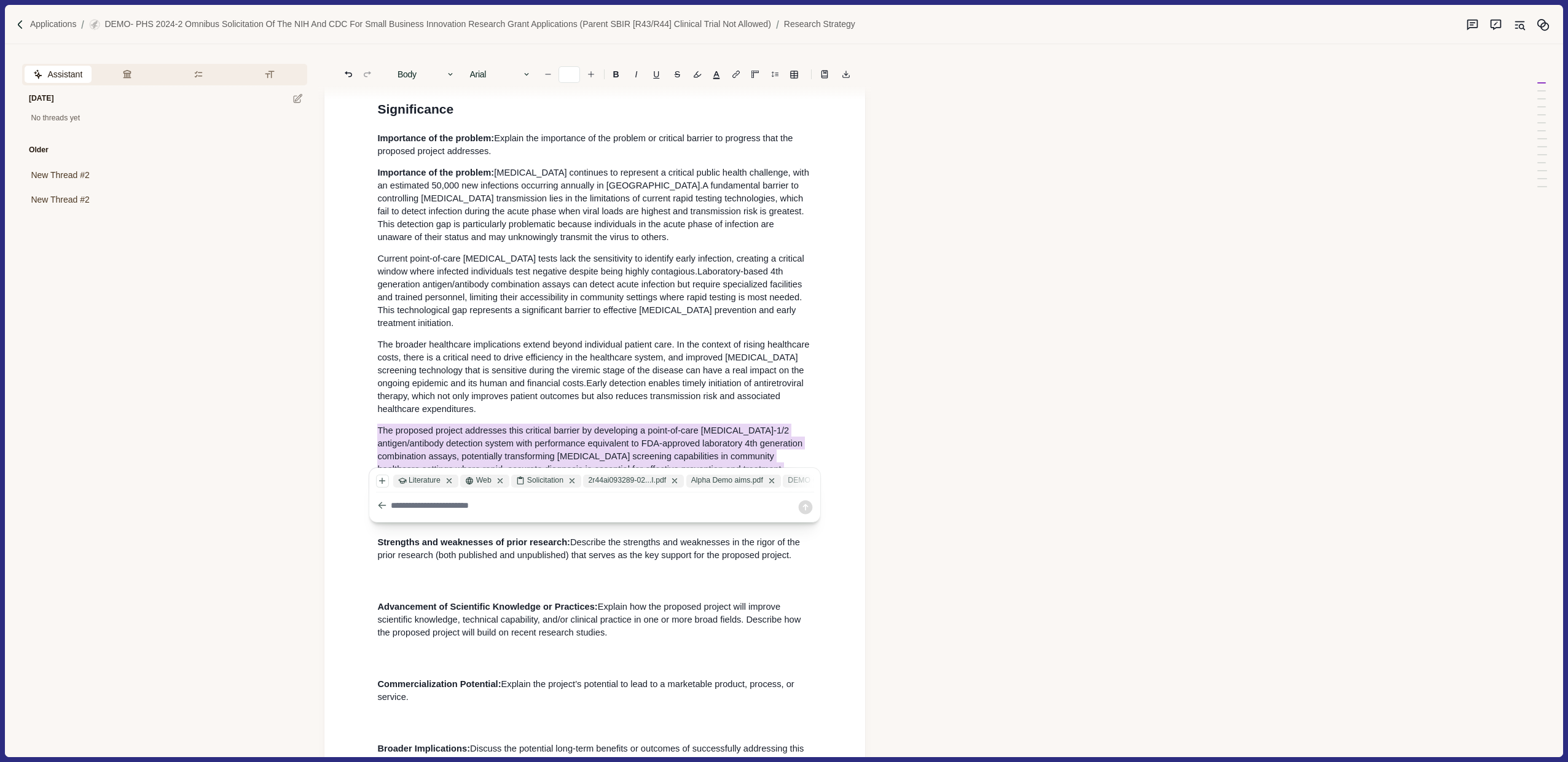
click at [712, 503] on textarea at bounding box center [594, 506] width 406 height 13
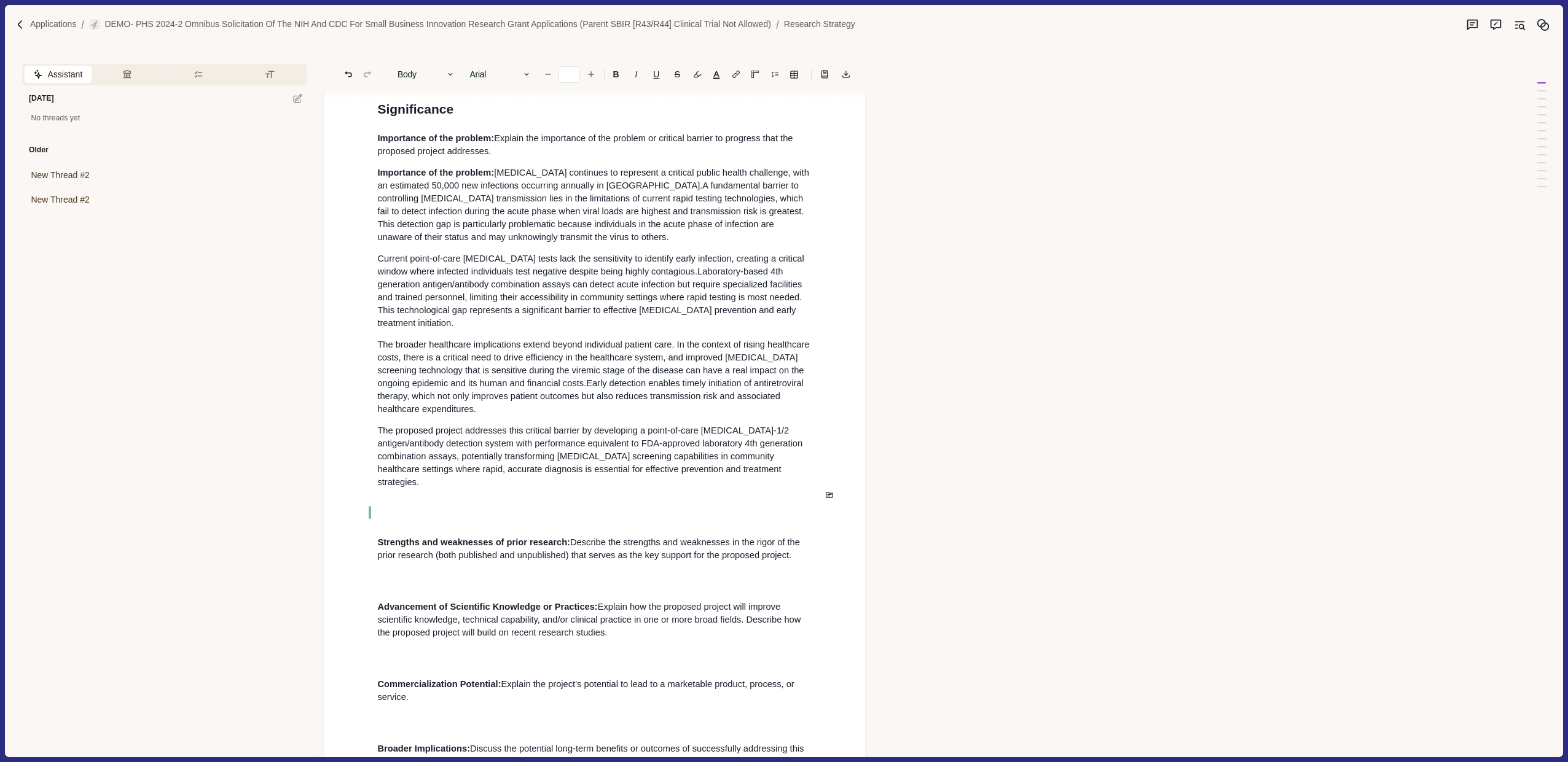
drag, startPoint x: 387, startPoint y: 517, endPoint x: 792, endPoint y: 534, distance: 405.4
click at [792, 536] on p "St rengths and weaknesses of prior research: Describe the strengths and weaknes…" at bounding box center [594, 549] width 435 height 26
click at [707, 552] on button "Answer" at bounding box center [698, 553] width 59 height 17
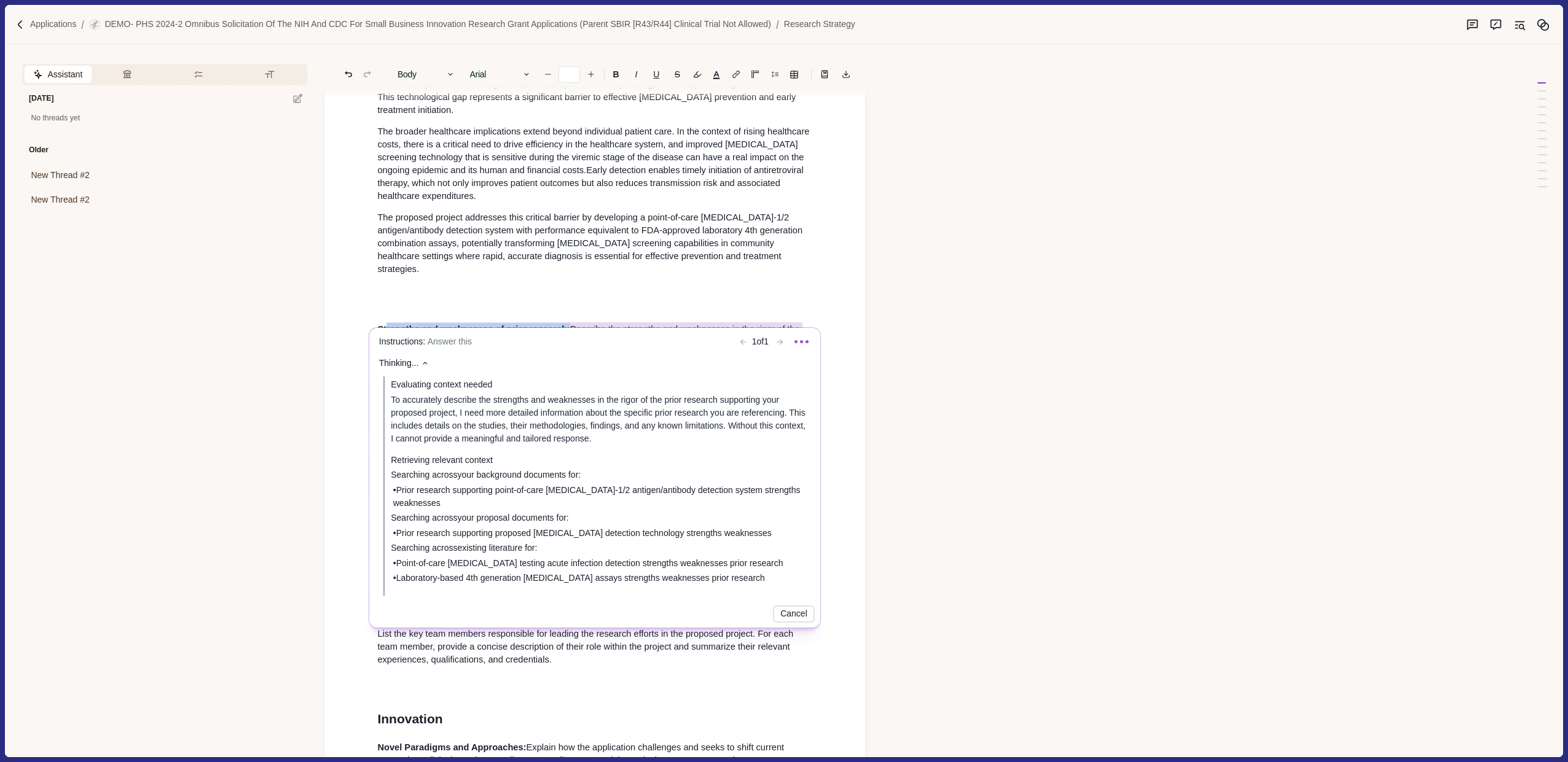
scroll to position [263, 0]
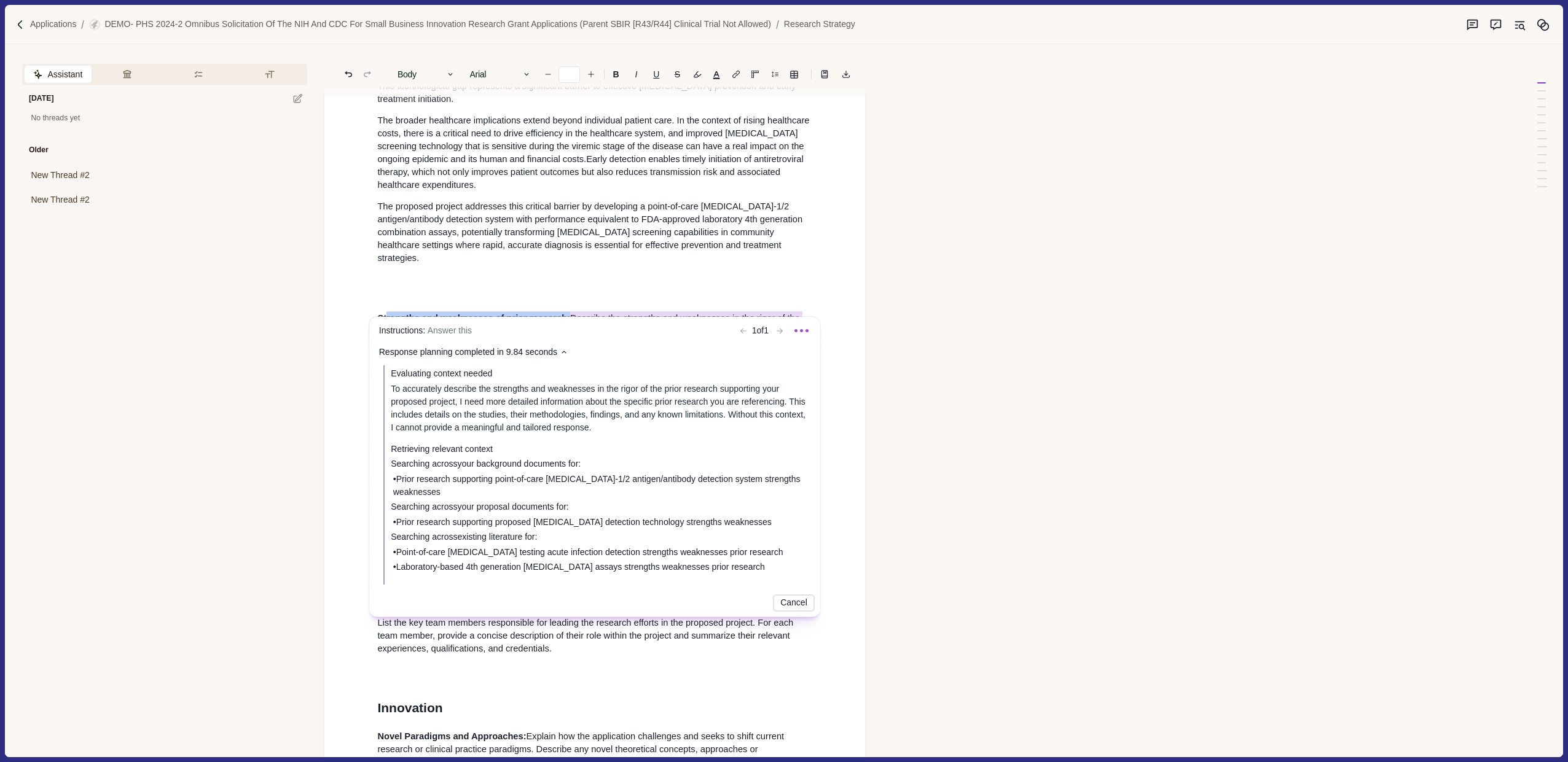
click at [667, 240] on body "Applications DEMO- PHS 2024-2 Omnibus Solicitation of the NIH and CDC for Small…" at bounding box center [784, 381] width 1568 height 762
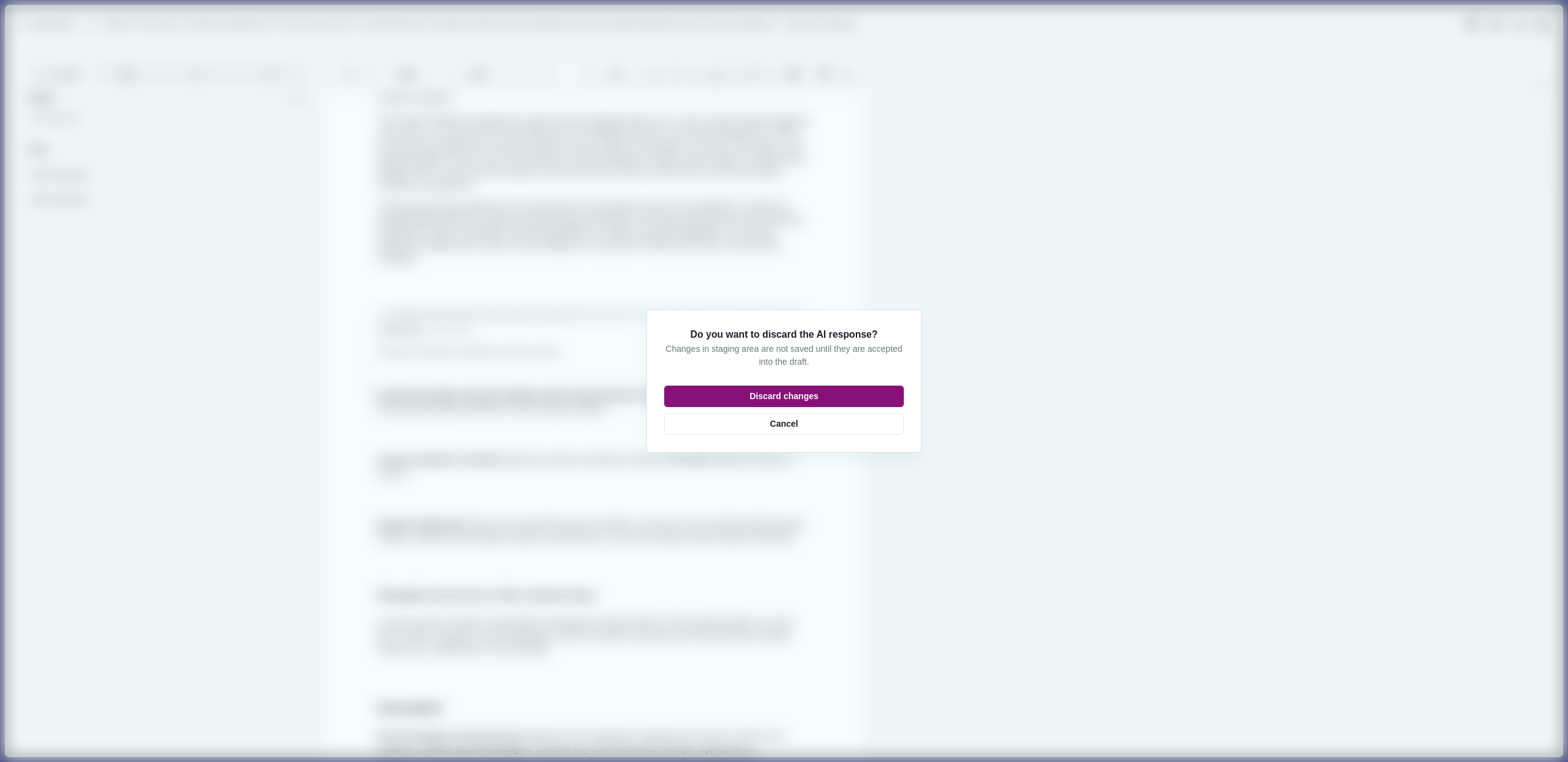
click at [796, 397] on button "Discard changes" at bounding box center [784, 396] width 240 height 21
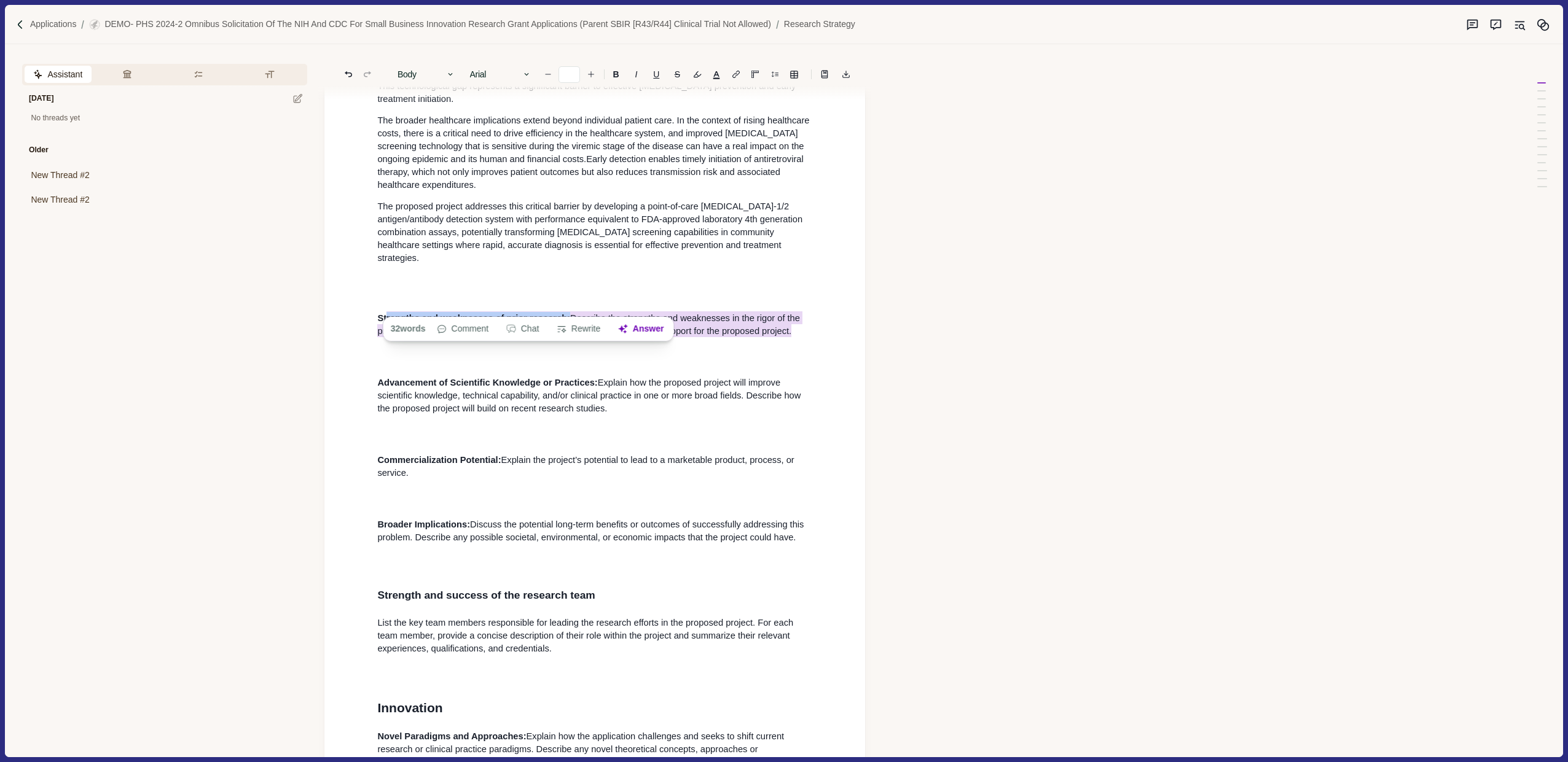
click at [676, 389] on p "Advancement of Scientific Knowledge or Practices: Explain how the proposed proj…" at bounding box center [594, 395] width 435 height 38
click at [590, 377] on span "Advancement of Scientific Knowledge or Practices:" at bounding box center [487, 382] width 220 height 10
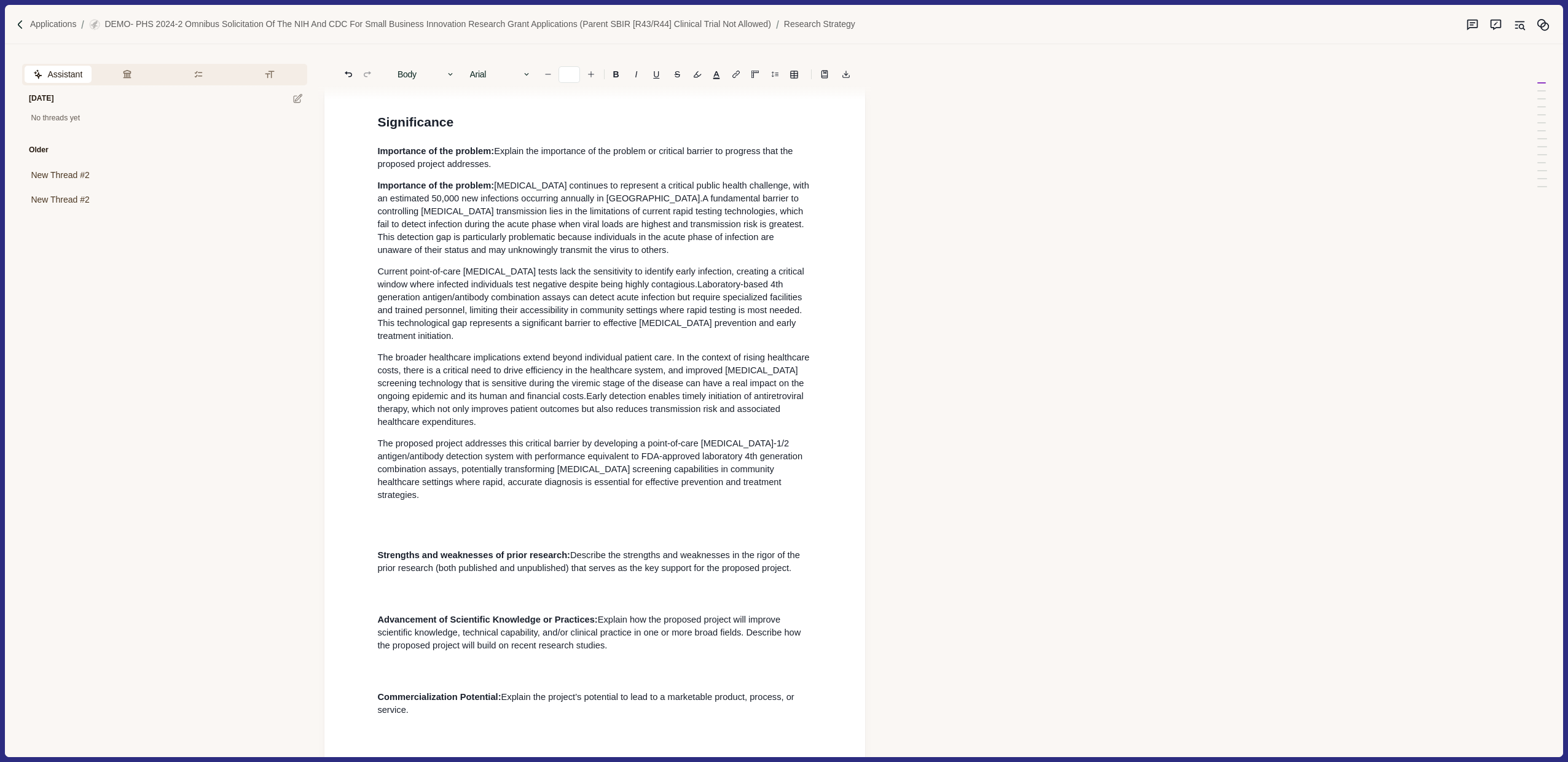
scroll to position [0, 0]
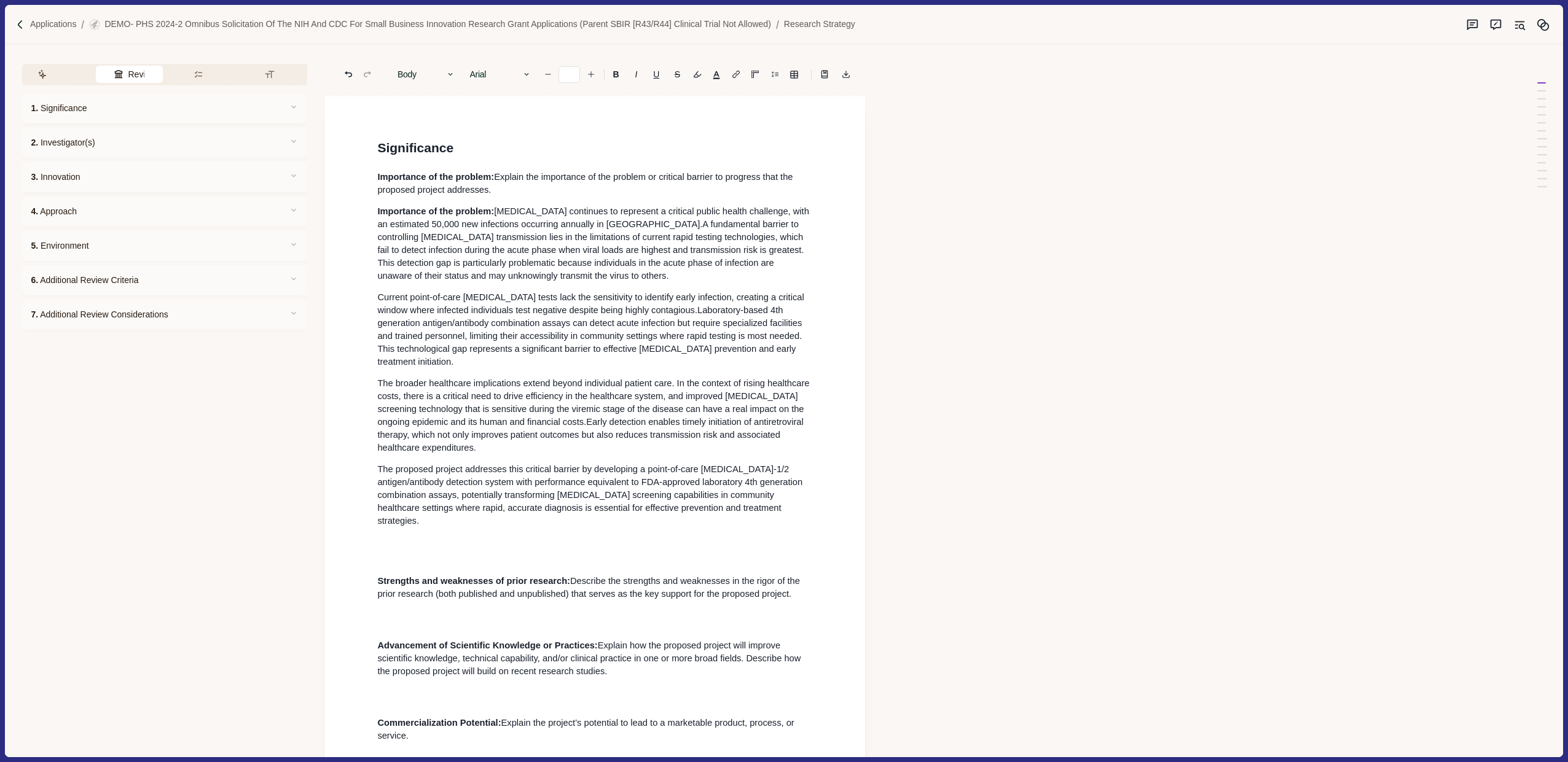
click at [124, 78] on button "Review Criteria" at bounding box center [129, 74] width 67 height 17
click at [204, 78] on button "Requirements" at bounding box center [212, 74] width 60 height 17
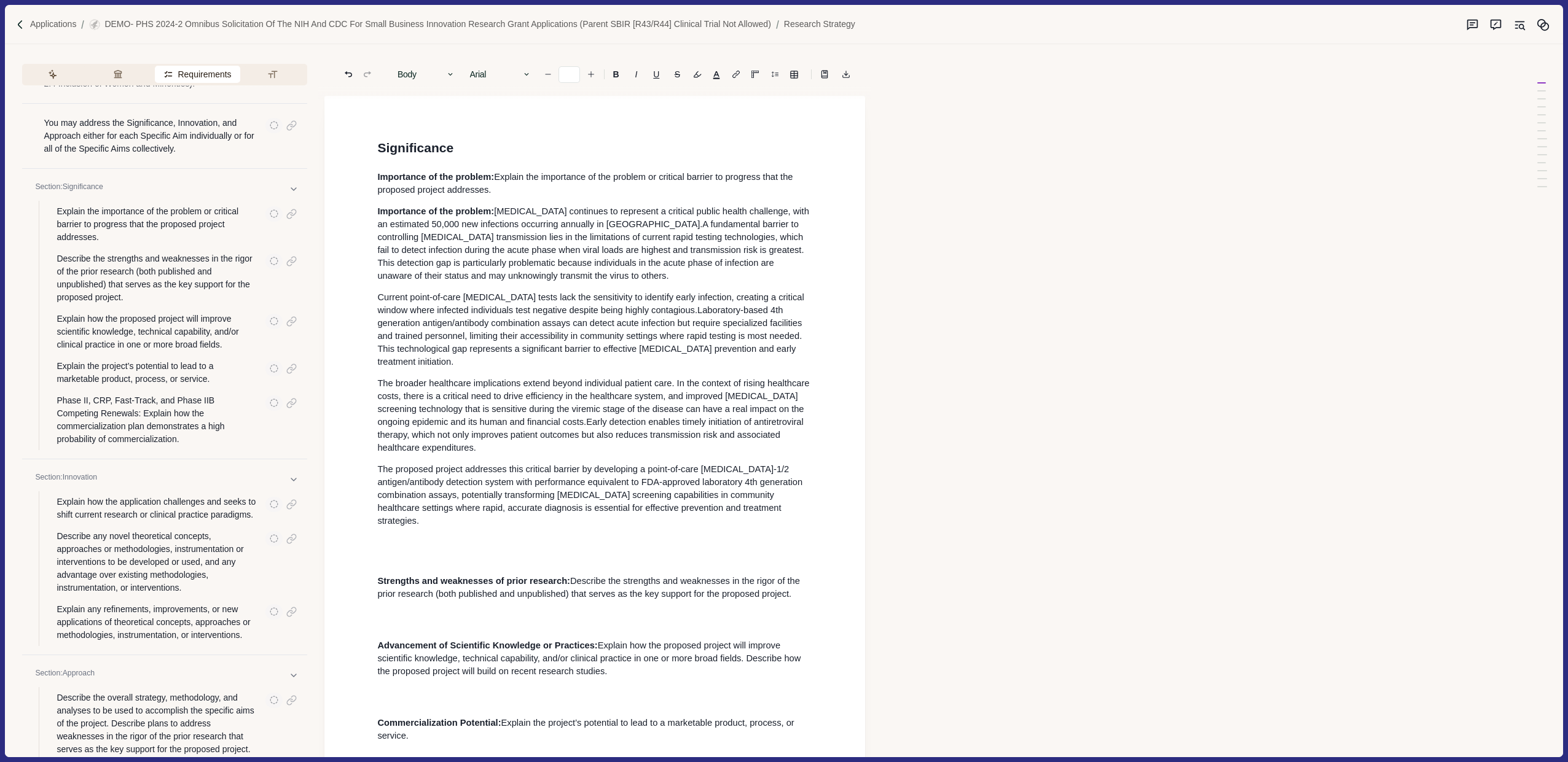
scroll to position [421, 0]
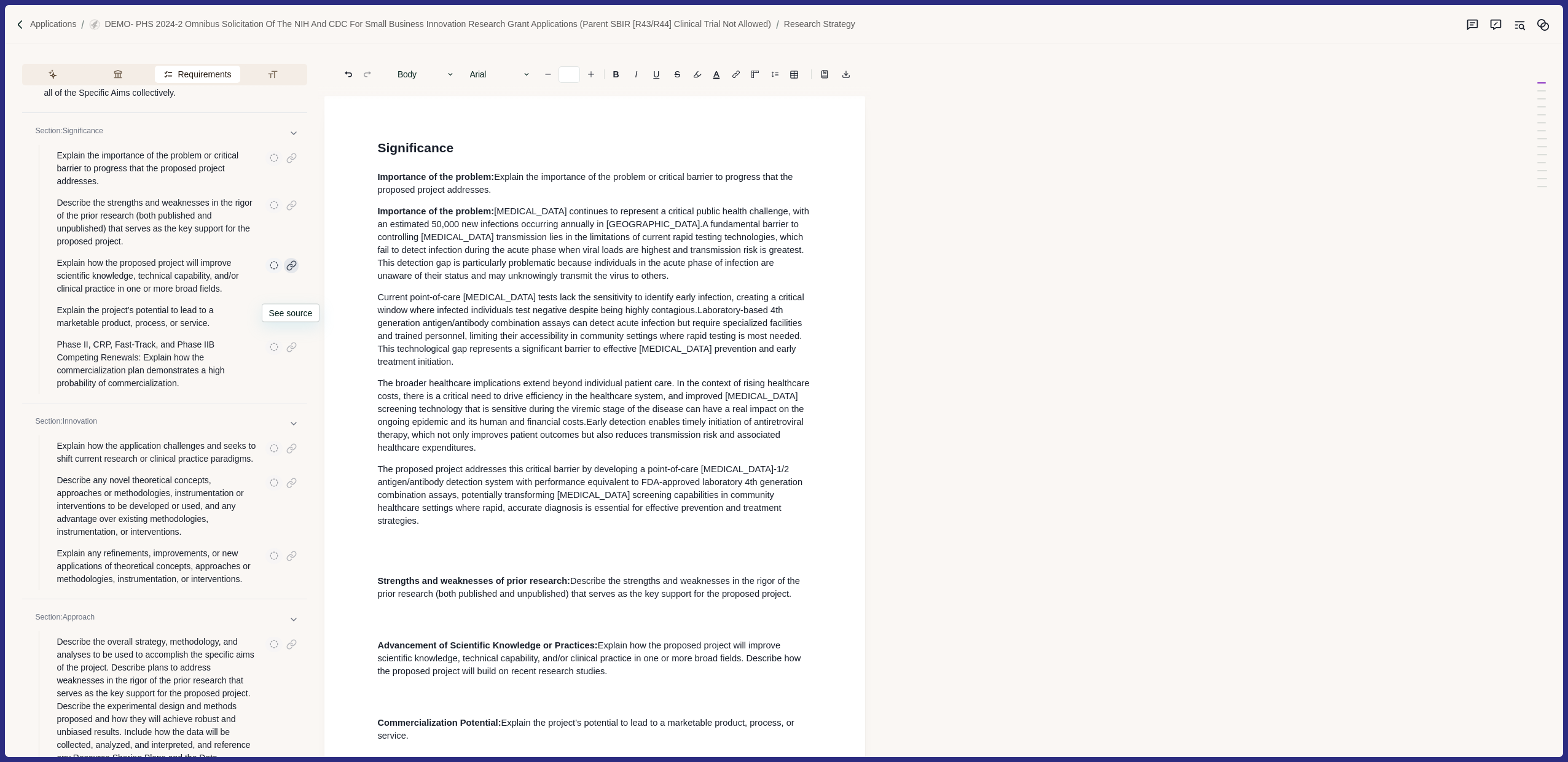
click at [291, 273] on div at bounding box center [291, 265] width 16 height 16
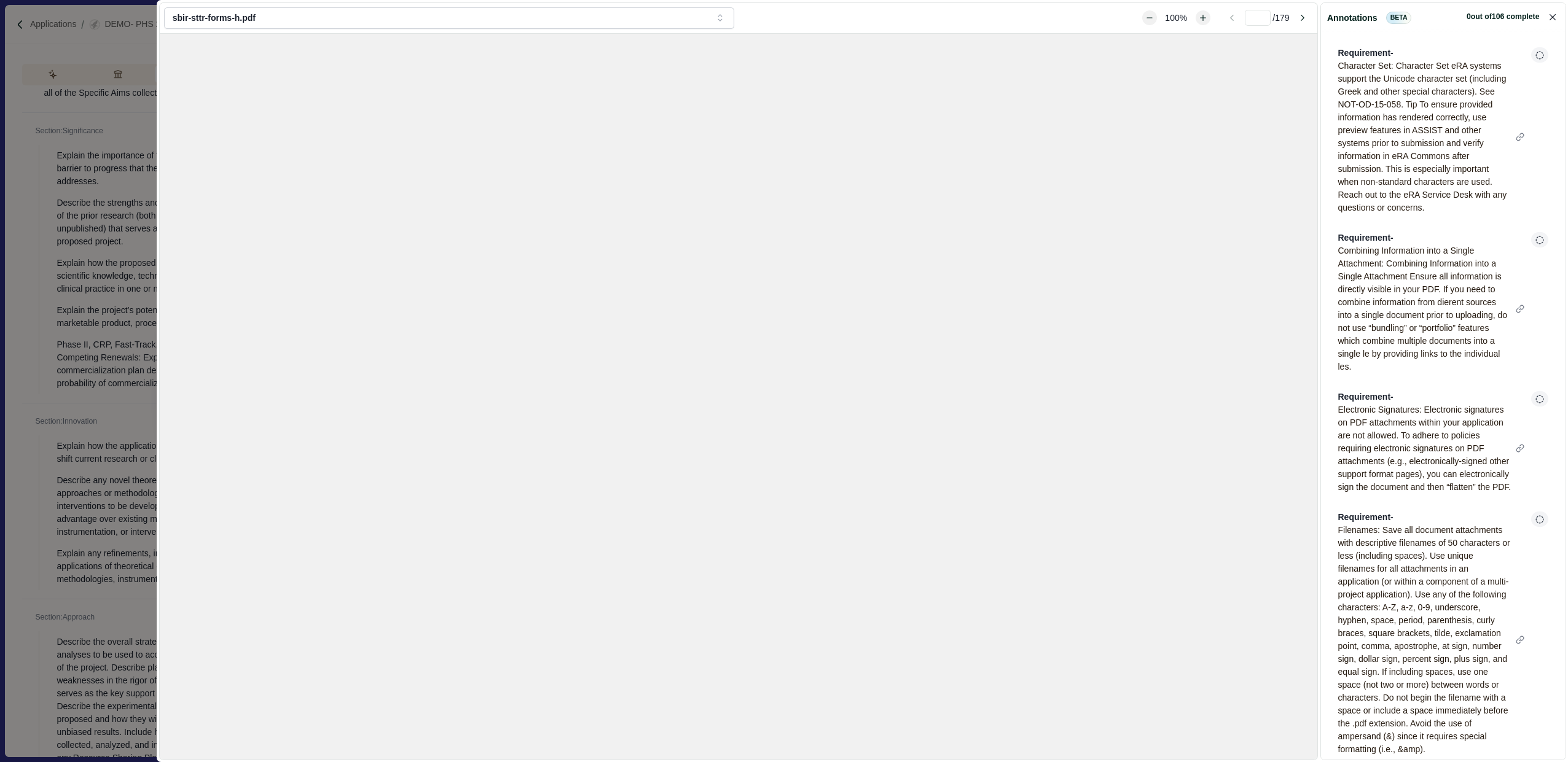
type input "**"
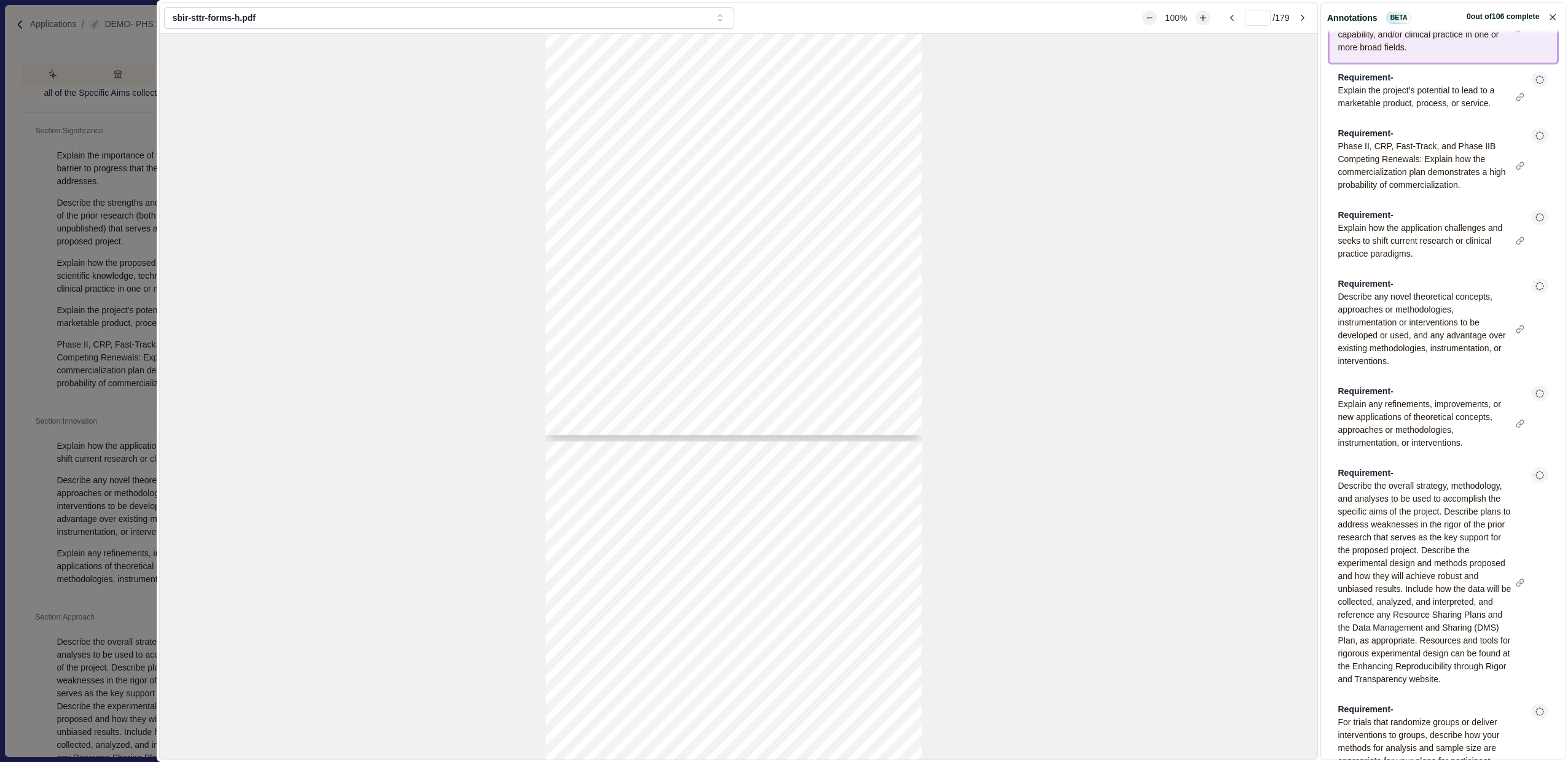
scroll to position [12151, 0]
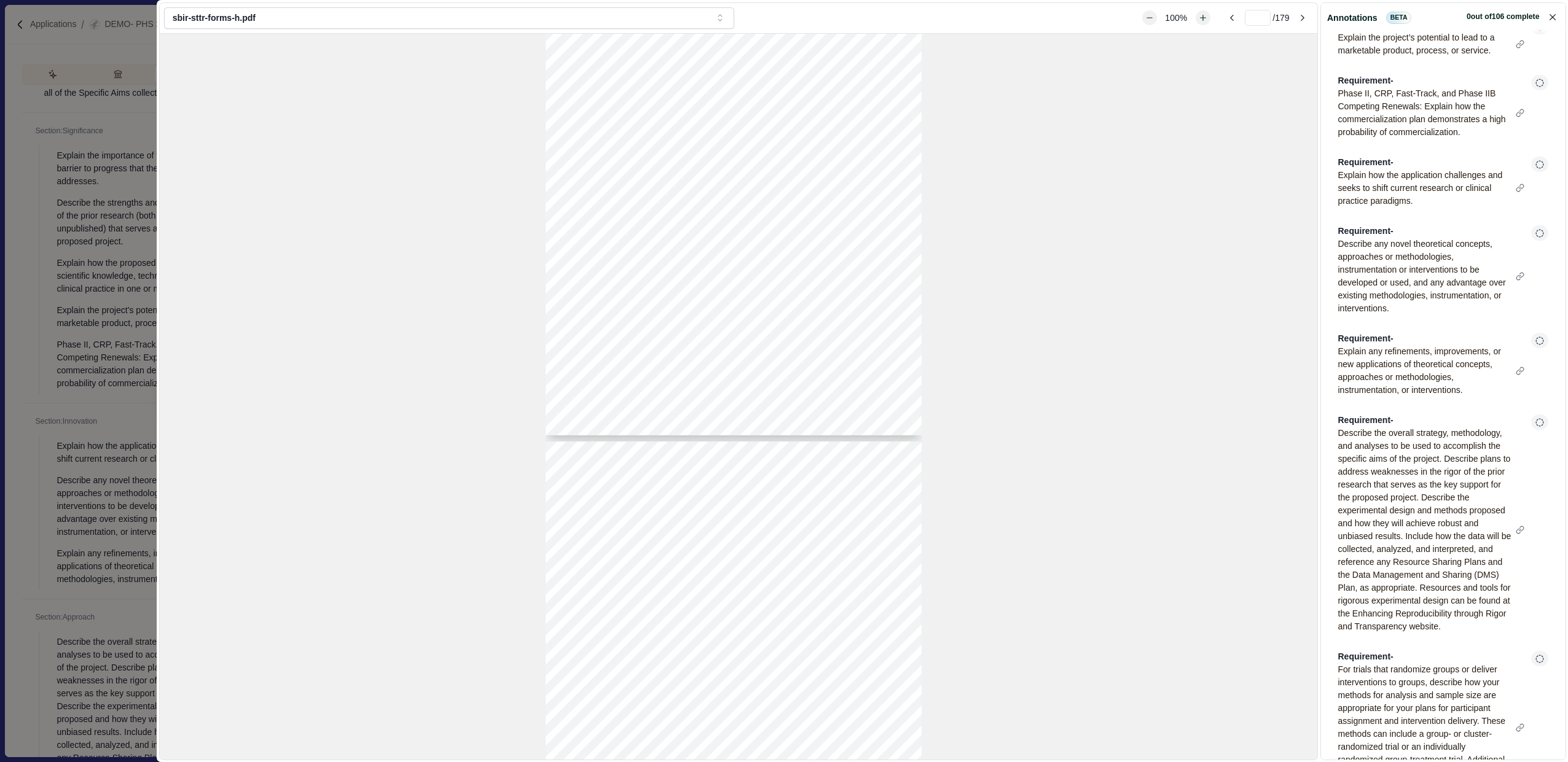
click at [1423, 57] on div "Explain the project’s potential to lead to a marketable product, process, or se…" at bounding box center [1432, 44] width 188 height 26
click at [1552, 19] on icon "Close" at bounding box center [1552, 17] width 7 height 7
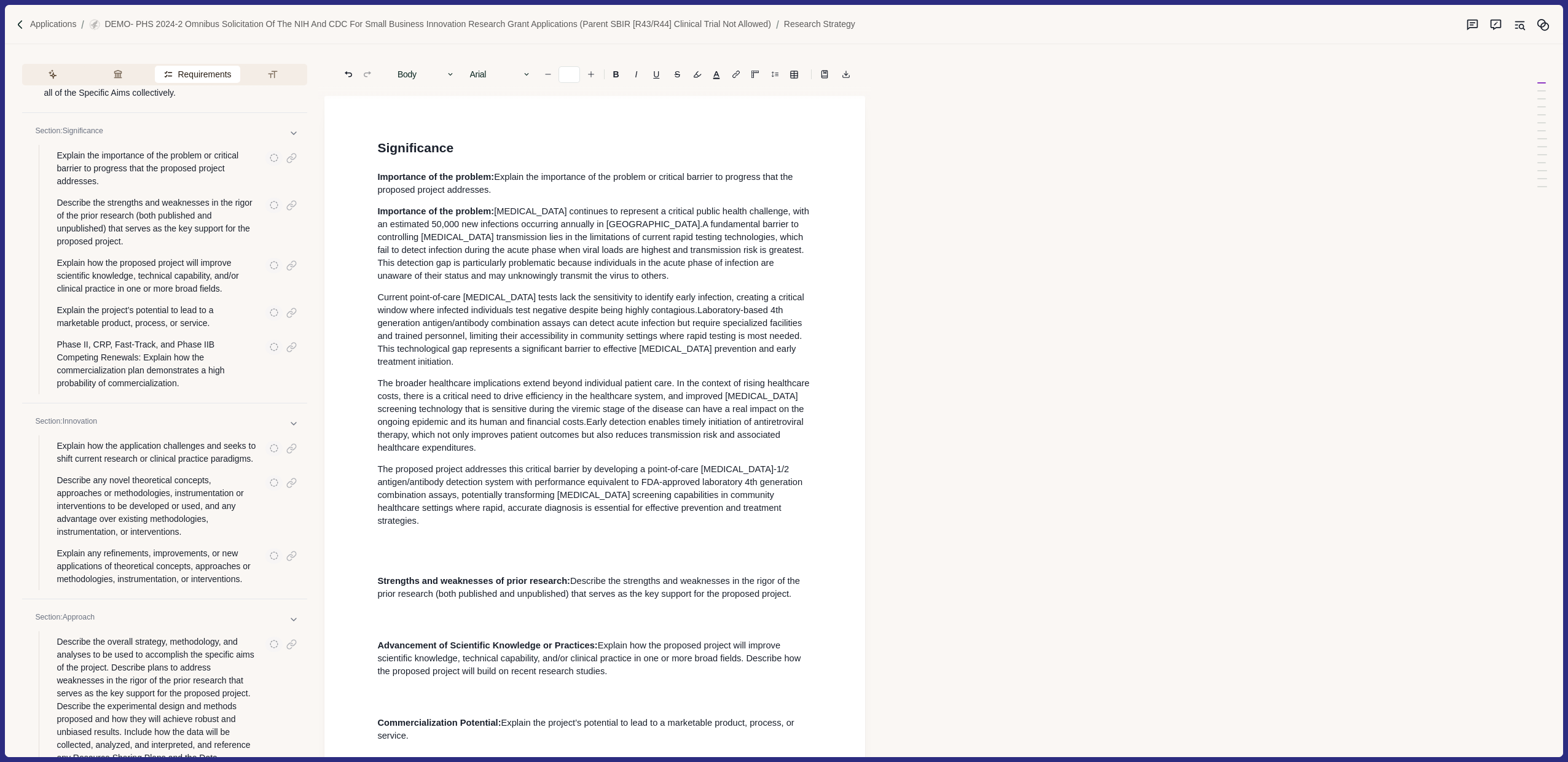
click at [558, 247] on span "A fundamental barrier to controlling [MEDICAL_DATA] transmission lies in the li…" at bounding box center [592, 250] width 429 height 61
click at [286, 71] on button "Formatting" at bounding box center [275, 74] width 61 height 17
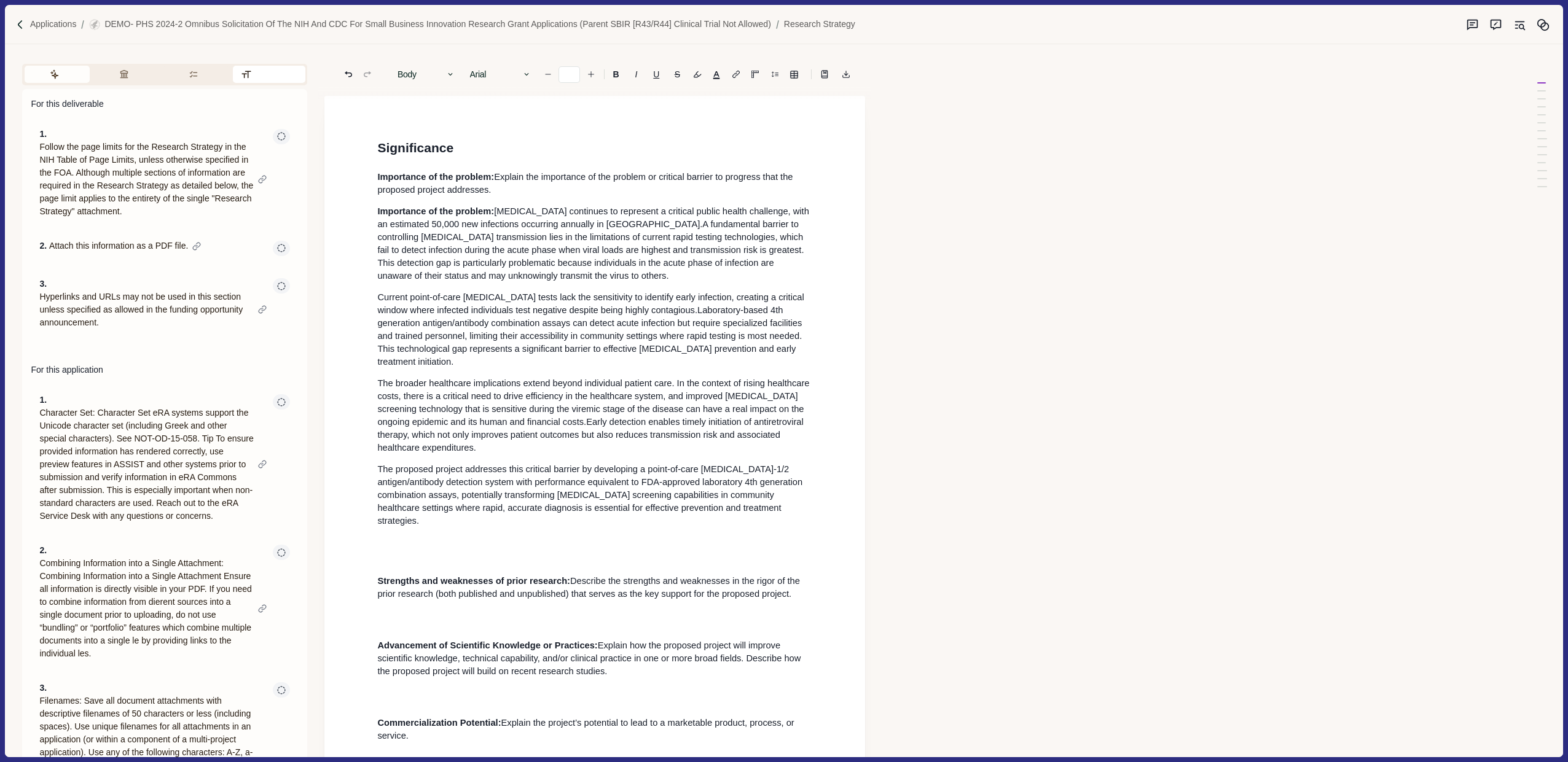
click at [68, 79] on button "Assistant" at bounding box center [57, 74] width 66 height 17
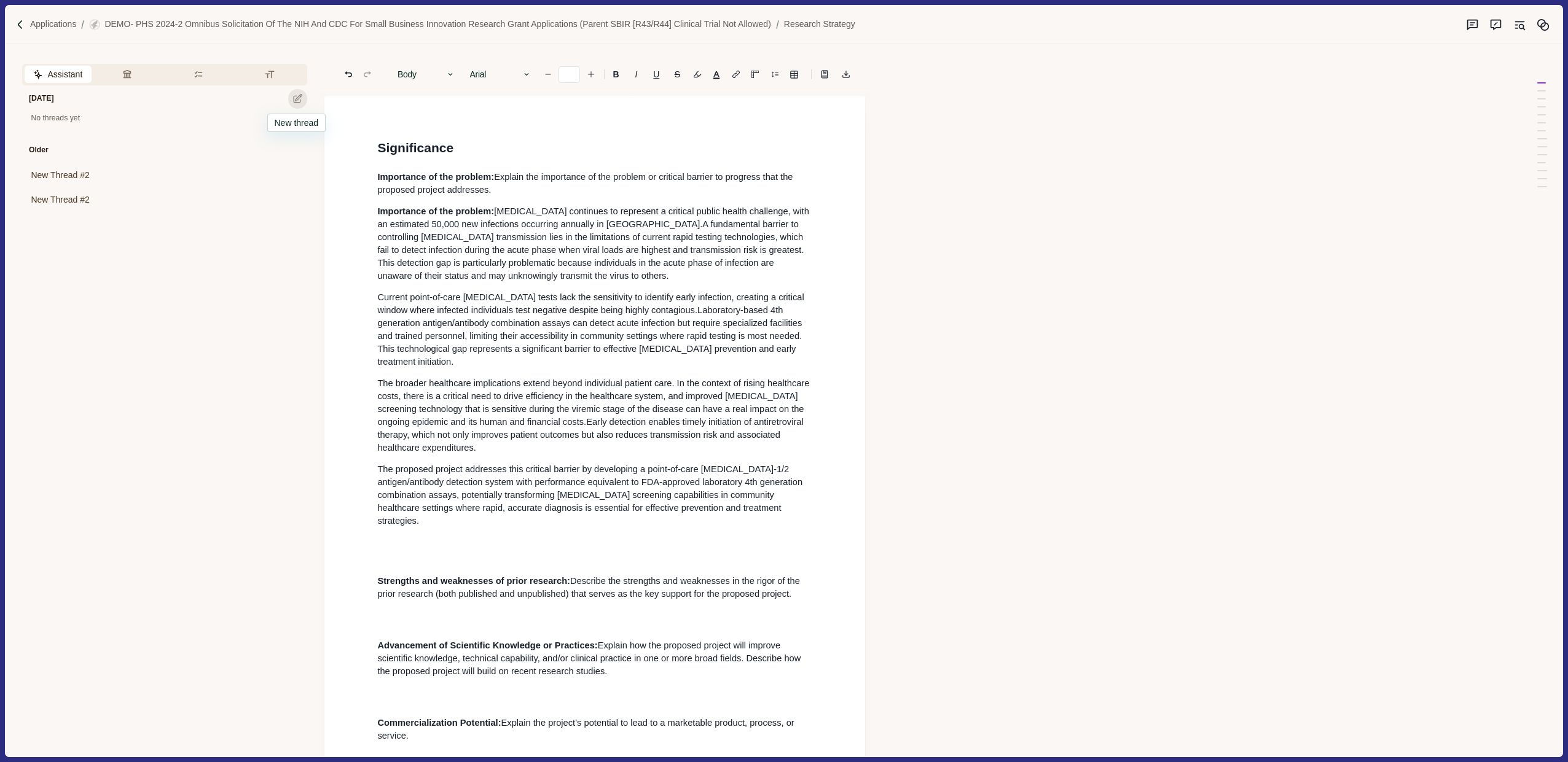
click at [294, 99] on icon at bounding box center [298, 99] width 11 height 11
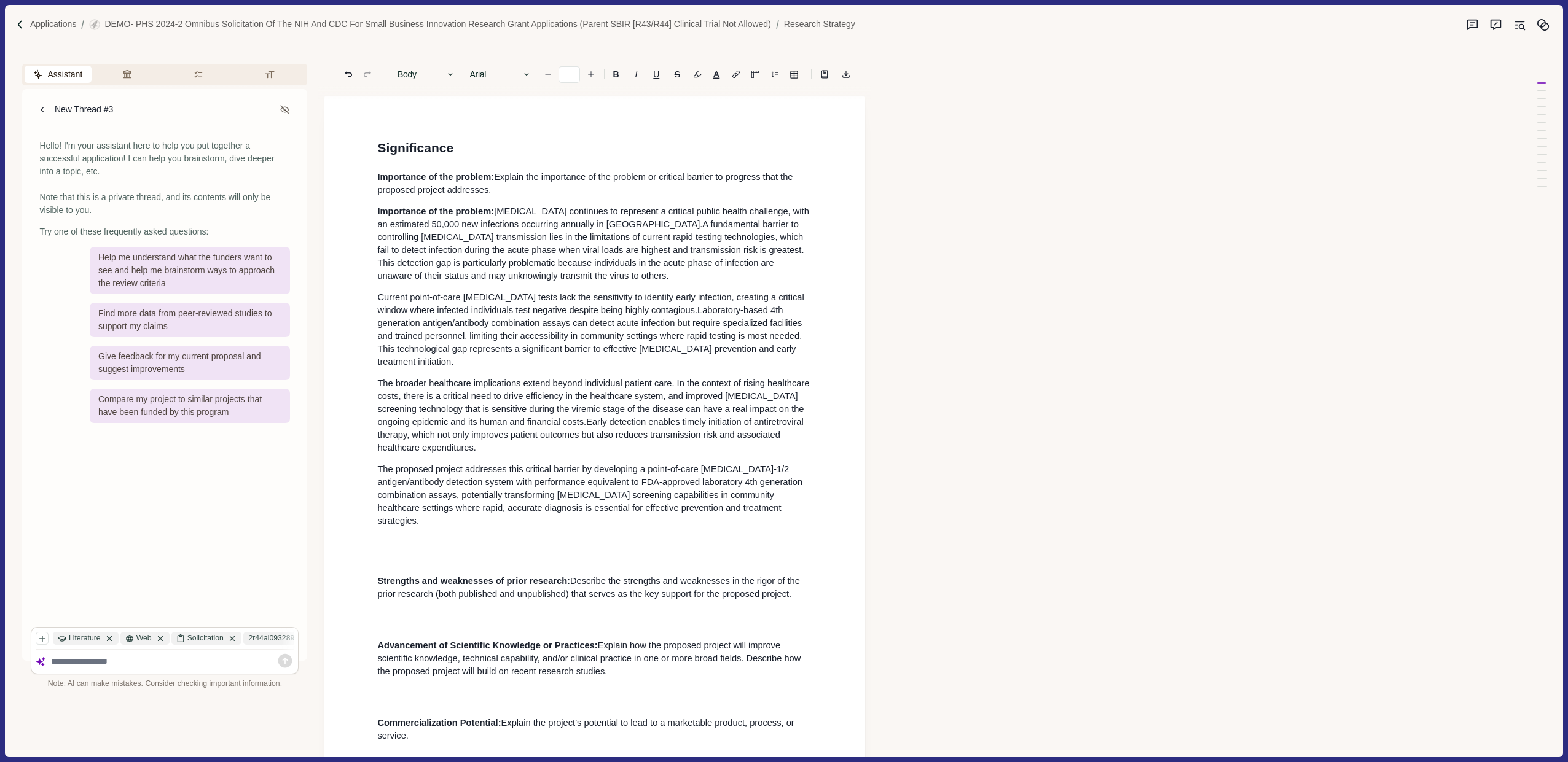
click at [169, 658] on textarea at bounding box center [172, 661] width 243 height 11
click at [155, 661] on textarea at bounding box center [172, 661] width 243 height 11
click at [720, 439] on p "The broader healthcare implications extend beyond individual patient care. In t…" at bounding box center [594, 416] width 435 height 78
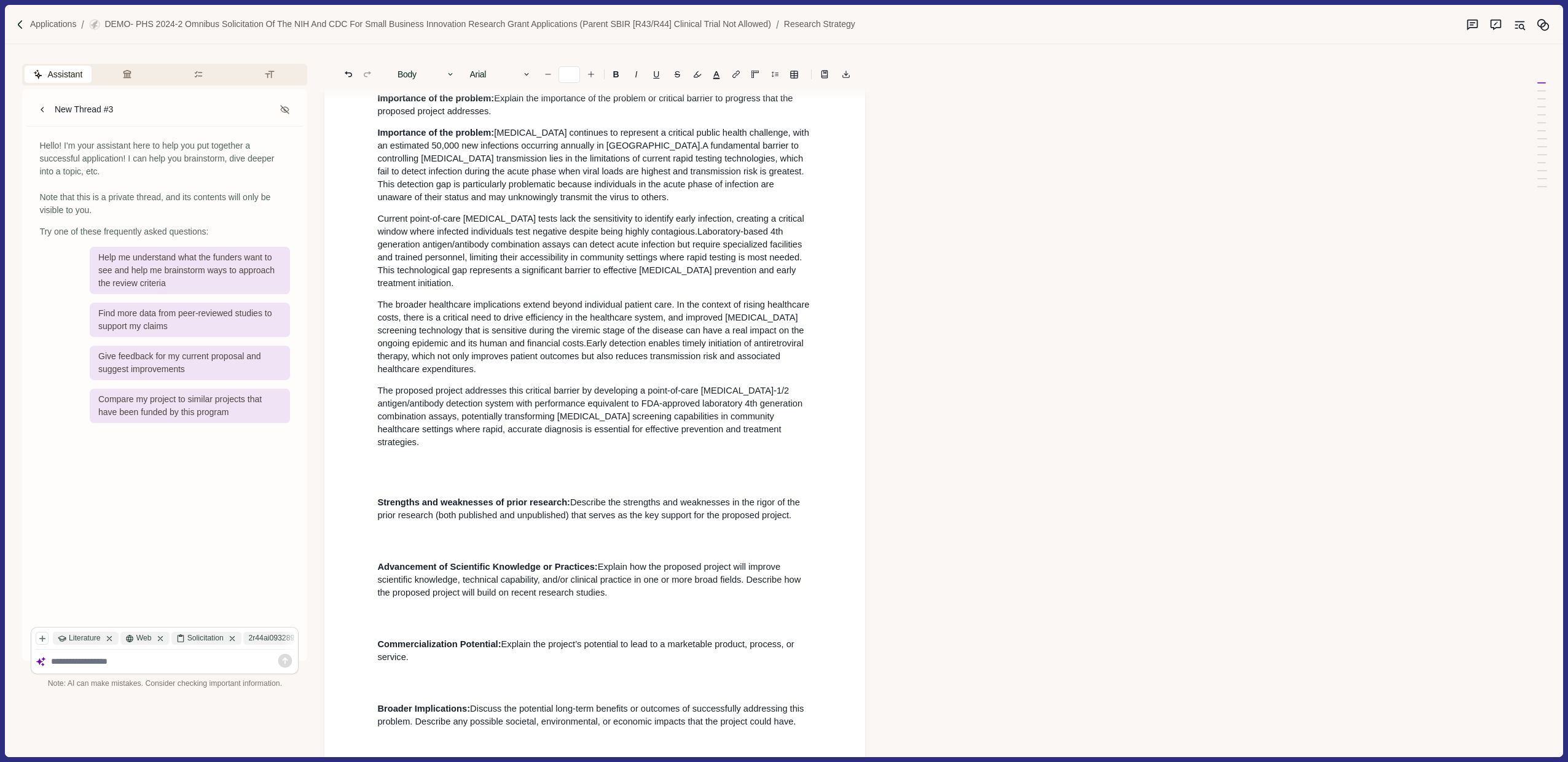
scroll to position [80, 0]
click at [181, 661] on textarea at bounding box center [172, 661] width 243 height 11
click at [169, 665] on textarea at bounding box center [172, 661] width 243 height 11
click at [614, 465] on p at bounding box center [594, 471] width 435 height 13
click at [517, 465] on p at bounding box center [594, 471] width 435 height 13
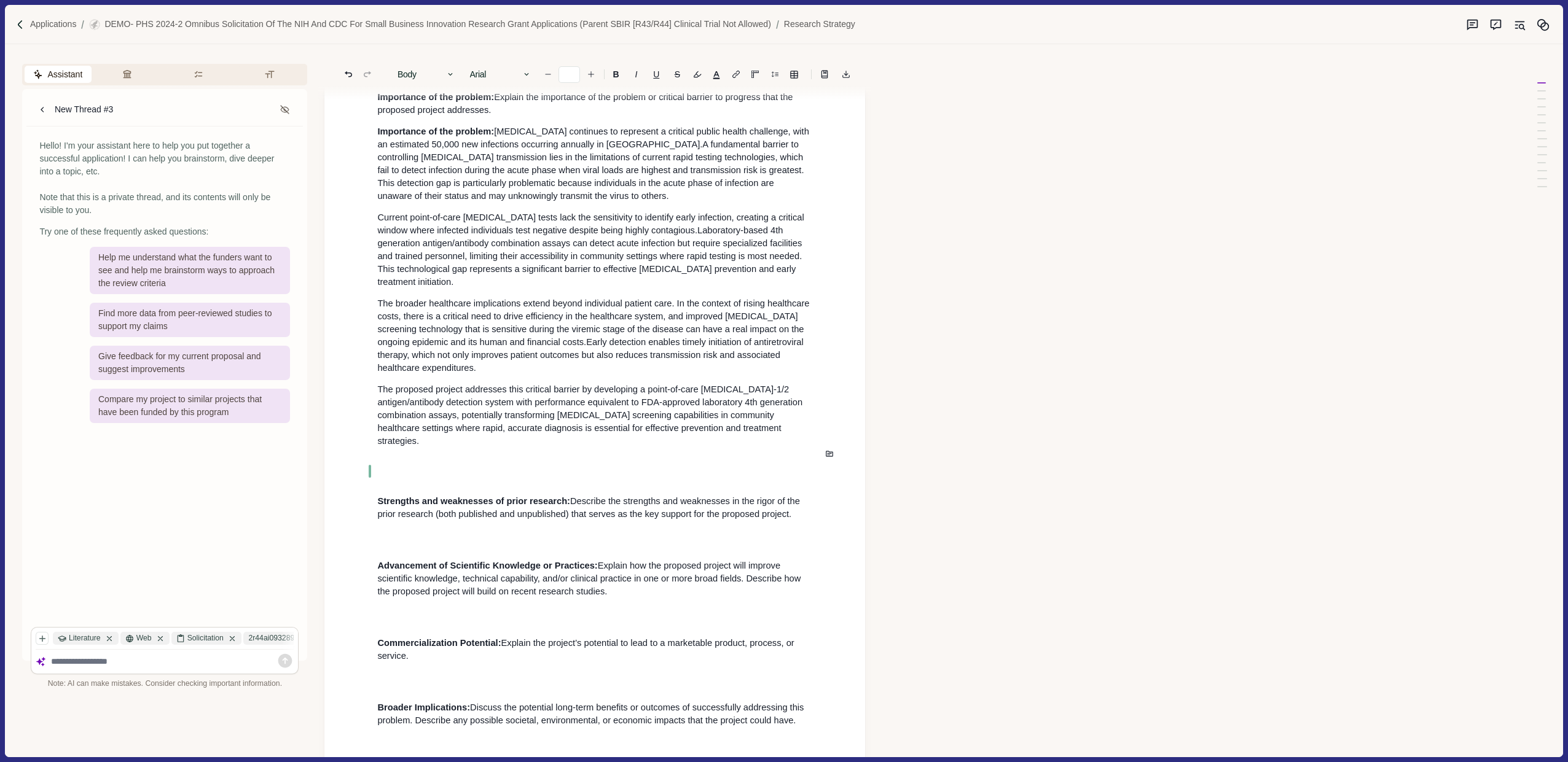
click at [237, 651] on div at bounding box center [165, 661] width 267 height 24
click at [225, 662] on textarea at bounding box center [172, 661] width 243 height 11
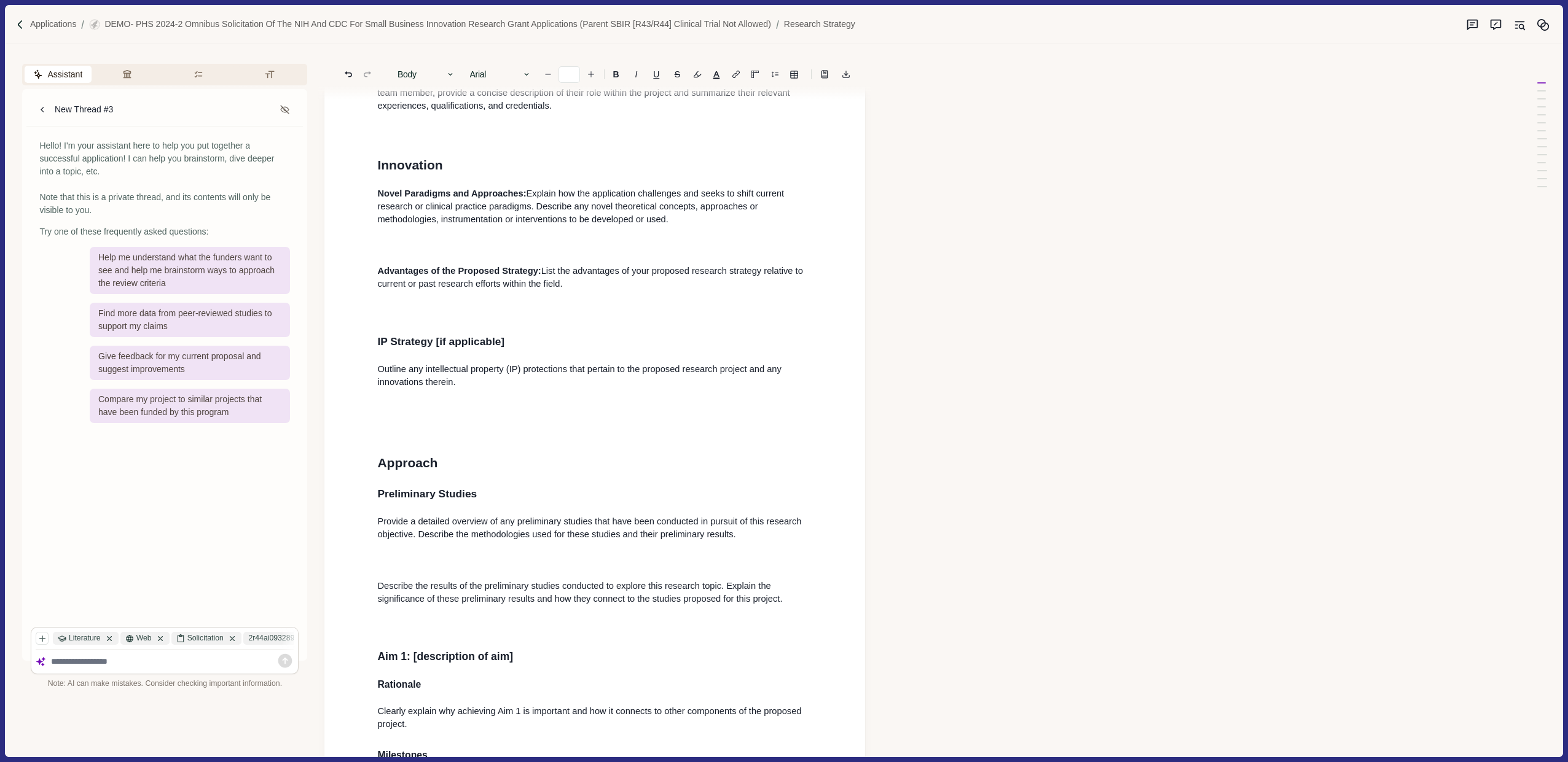
scroll to position [940, 0]
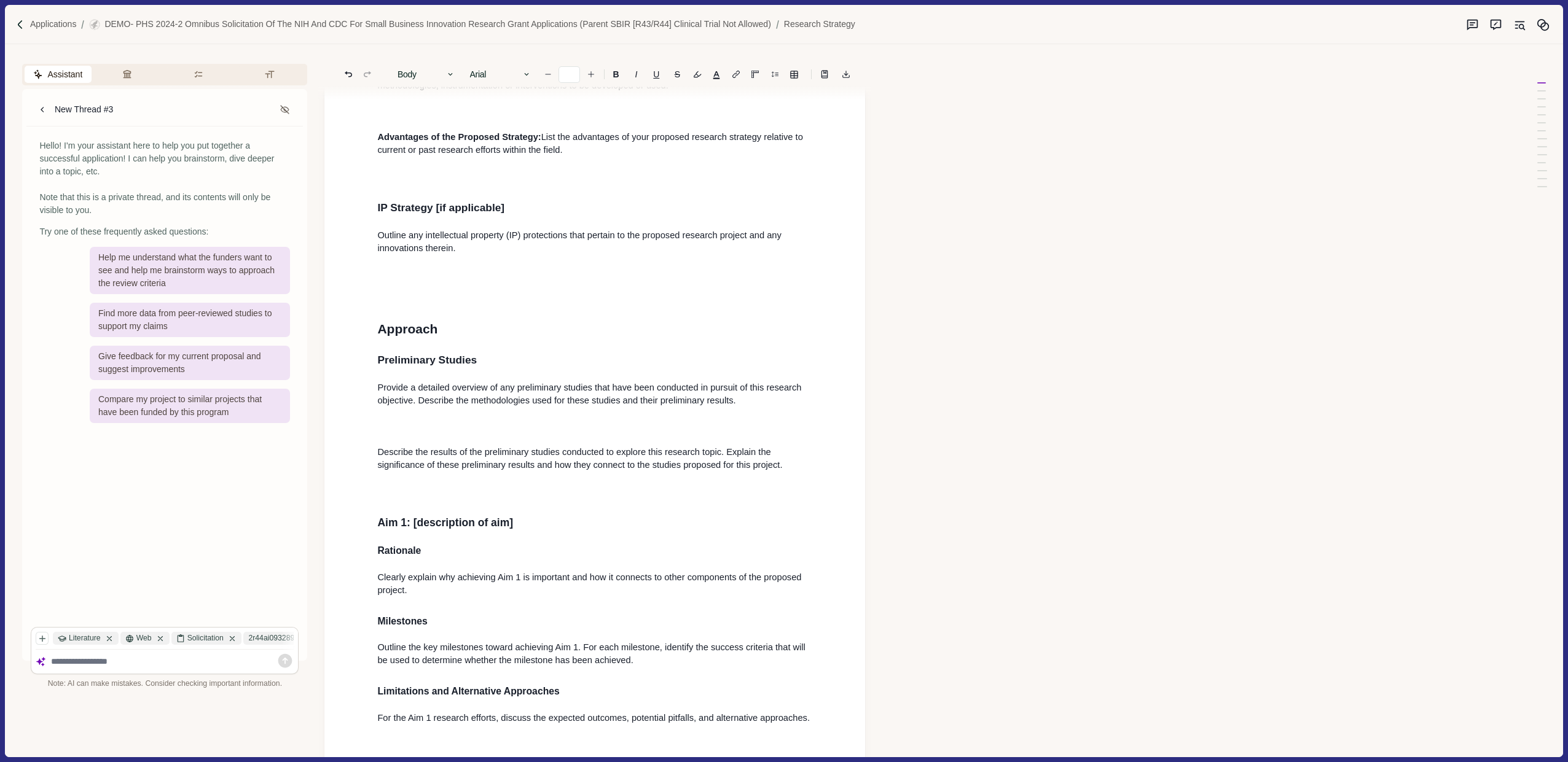
click at [636, 449] on div "Significance Importance of the problem: Explain the importance of the problem o…" at bounding box center [594, 207] width 452 height 2018
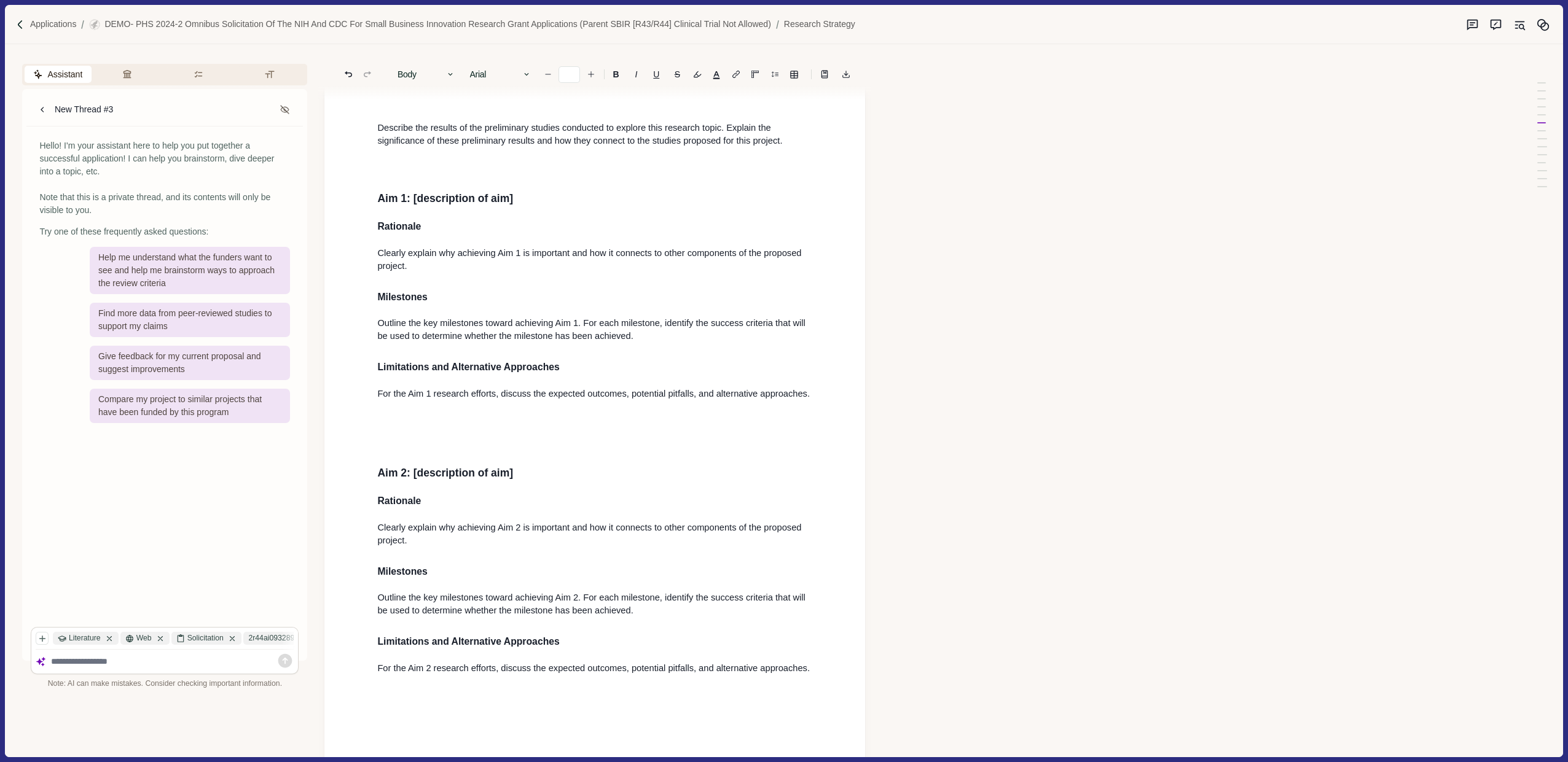
scroll to position [1265, 0]
click at [490, 288] on h3 "Milestones" at bounding box center [594, 295] width 435 height 15
drag, startPoint x: 375, startPoint y: 221, endPoint x: 590, endPoint y: 252, distance: 217.2
click at [554, 387] on span "For the Aim 1 research efforts, discuss the expected outcomes, potential pitfal…" at bounding box center [594, 392] width 432 height 10
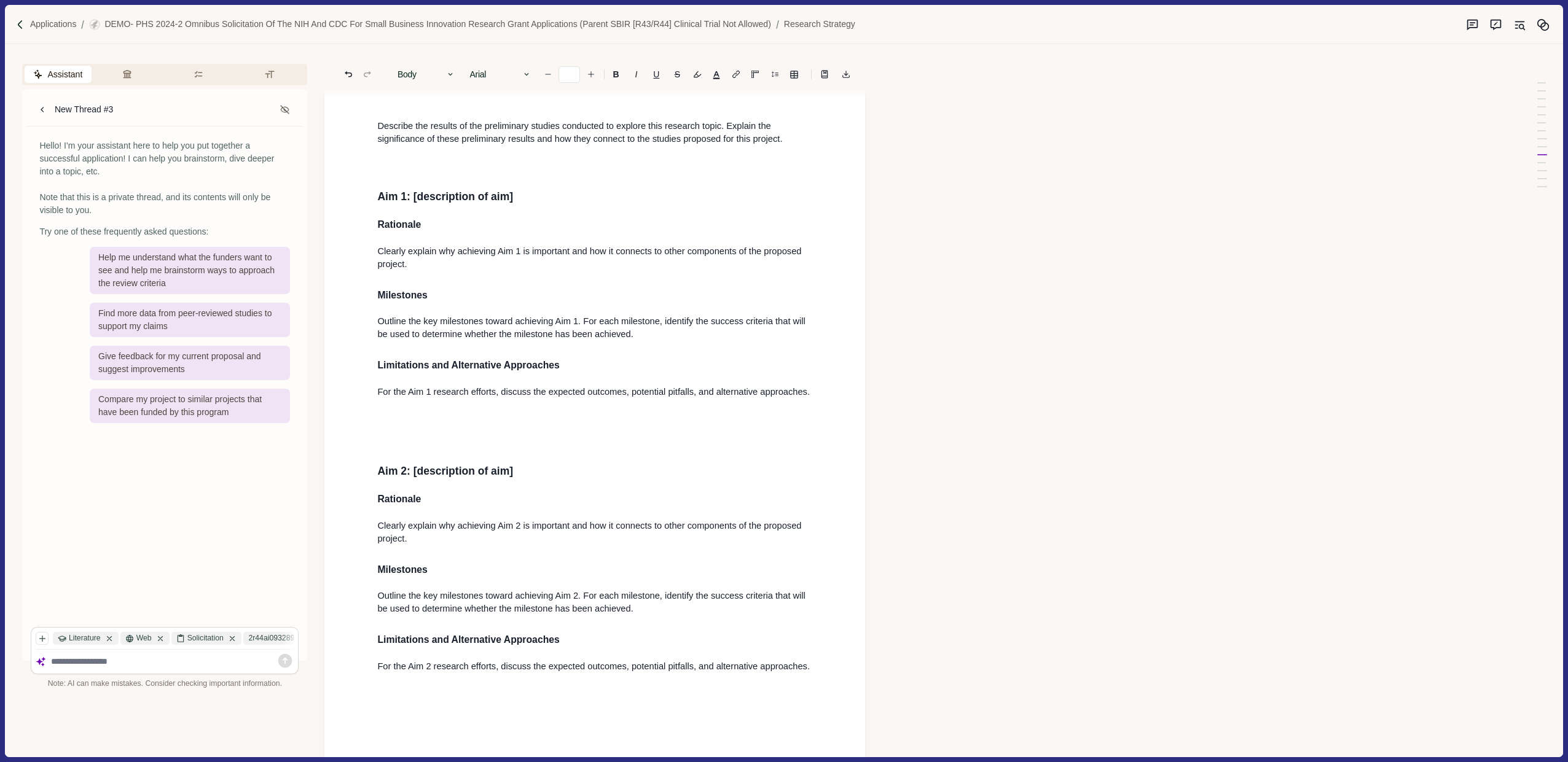
click at [451, 437] on p at bounding box center [594, 444] width 435 height 13
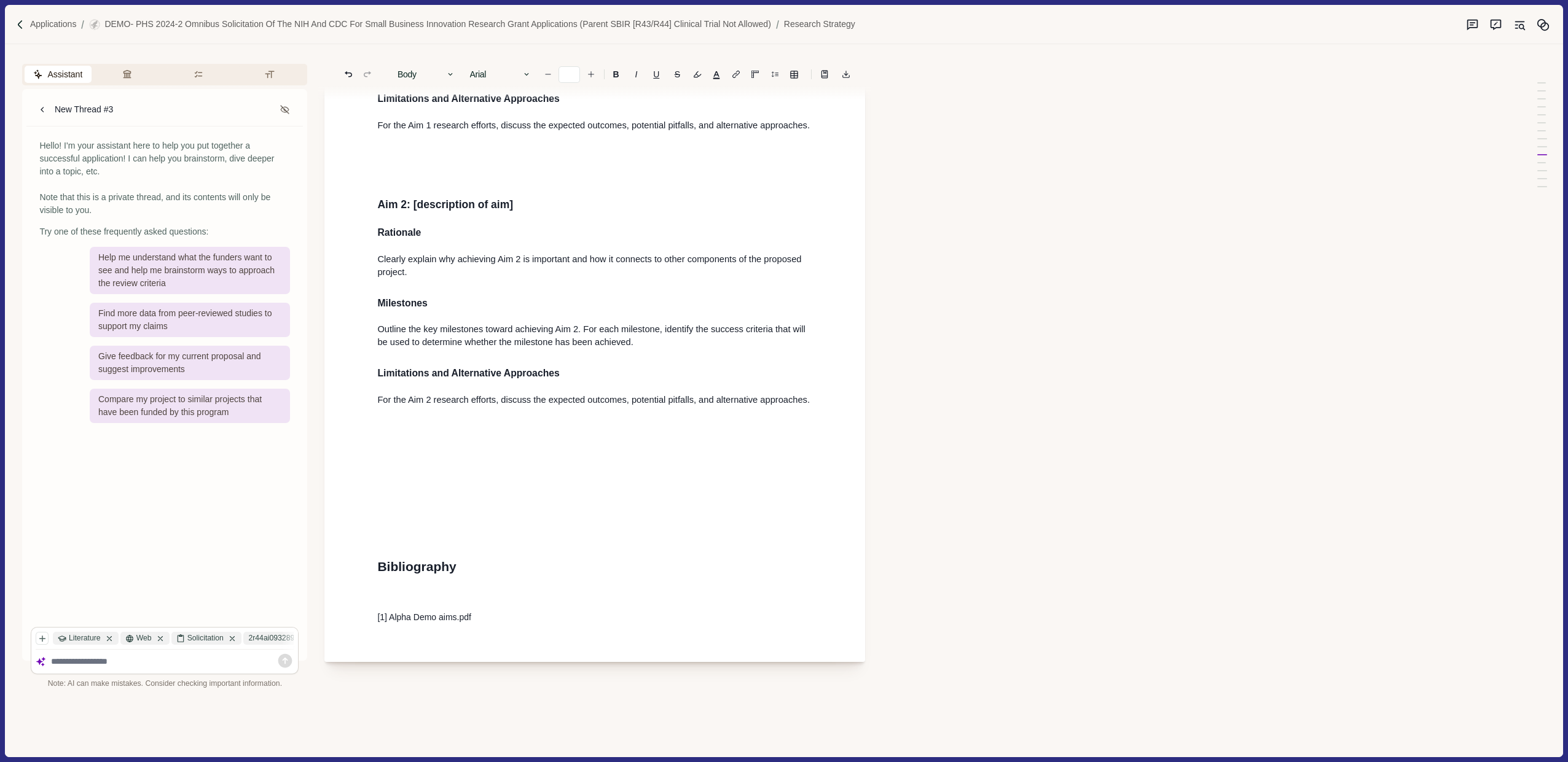
scroll to position [1666, 0]
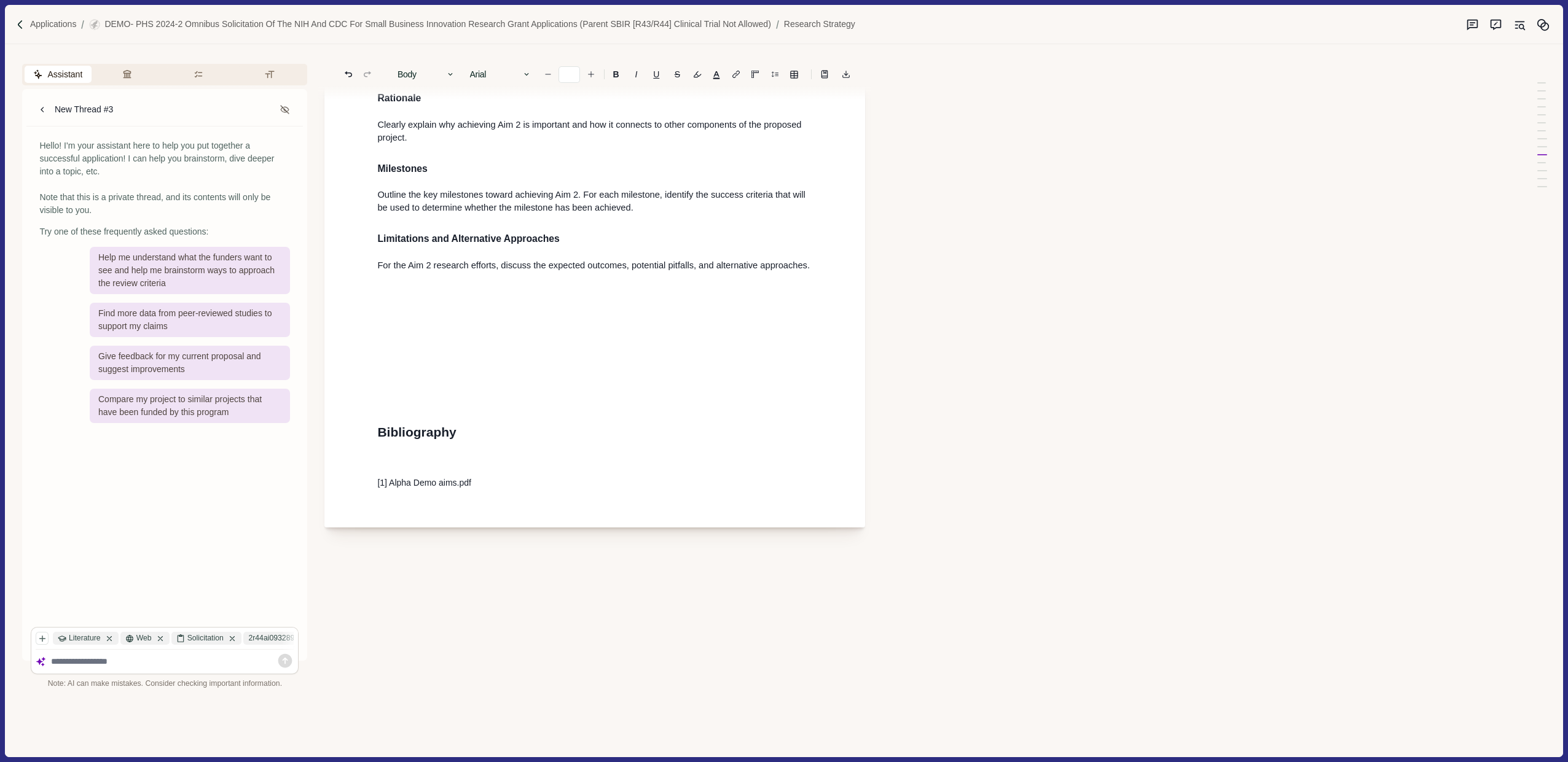
click at [543, 455] on p at bounding box center [594, 462] width 435 height 13
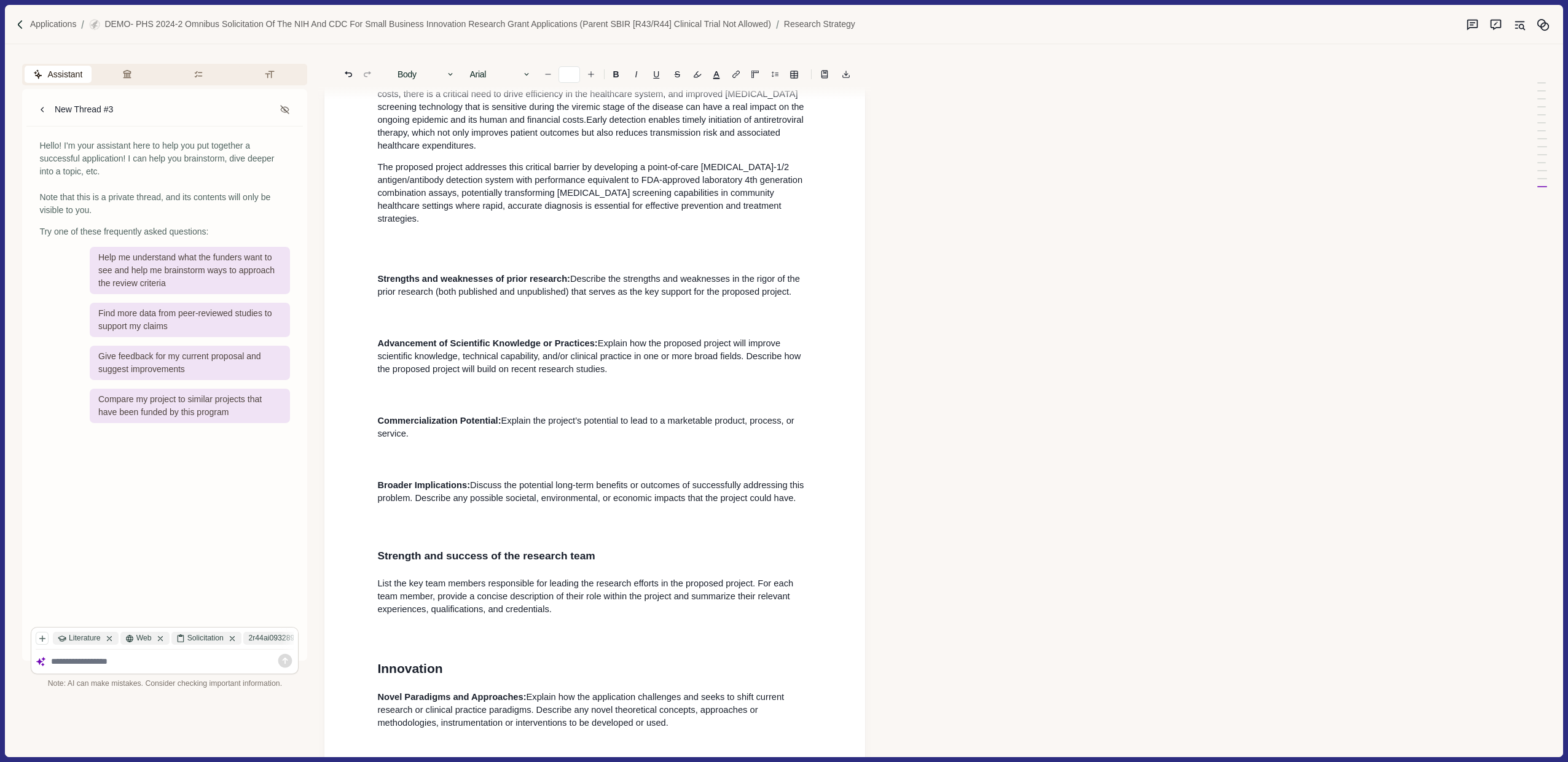
scroll to position [228, 0]
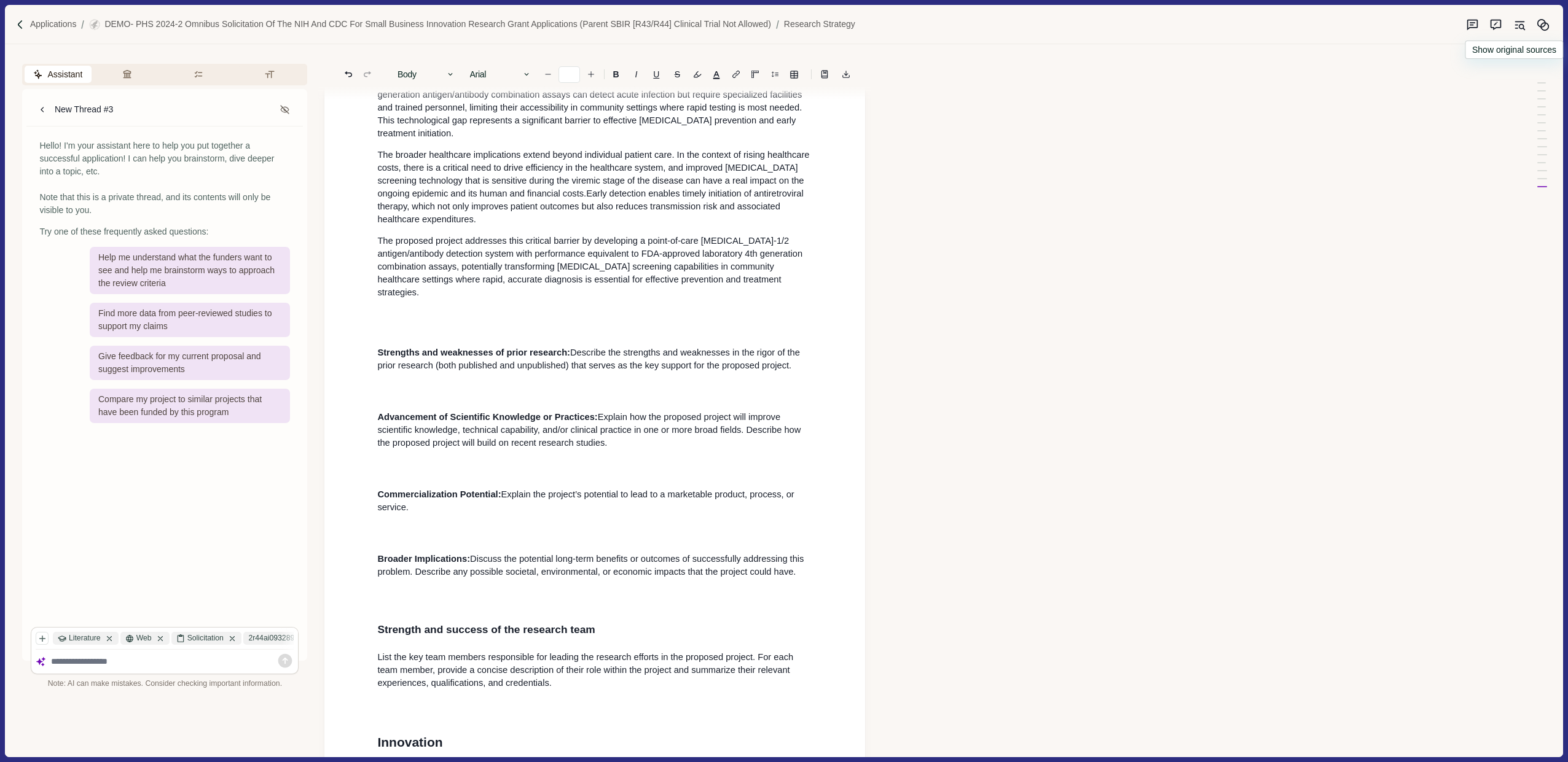
click at [1522, 28] on icon "Original sources" at bounding box center [1521, 26] width 4 height 4
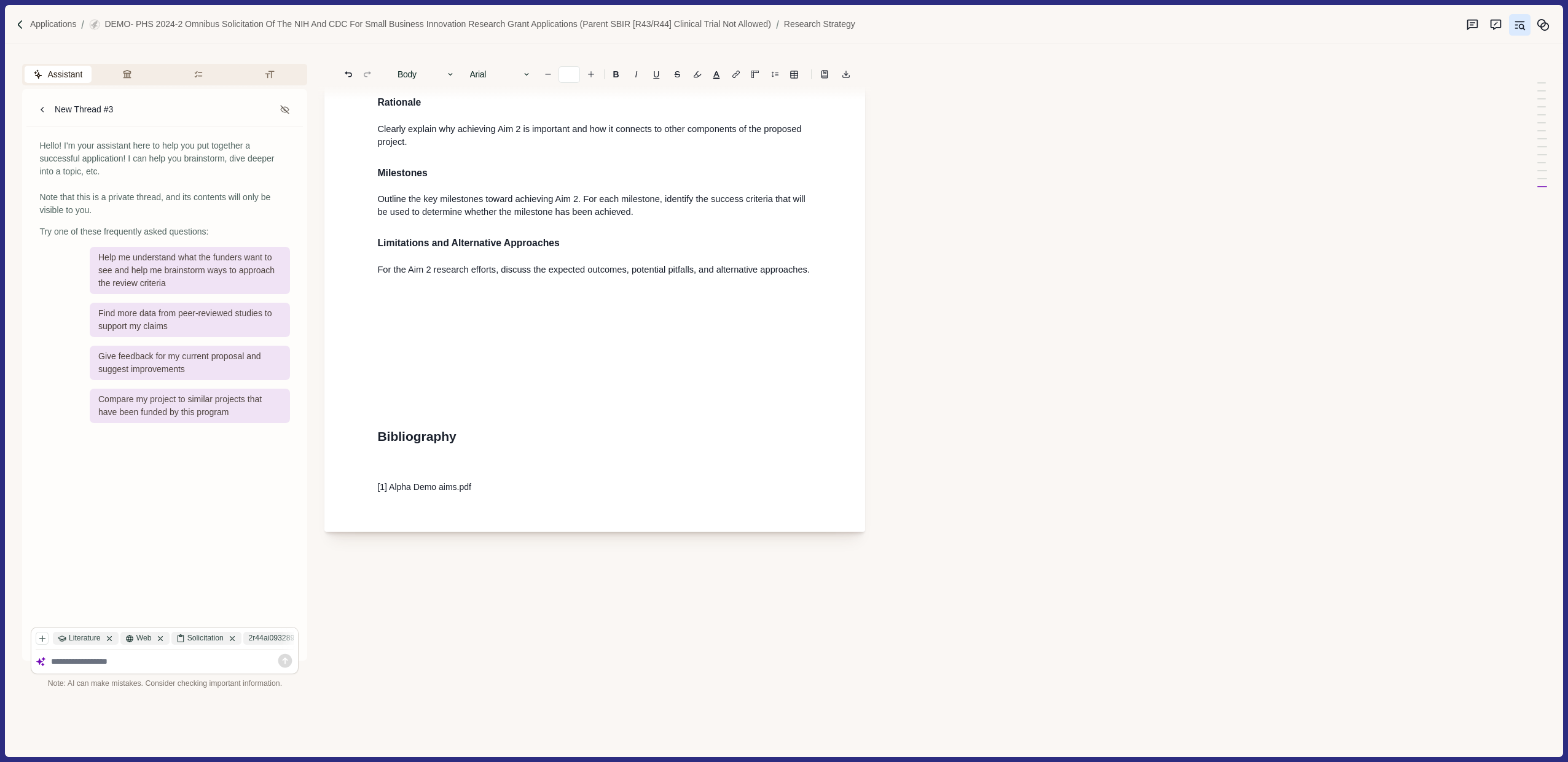
scroll to position [1742, 0]
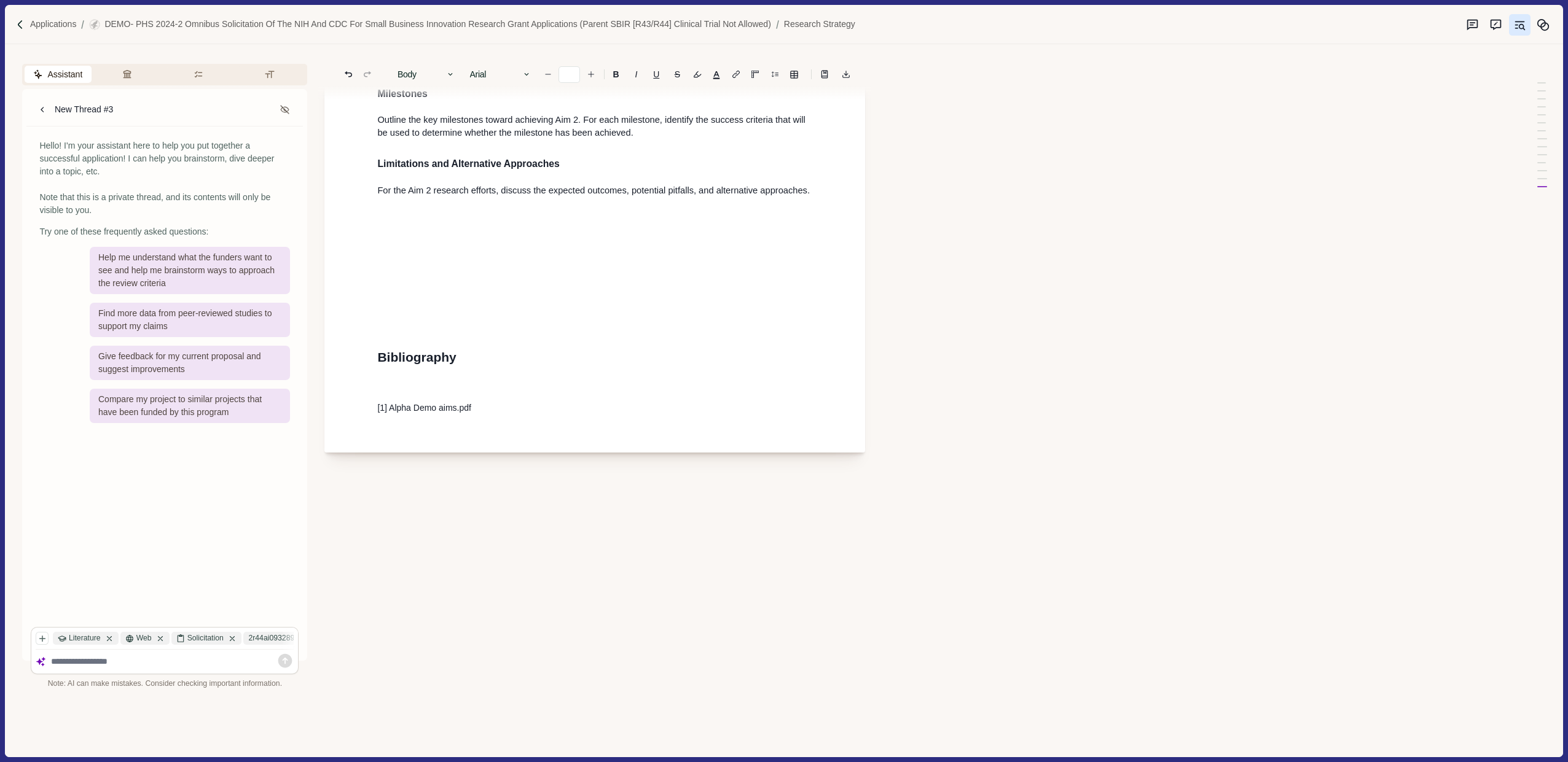
click at [823, 77] on icon "Line height" at bounding box center [825, 74] width 9 height 9
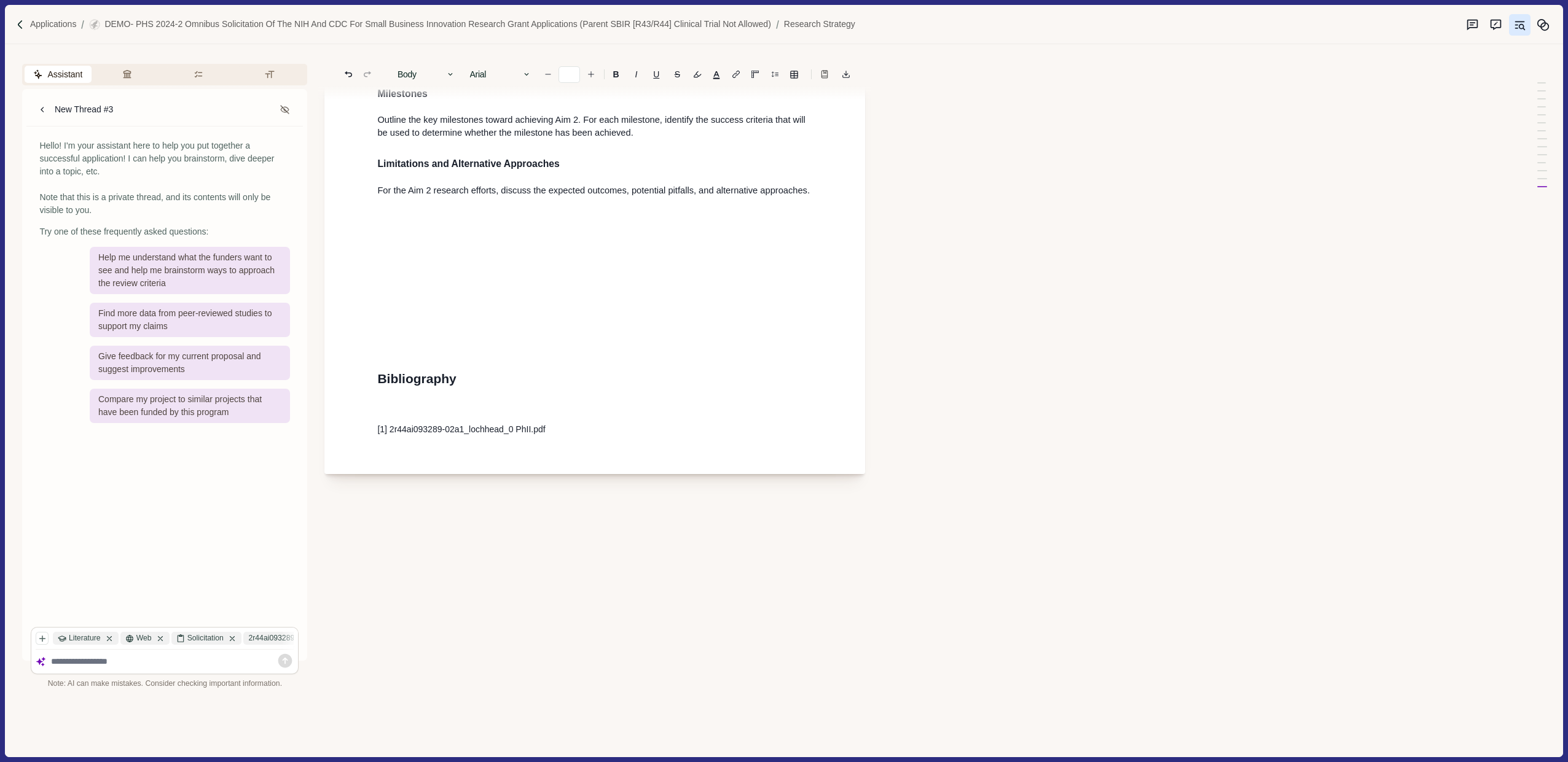
click at [429, 402] on p at bounding box center [594, 408] width 435 height 13
drag, startPoint x: 429, startPoint y: 381, endPoint x: 567, endPoint y: 408, distance: 140.6
click at [611, 423] on p "[1] 2r44ai093289-02a1_lochhead_0 PhII.pdf" at bounding box center [594, 430] width 435 height 13
drag, startPoint x: 574, startPoint y: 407, endPoint x: 369, endPoint y: 408, distance: 205.0
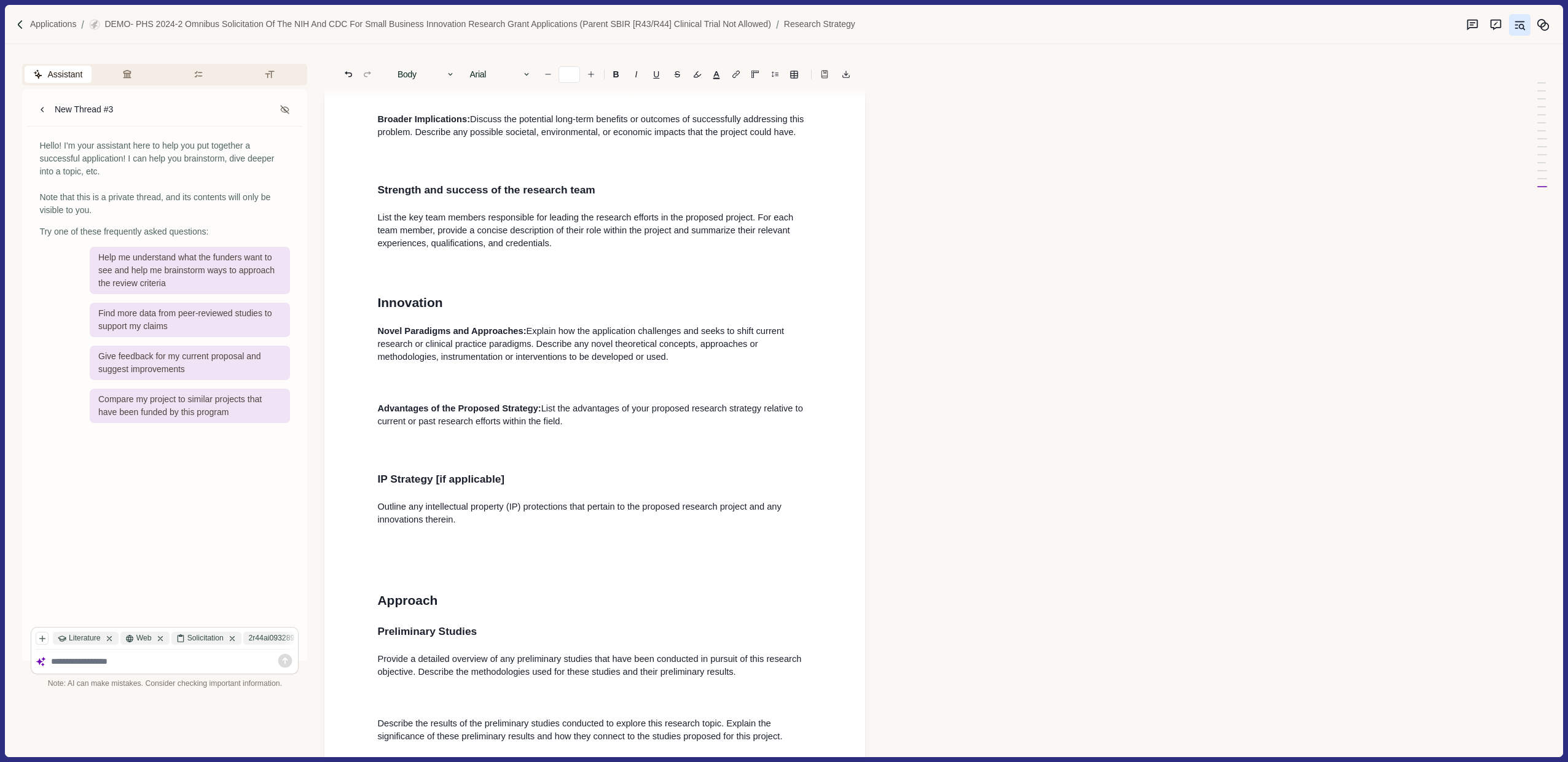
scroll to position [0, 0]
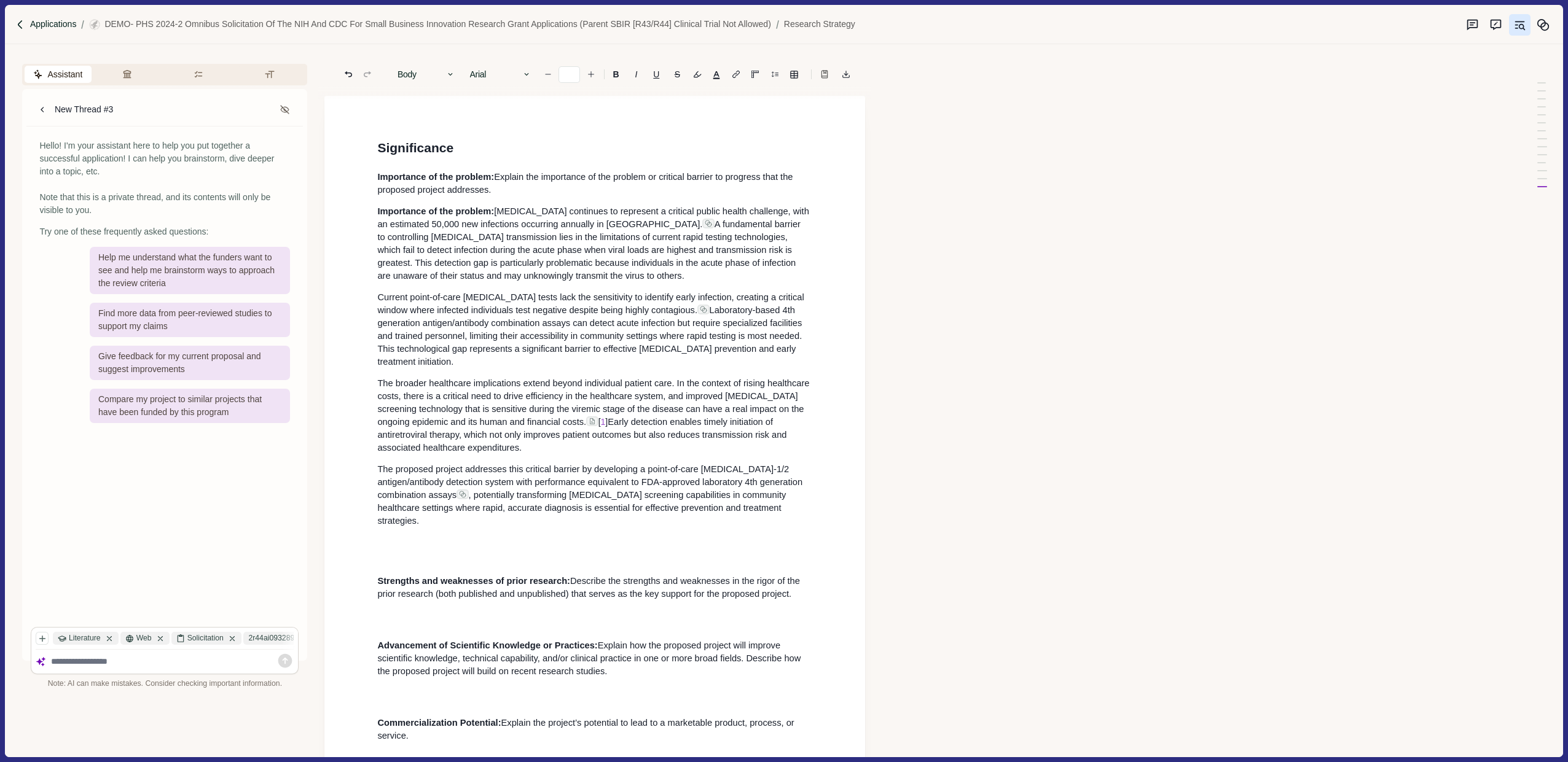
click at [61, 26] on p "Applications" at bounding box center [53, 25] width 47 height 13
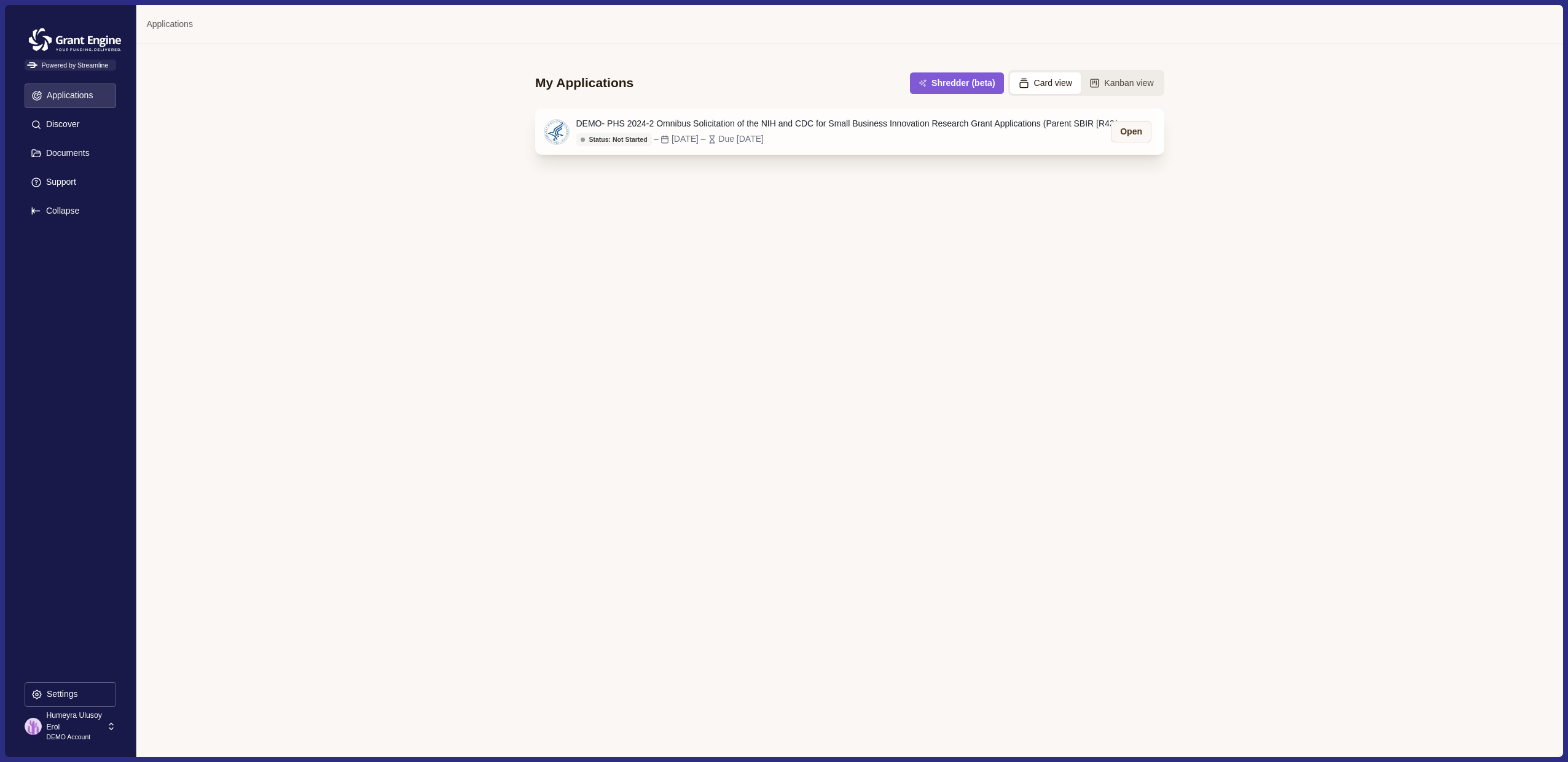
click at [720, 126] on div "DEMO- PHS 2024-2 Omnibus Solicitation of the NIH and CDC for Small Business Inn…" at bounding box center [852, 124] width 553 height 13
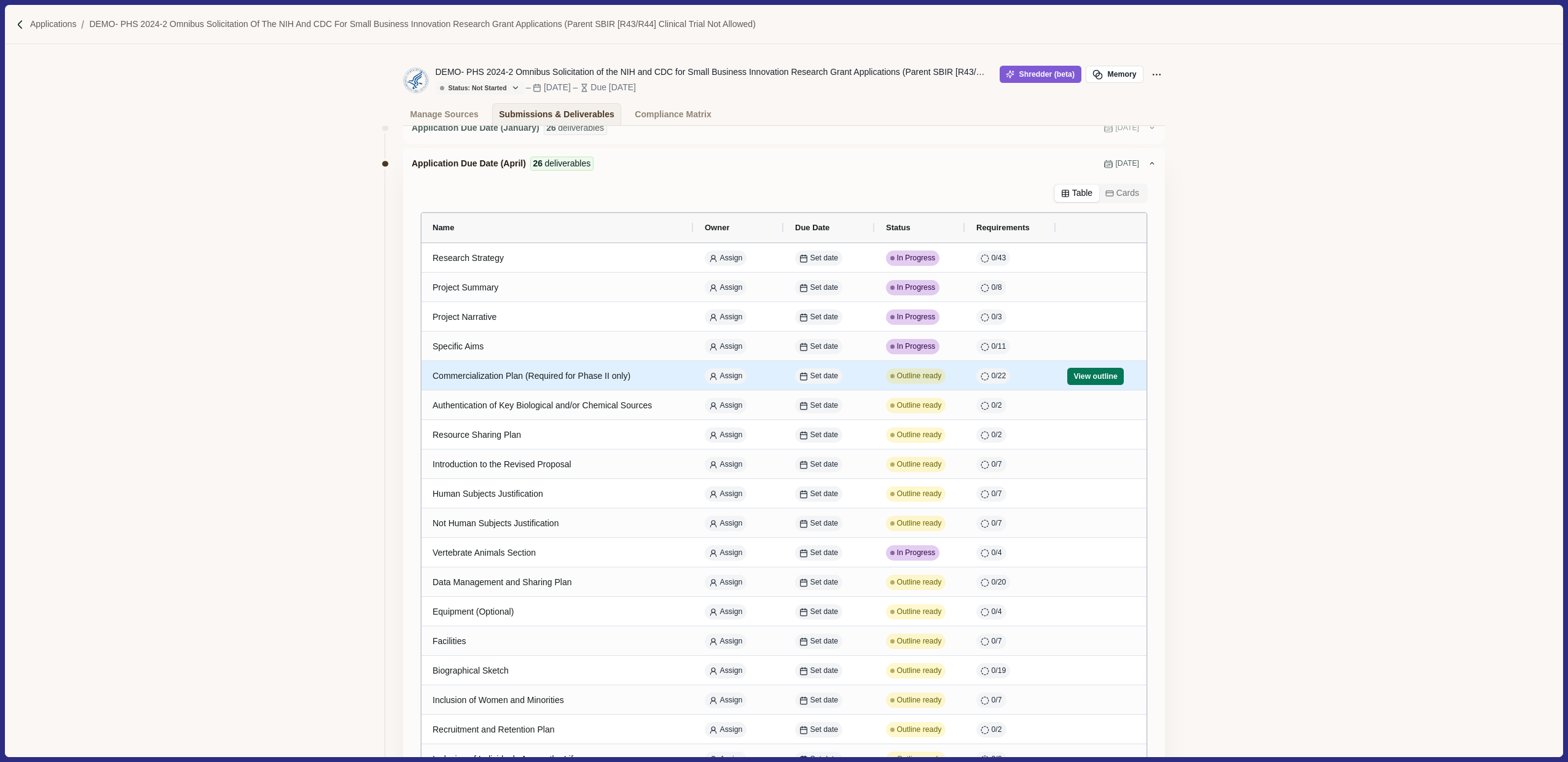
scroll to position [62, 0]
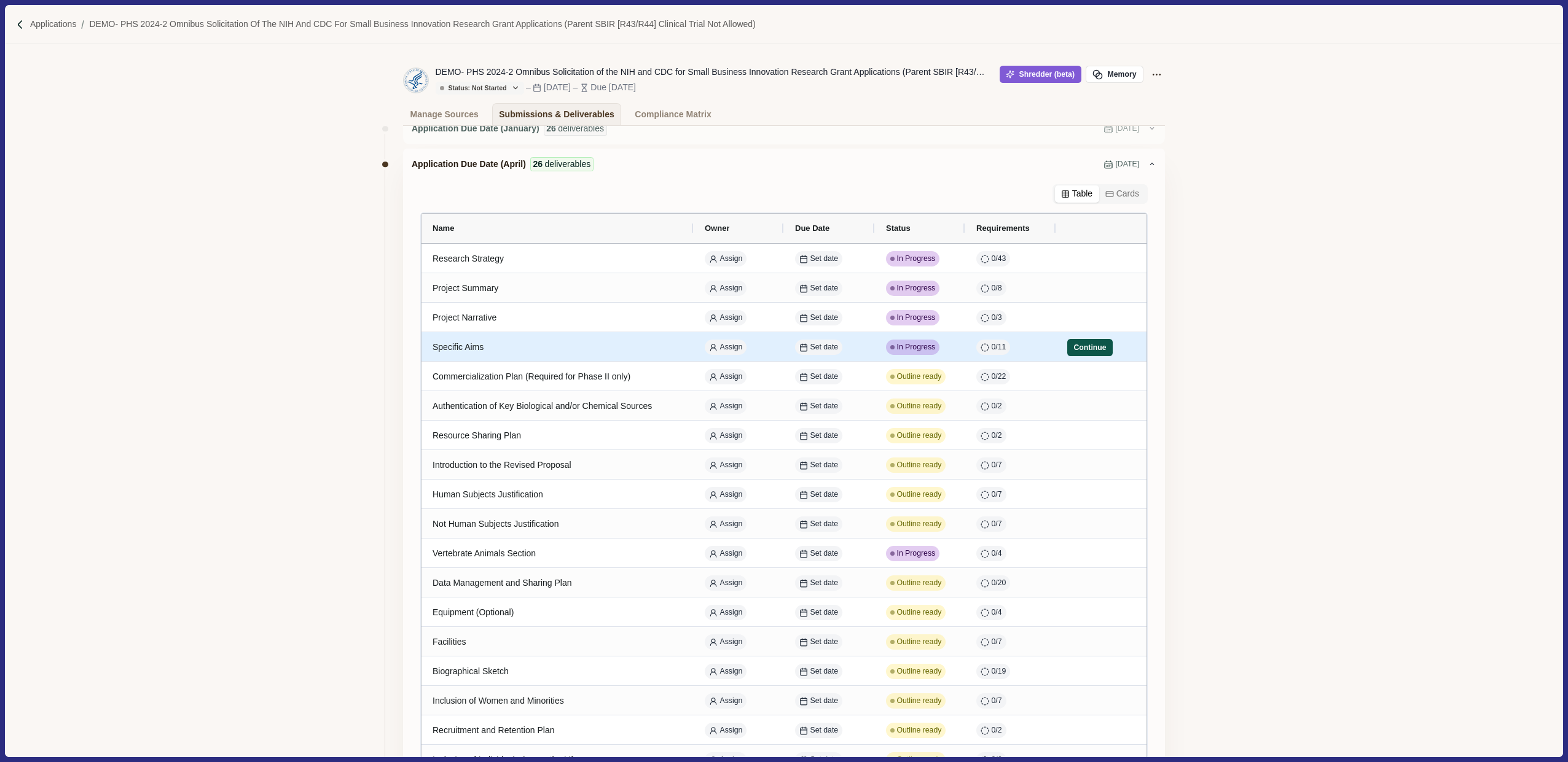
click at [1074, 349] on button "Continue" at bounding box center [1090, 347] width 46 height 17
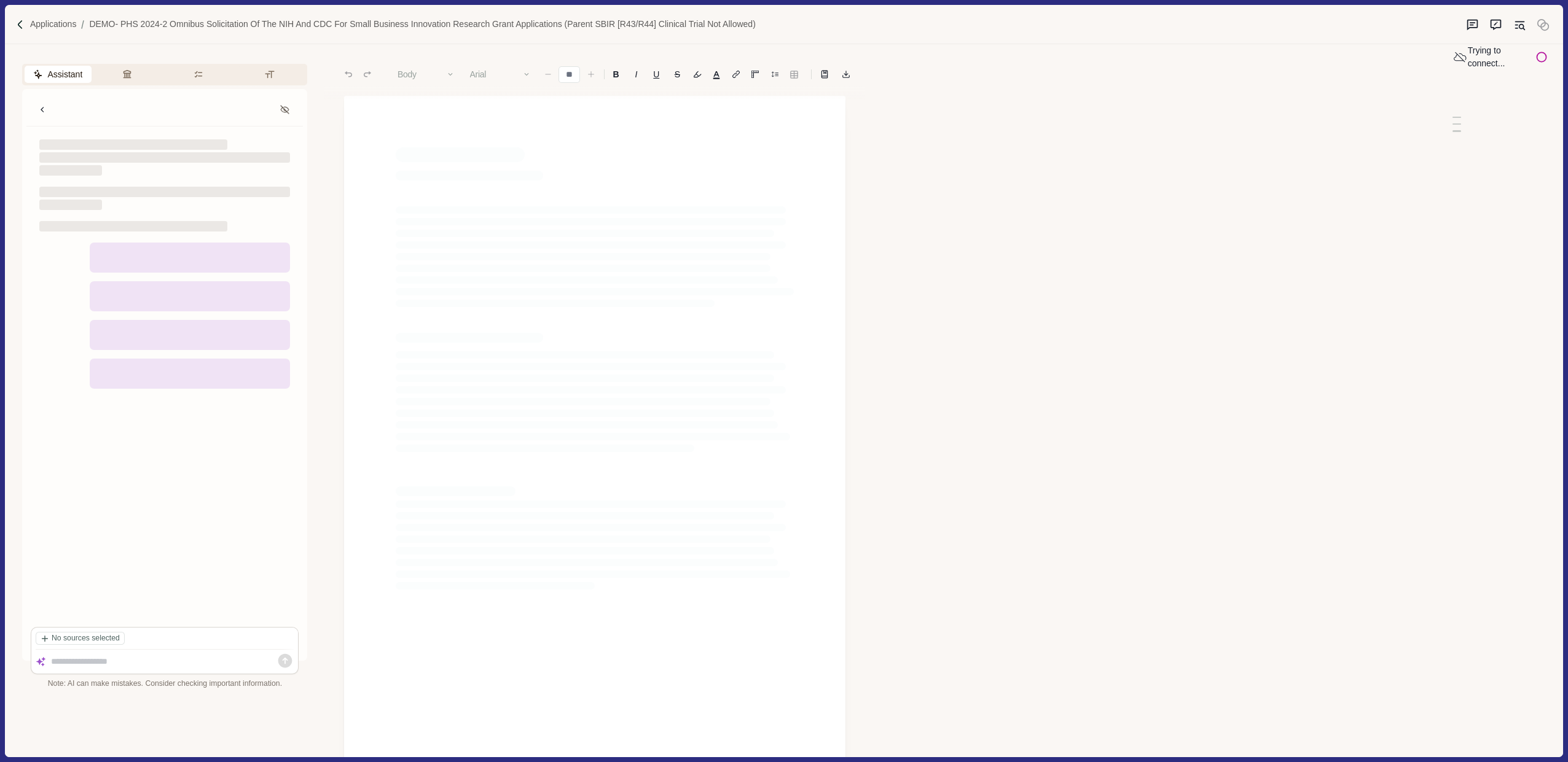
type input "**"
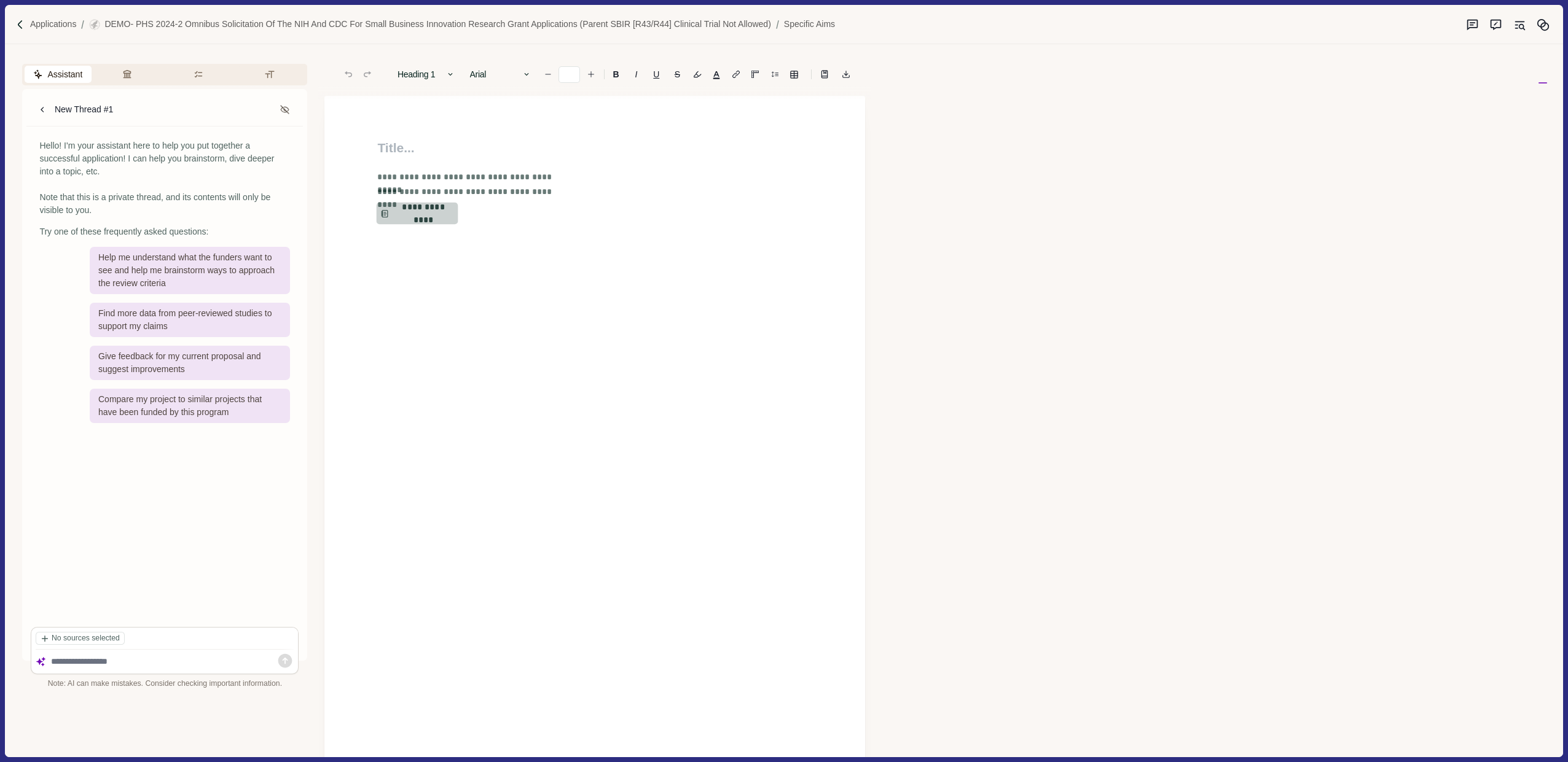
click at [434, 208] on button "**********" at bounding box center [418, 214] width 82 height 22
click at [43, 25] on p "Applications" at bounding box center [53, 25] width 47 height 13
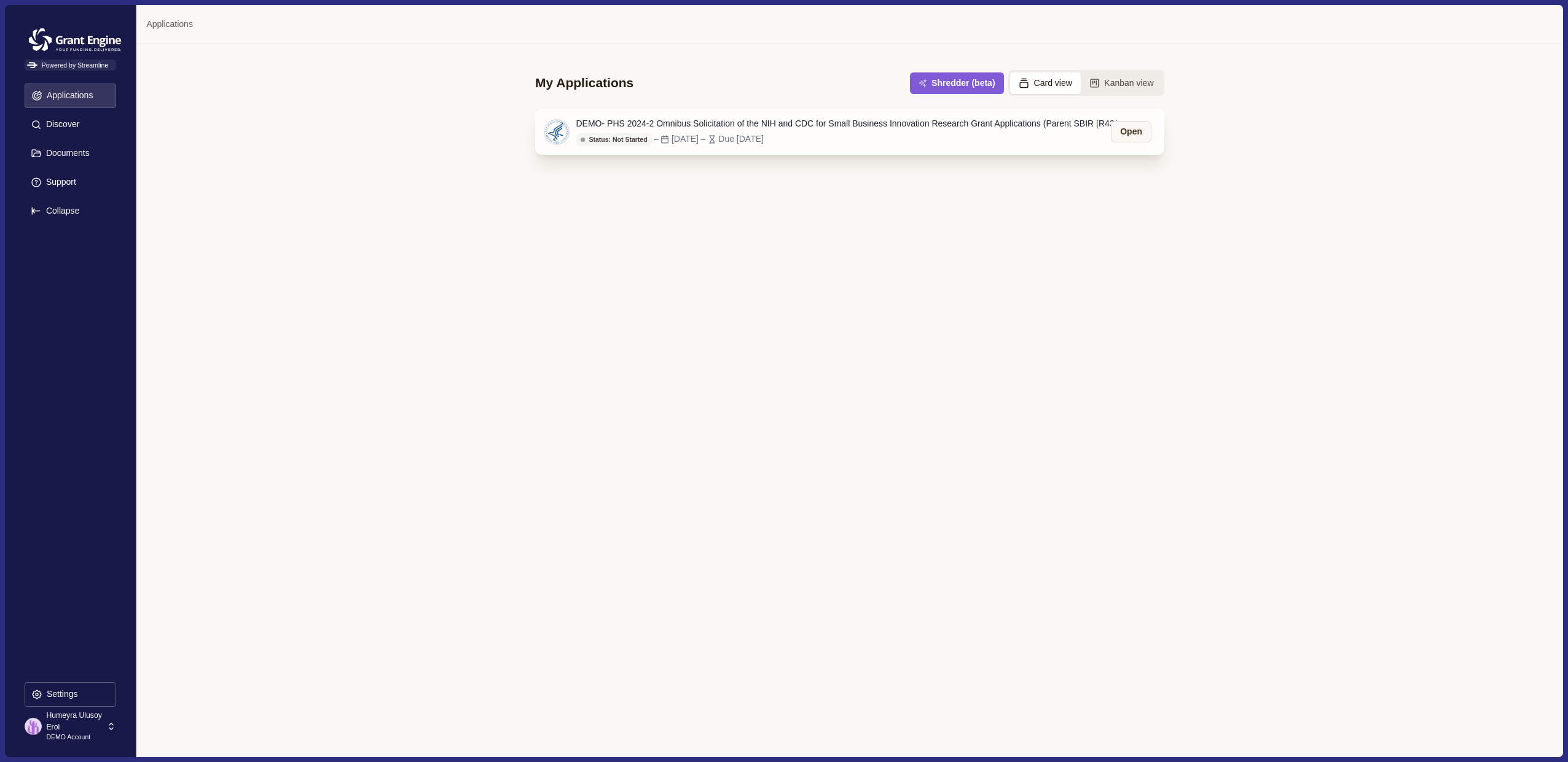
click at [689, 123] on div "DEMO- PHS 2024-2 Omnibus Solicitation of the NIH and CDC for Small Business Inn…" at bounding box center [852, 124] width 553 height 13
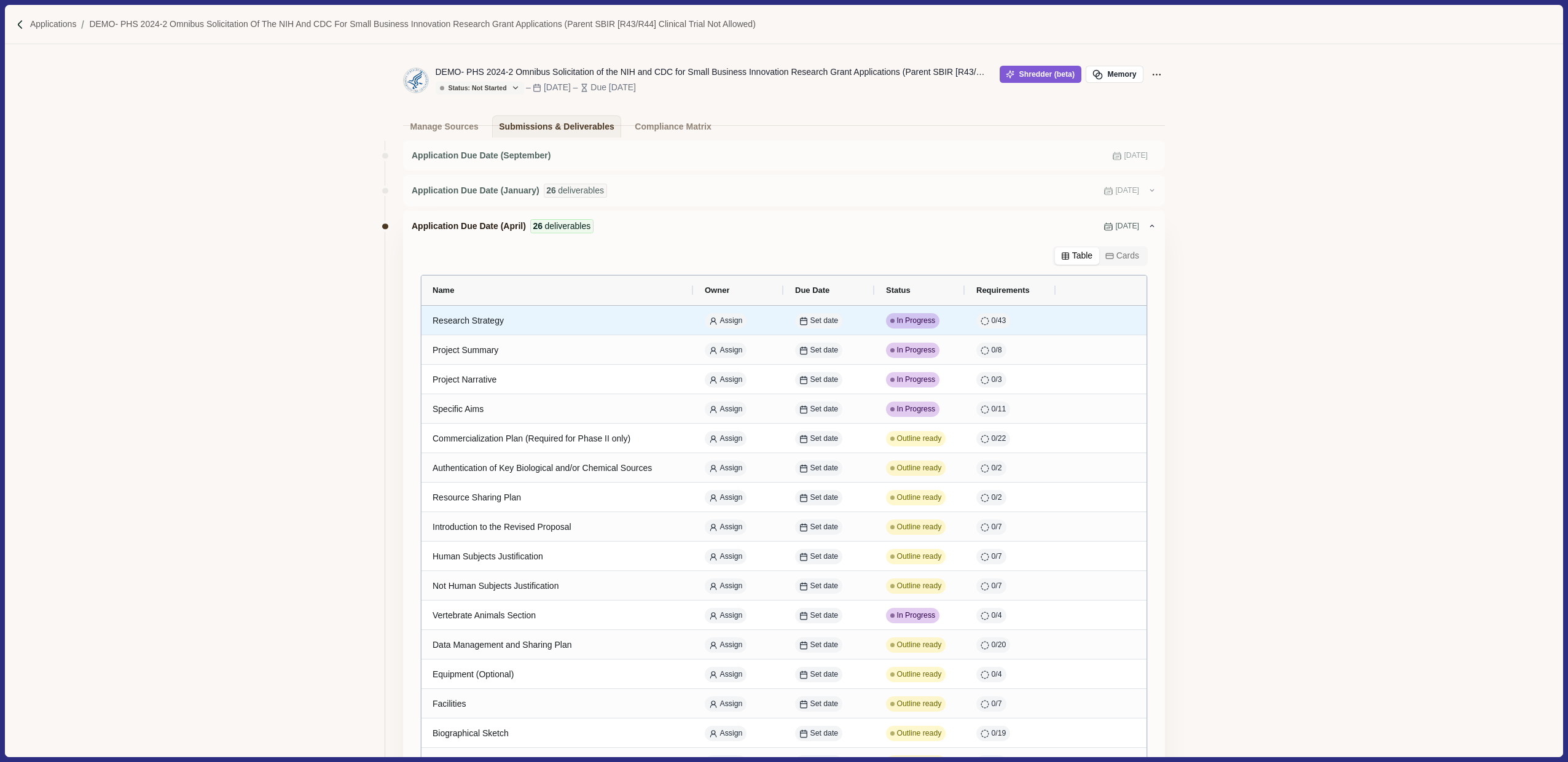
click at [1090, 330] on button "Continue" at bounding box center [1090, 322] width 43 height 16
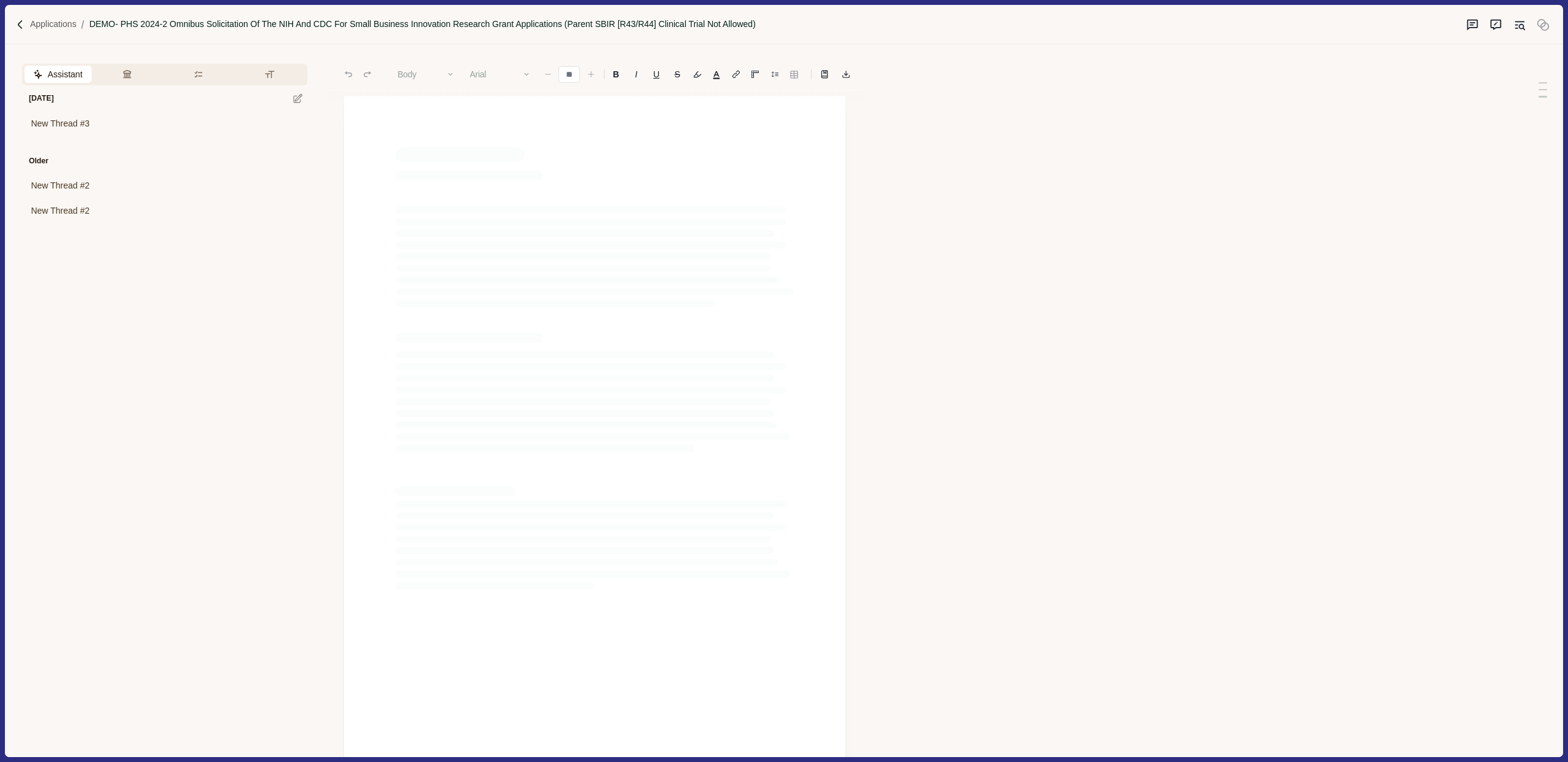
click at [219, 24] on p "DEMO- PHS 2024-2 Omnibus Solicitation of the NIH and CDC for Small Business Inn…" at bounding box center [422, 25] width 666 height 13
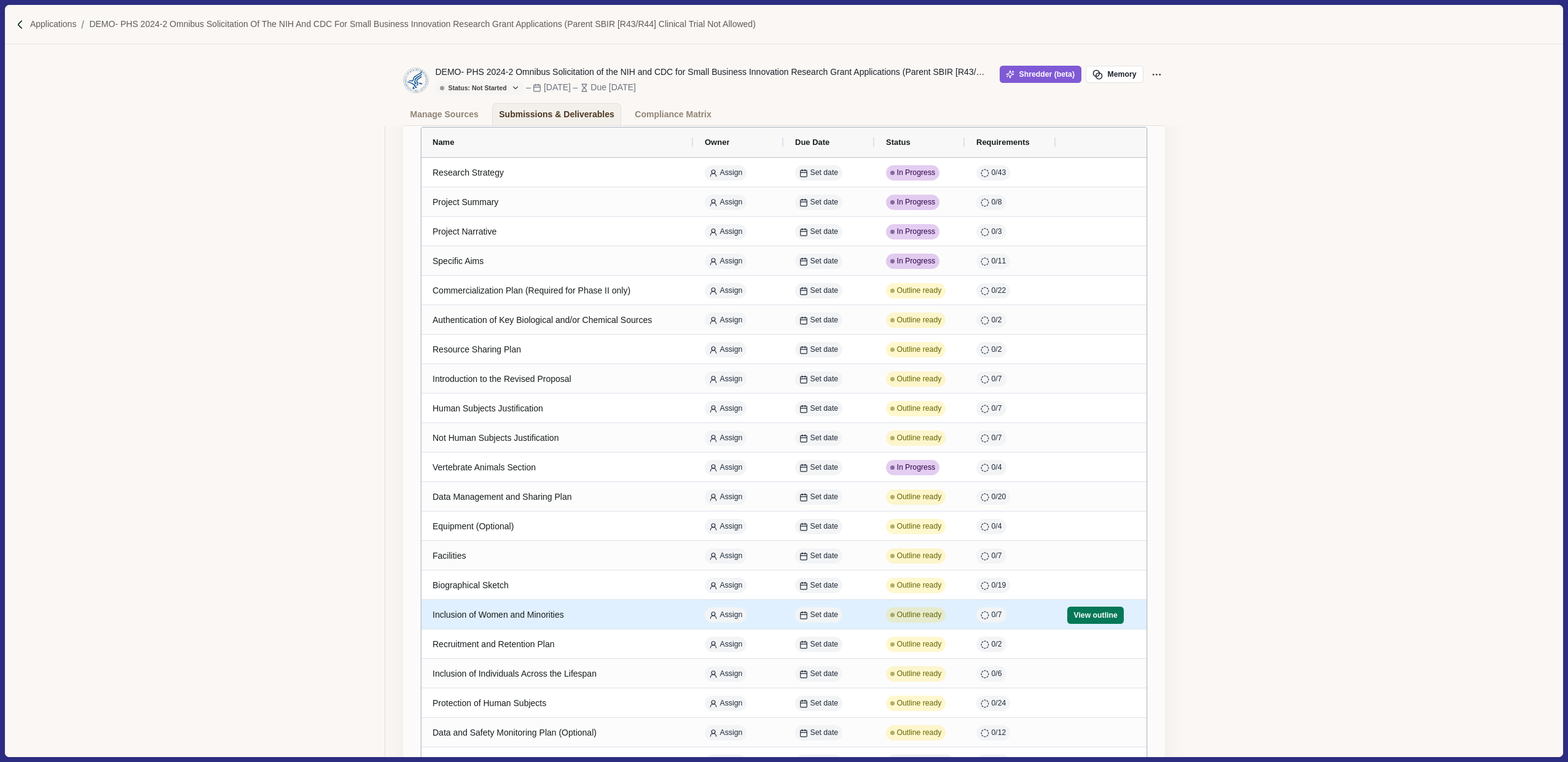
scroll to position [151, 0]
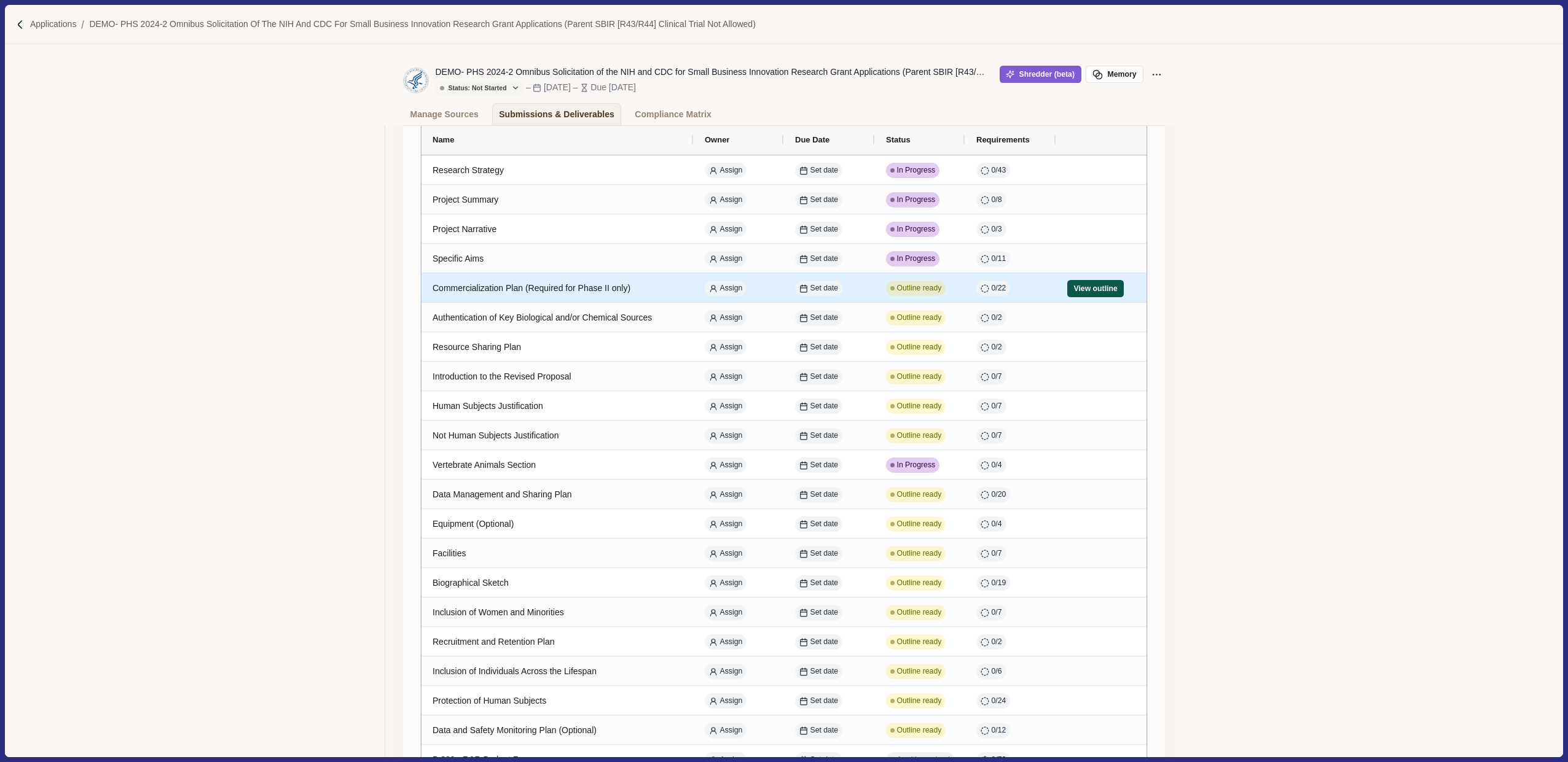
click at [1076, 285] on button "View outline" at bounding box center [1095, 288] width 56 height 17
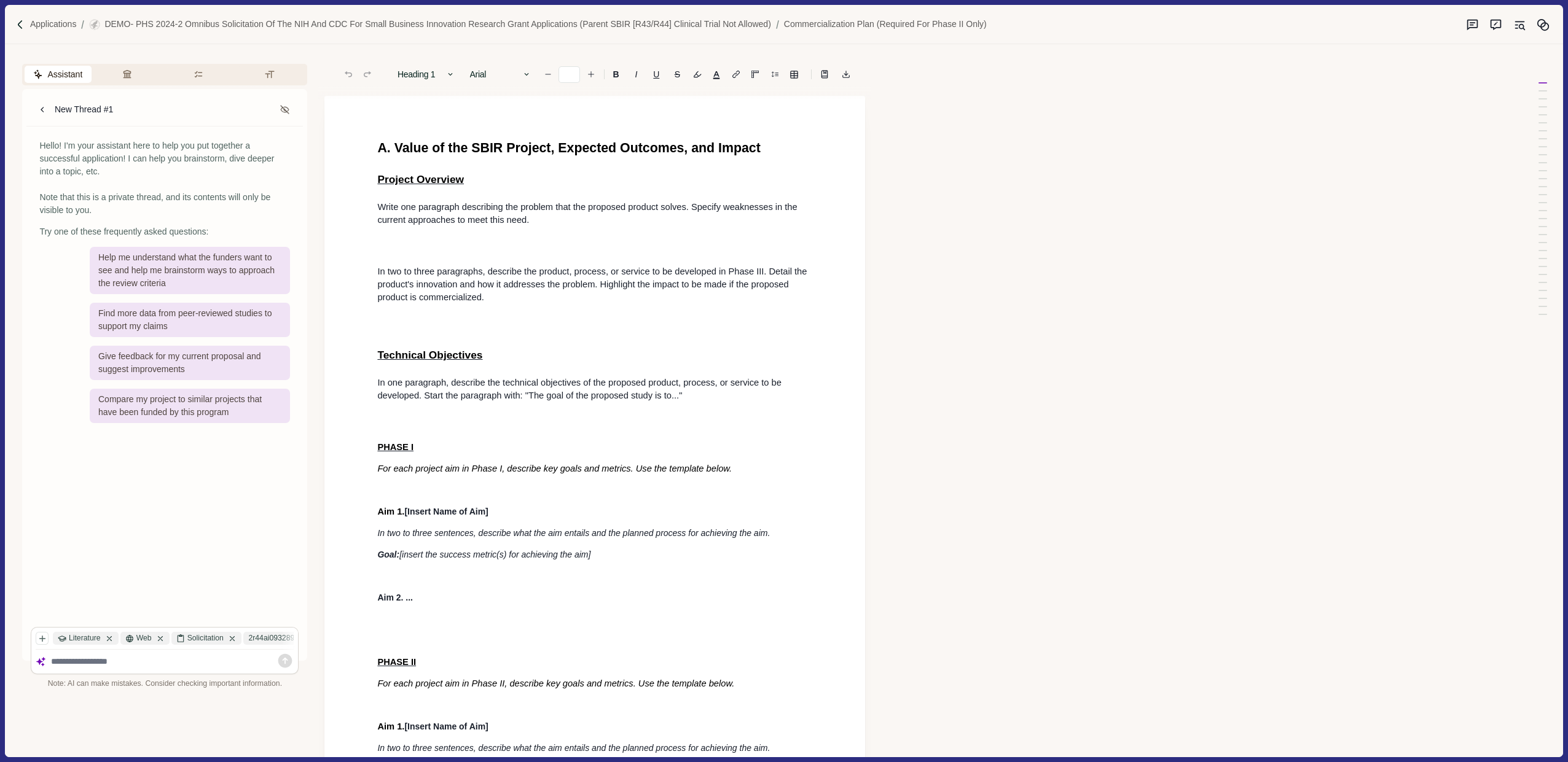
click at [556, 219] on p "Write one paragraph describing the problem that the proposed product solves. Sp…" at bounding box center [594, 214] width 435 height 26
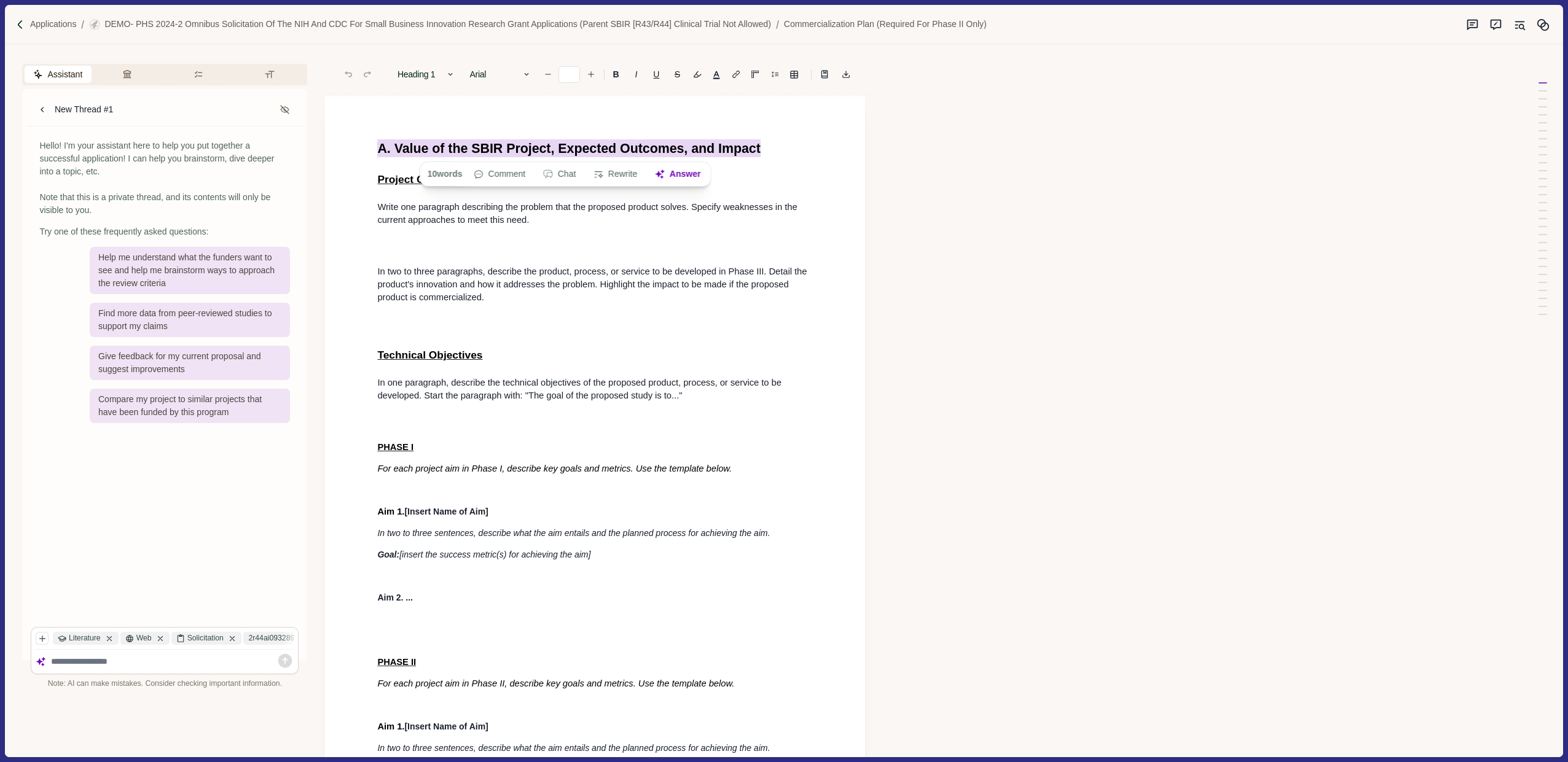
drag, startPoint x: 377, startPoint y: 147, endPoint x: 784, endPoint y: 142, distance: 407.0
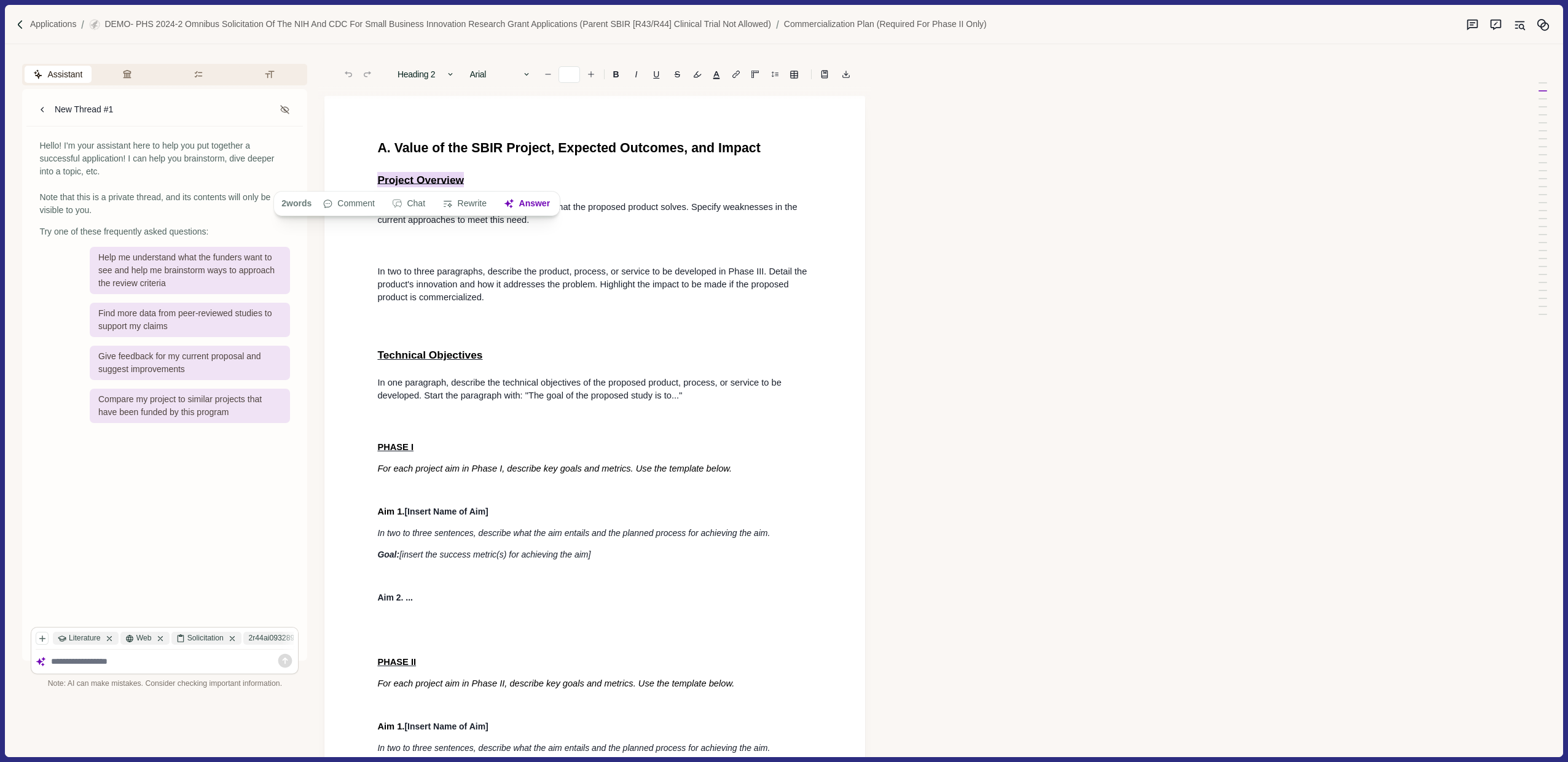
drag, startPoint x: 375, startPoint y: 180, endPoint x: 491, endPoint y: 181, distance: 116.0
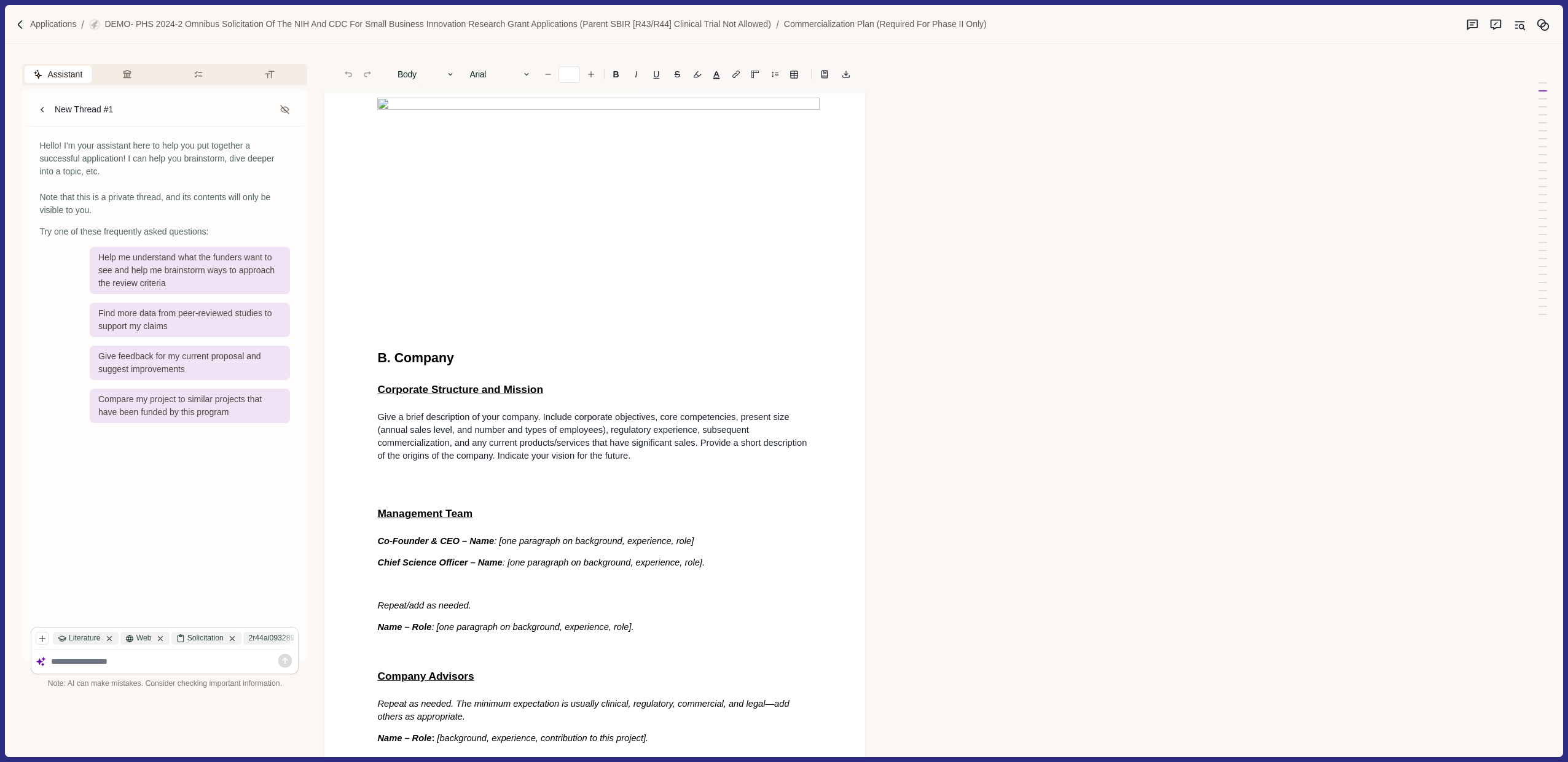
scroll to position [1375, 0]
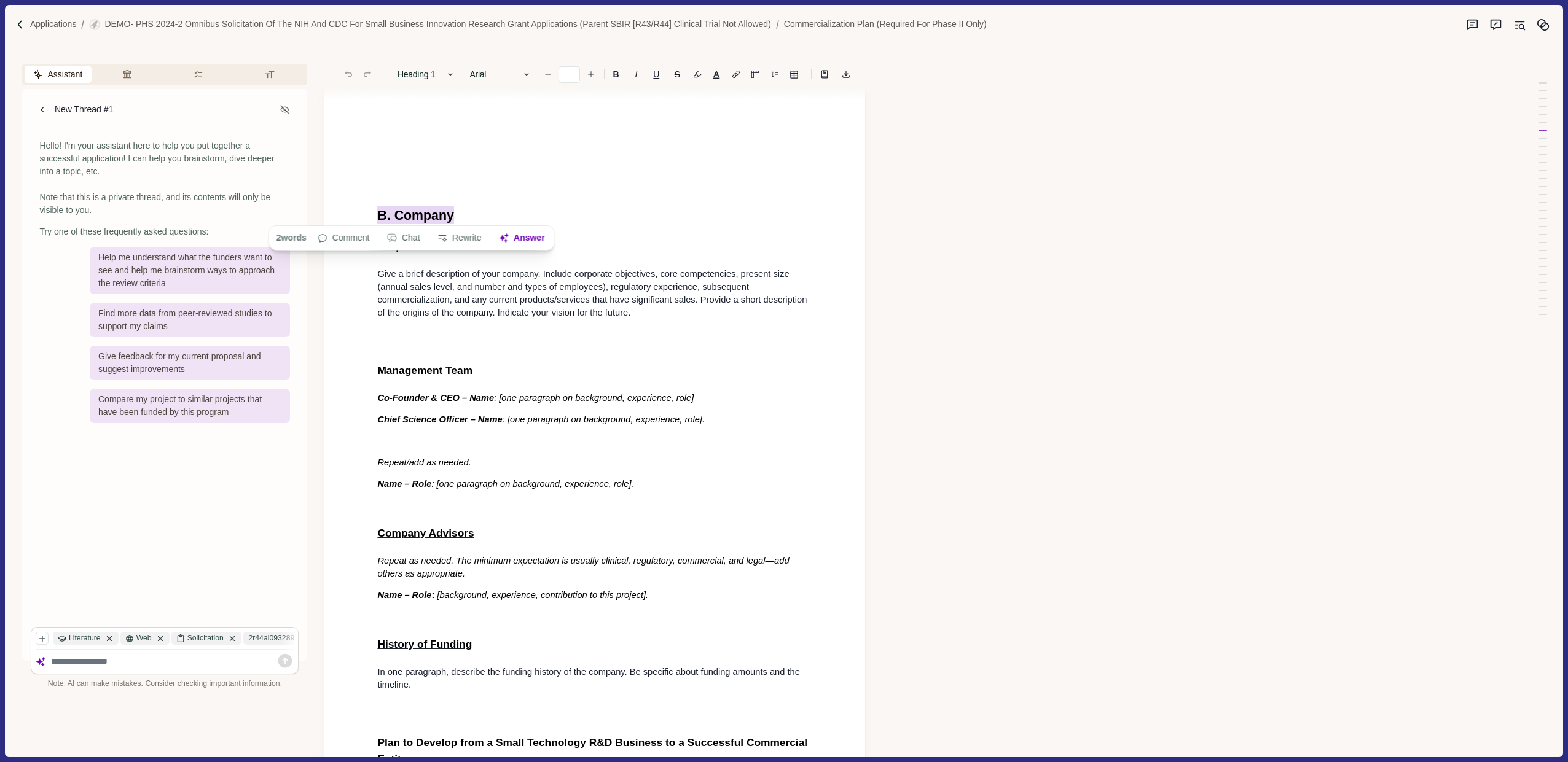
drag, startPoint x: 477, startPoint y: 217, endPoint x: 340, endPoint y: 210, distance: 137.2
click at [571, 313] on span "Give a brief description of your company. Include corporate objectives, core co…" at bounding box center [593, 293] width 432 height 48
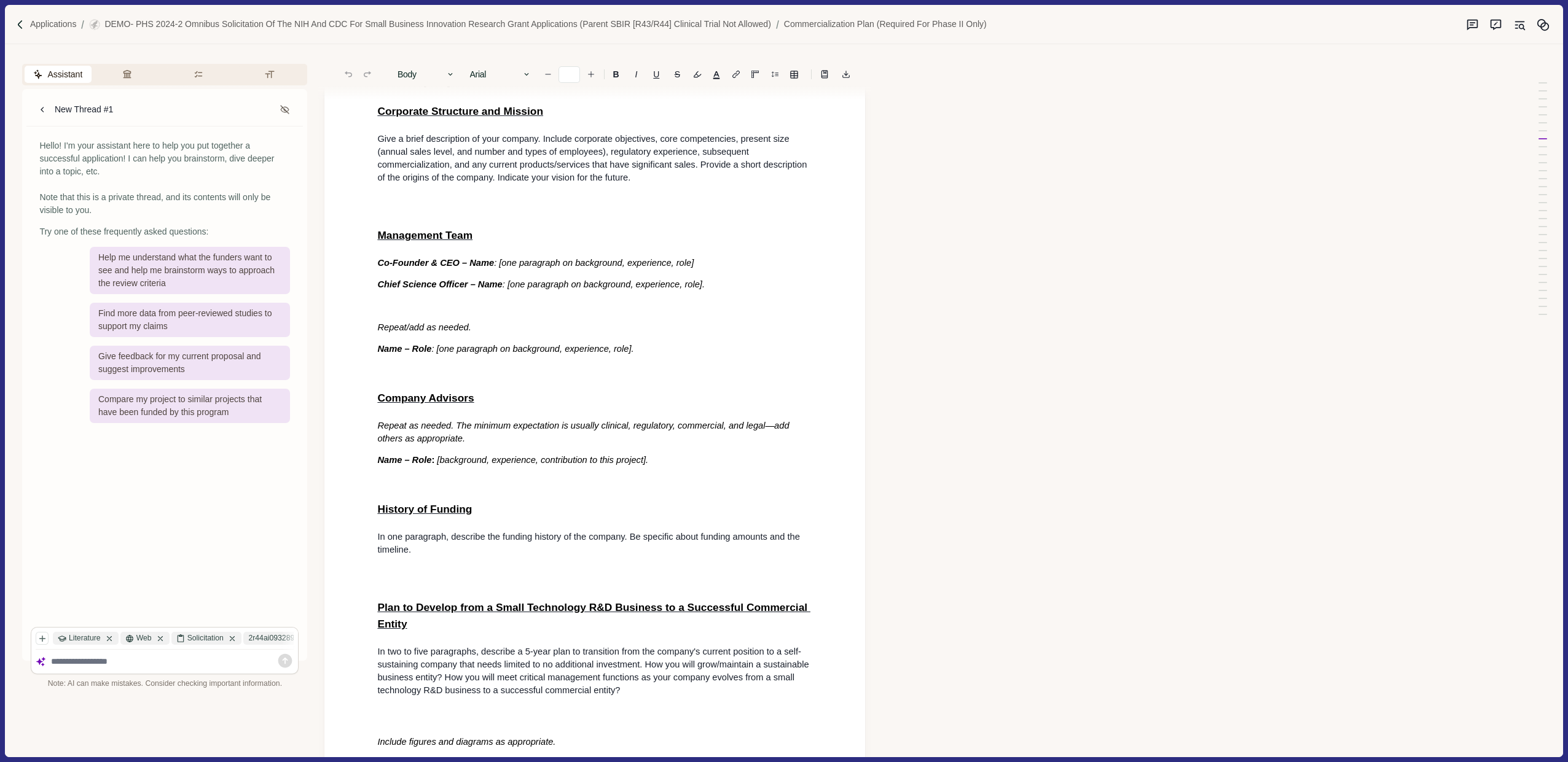
scroll to position [1450, 0]
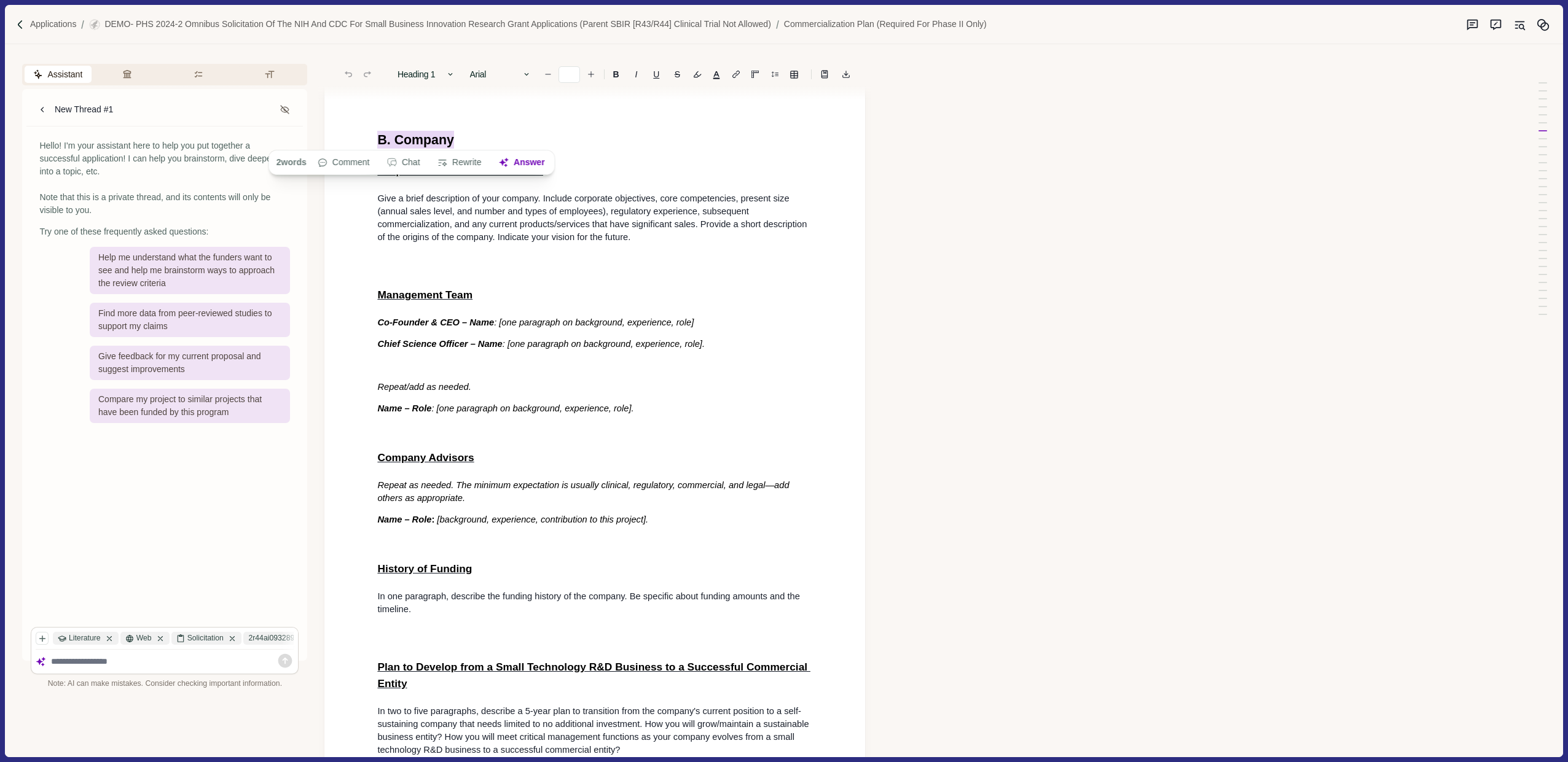
drag, startPoint x: 454, startPoint y: 141, endPoint x: 360, endPoint y: 134, distance: 94.3
click at [360, 134] on div "A. Value of the SBIR Project, Expected Outcomes, and Impact Project Overview Wr…" at bounding box center [594, 751] width 540 height 4212
click at [513, 301] on div "A. Value of the SBIR Project, Expected Outcomes, and Impact Project Overview Wr…" at bounding box center [594, 754] width 452 height 4132
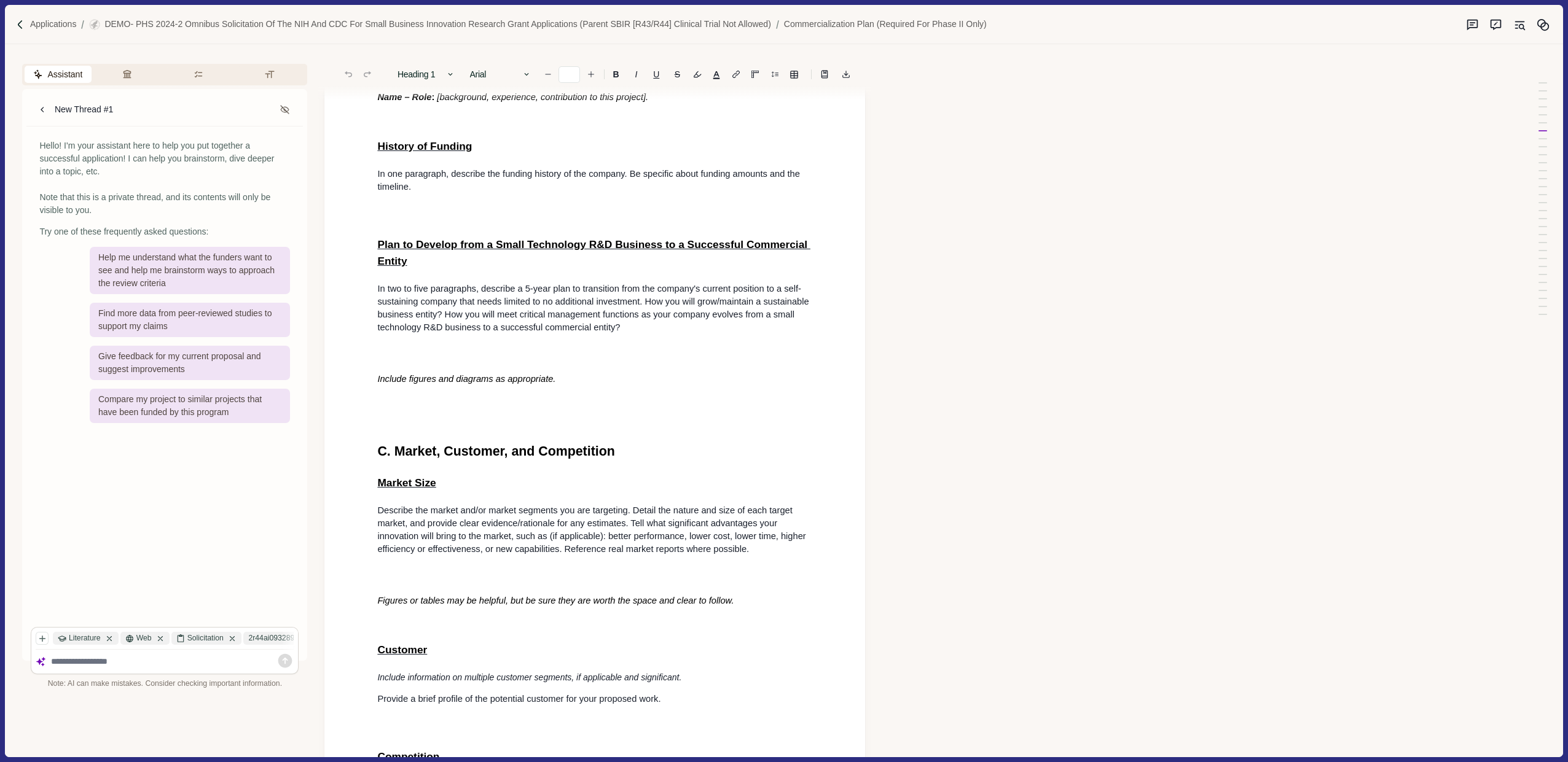
type input "**"
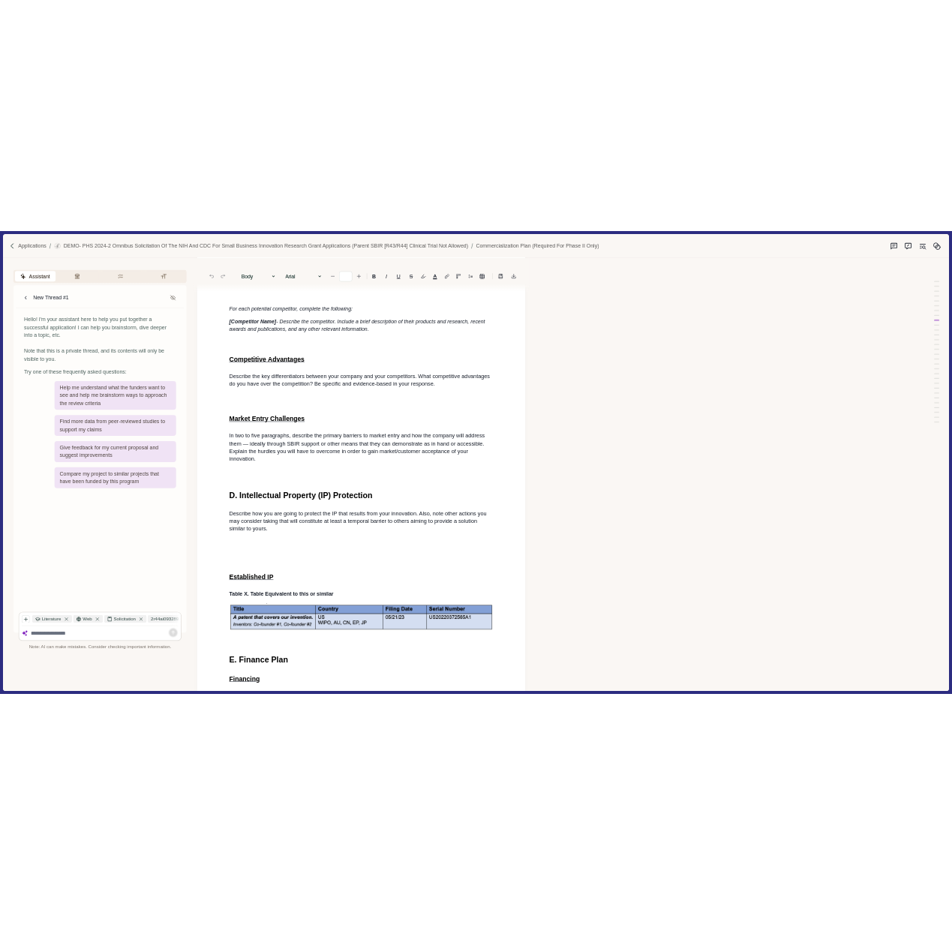
scroll to position [3180, 0]
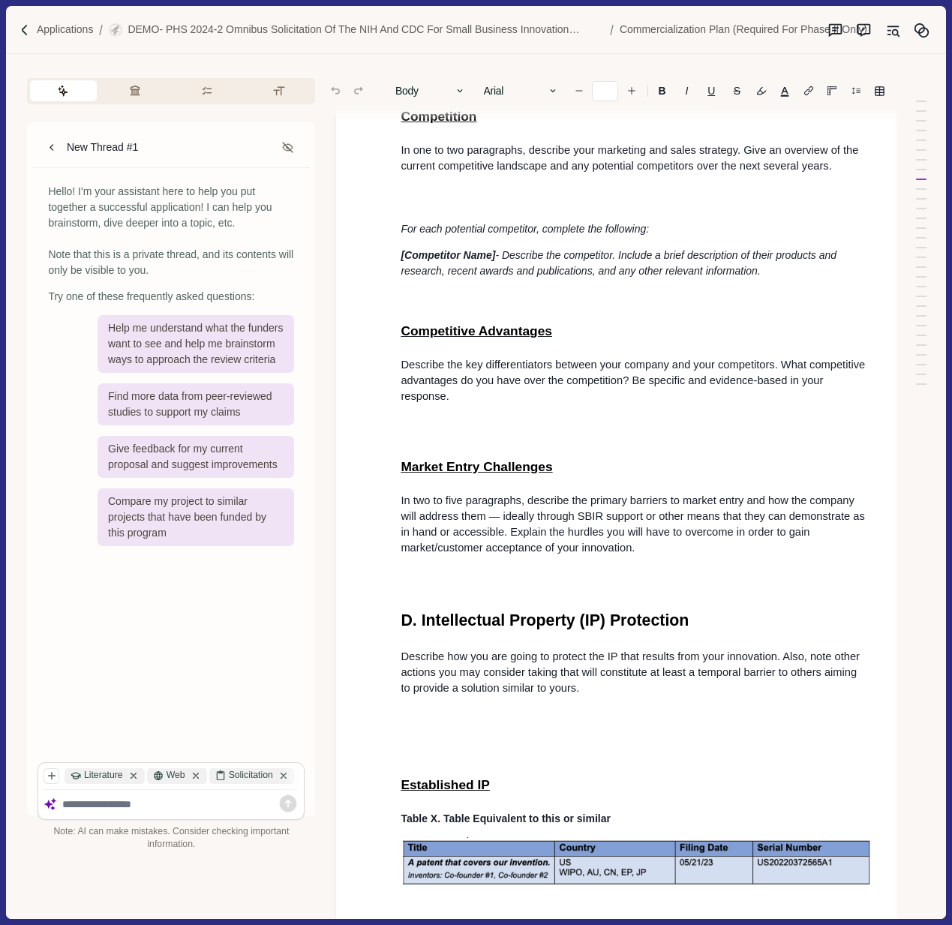
click at [263, 50] on div "Applications DEMO- PHS 2024-2 Omnibus Solicitation of the NIH and CDC for Small…" at bounding box center [475, 30] width 939 height 48
